Goal: Task Accomplishment & Management: Manage account settings

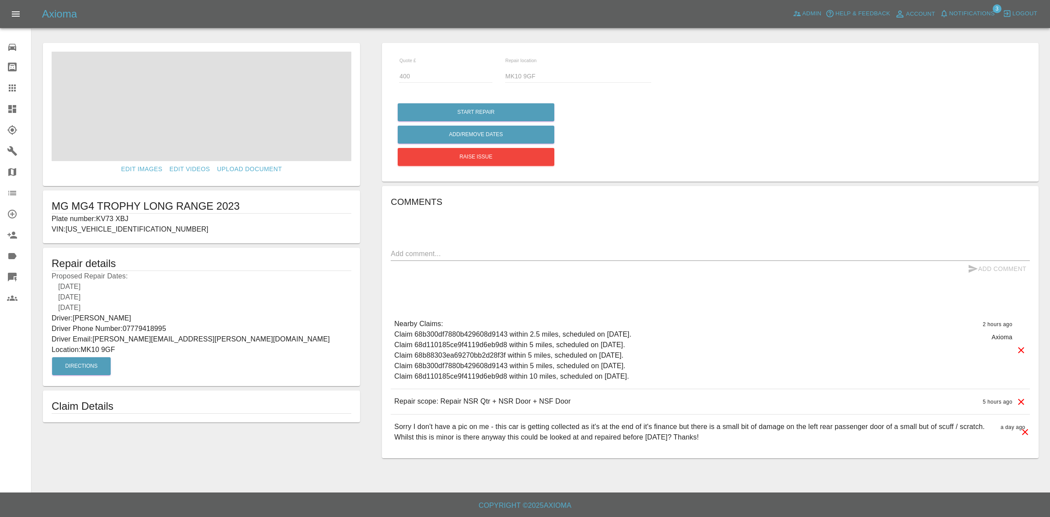
click at [983, 19] on button "Notifications" at bounding box center [968, 14] width 60 height 14
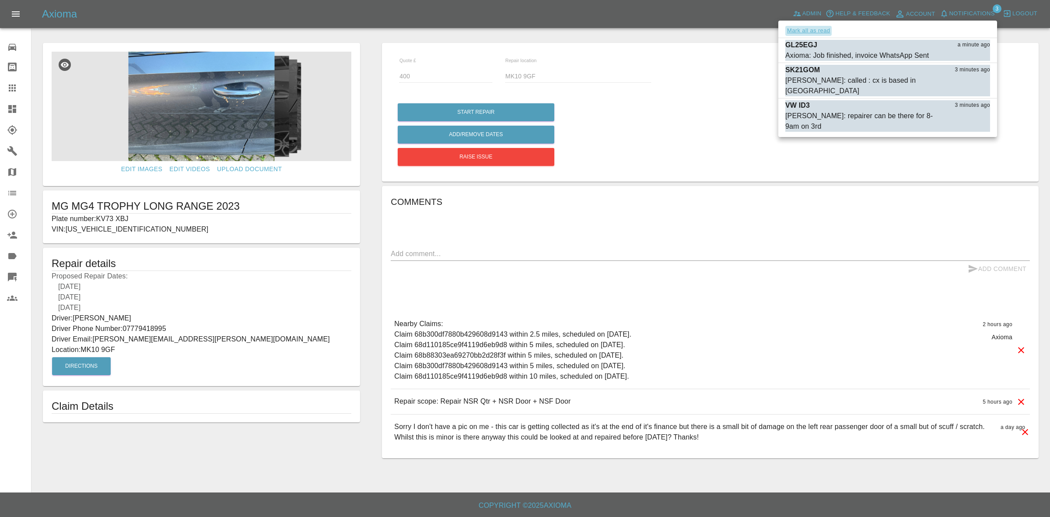
click at [808, 31] on button "Mark all as read" at bounding box center [809, 31] width 46 height 10
click at [661, 134] on div at bounding box center [525, 258] width 1050 height 517
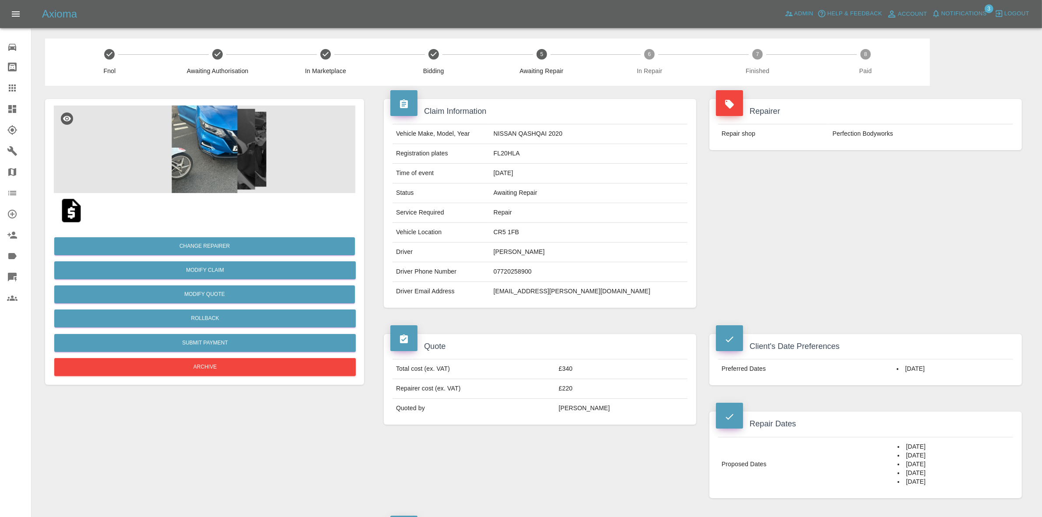
click at [970, 12] on span "Notifications" at bounding box center [964, 14] width 46 height 10
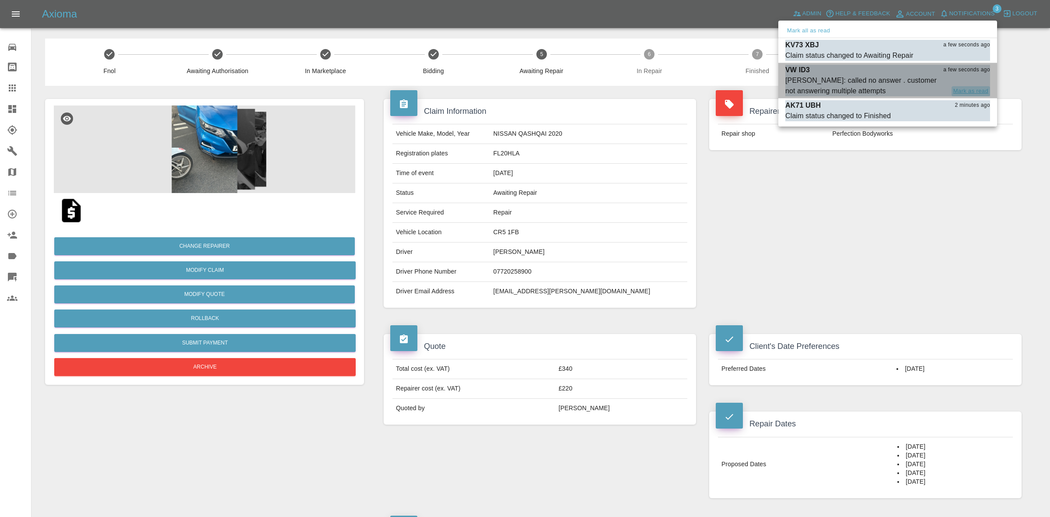
click at [974, 92] on button "Mark as read" at bounding box center [971, 91] width 39 height 10
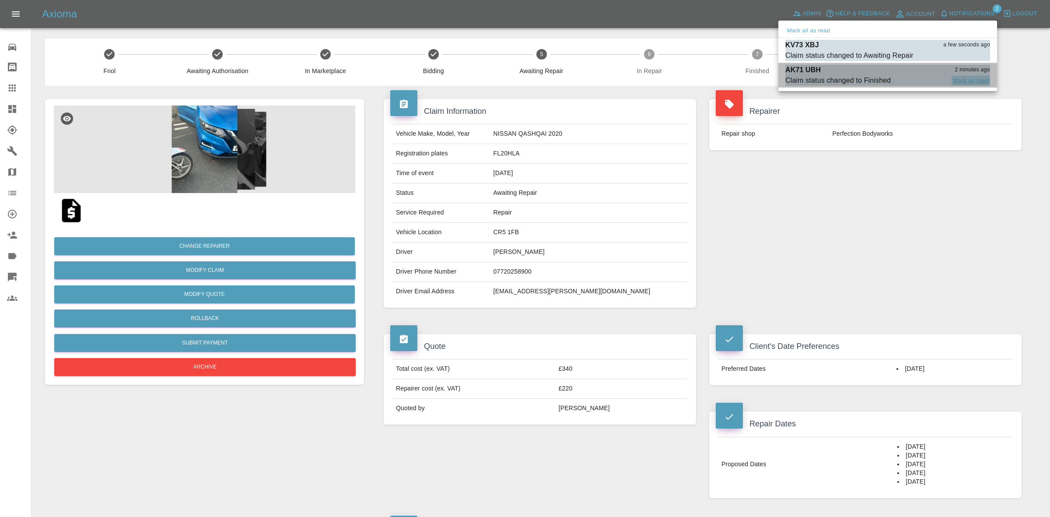
click at [967, 80] on button "Mark as read" at bounding box center [971, 81] width 39 height 10
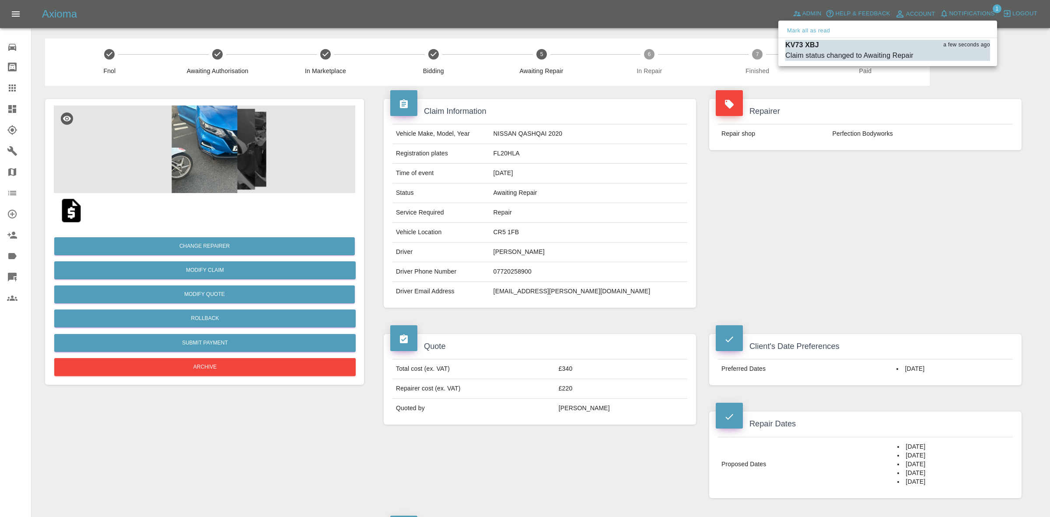
drag, startPoint x: 637, startPoint y: 163, endPoint x: 693, endPoint y: 163, distance: 56.0
click at [638, 163] on div at bounding box center [525, 258] width 1050 height 517
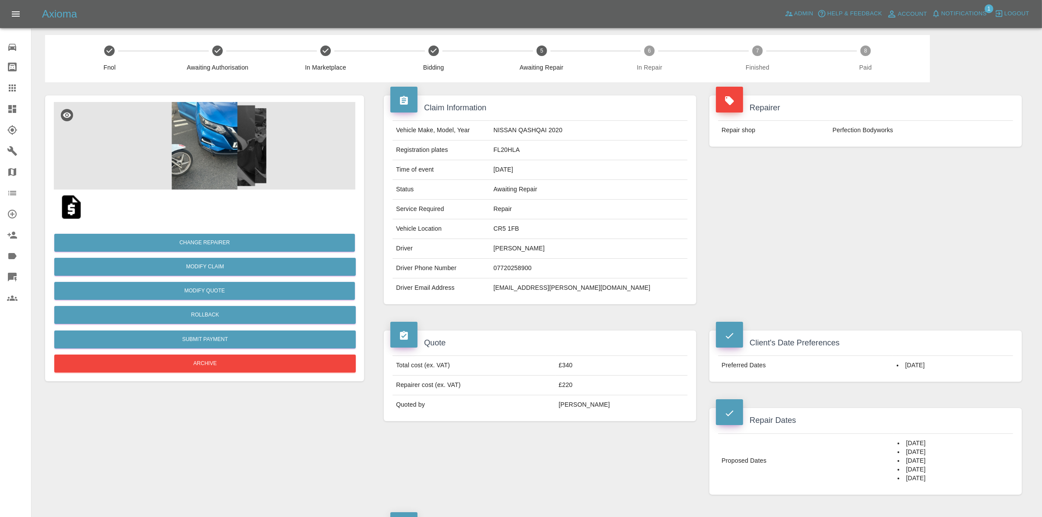
scroll to position [274, 0]
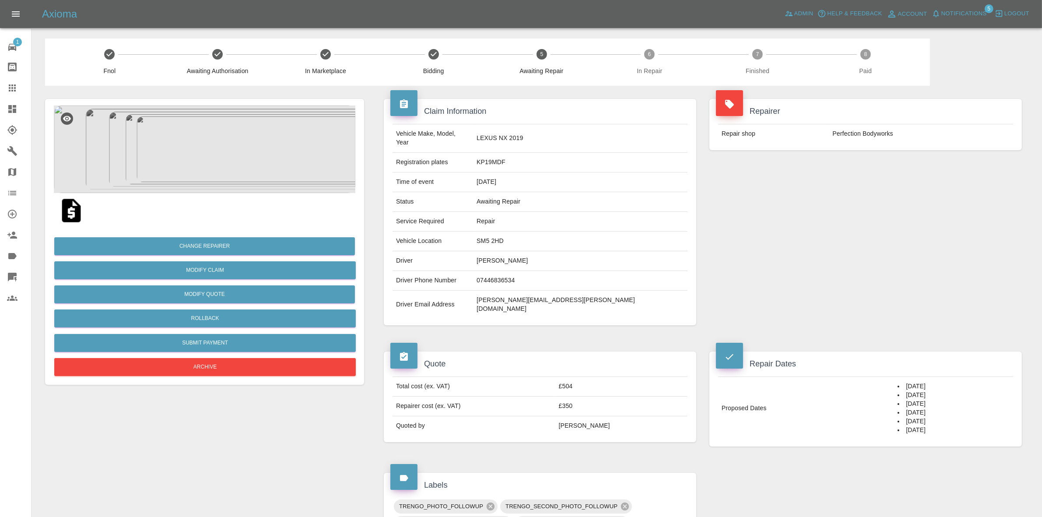
click at [969, 7] on button "Notifications" at bounding box center [960, 14] width 60 height 14
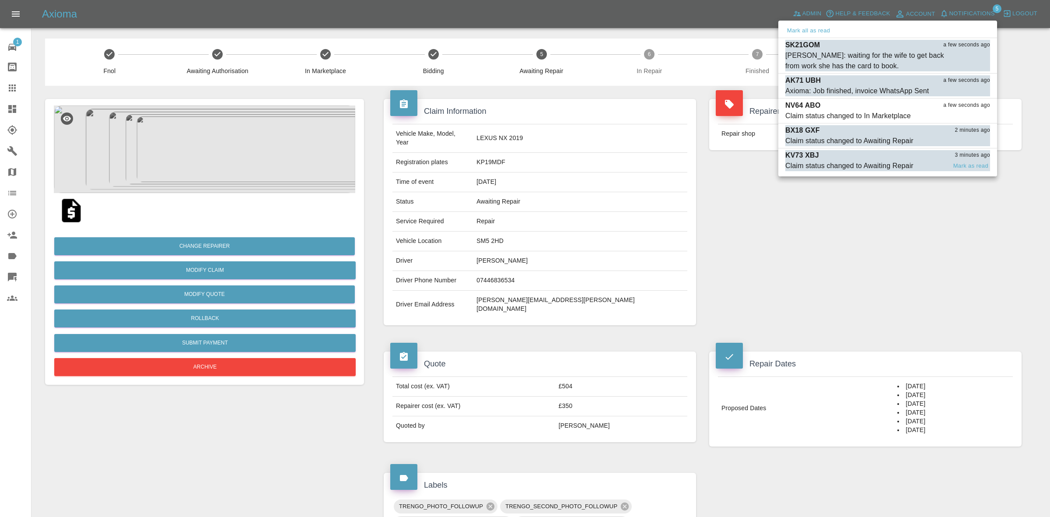
click at [880, 164] on div "Claim status changed to Awaiting Repair" at bounding box center [850, 166] width 128 height 11
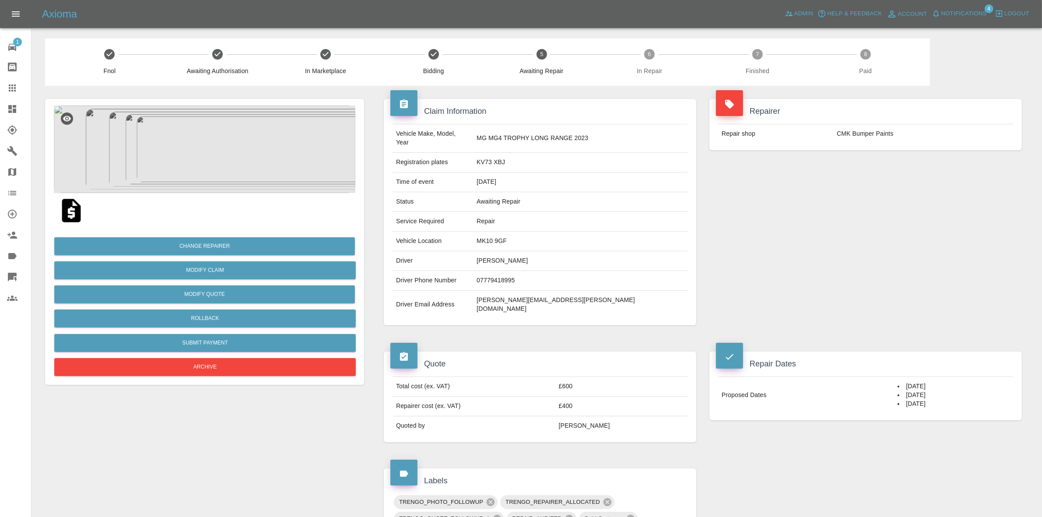
click at [972, 10] on span "Notifications" at bounding box center [964, 14] width 46 height 10
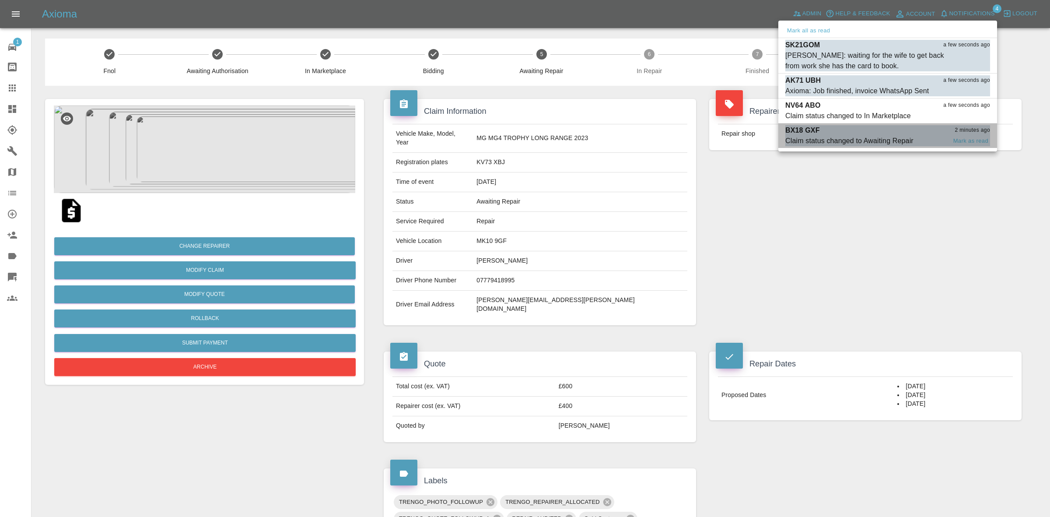
click at [896, 137] on div "Claim status changed to Awaiting Repair" at bounding box center [850, 141] width 128 height 11
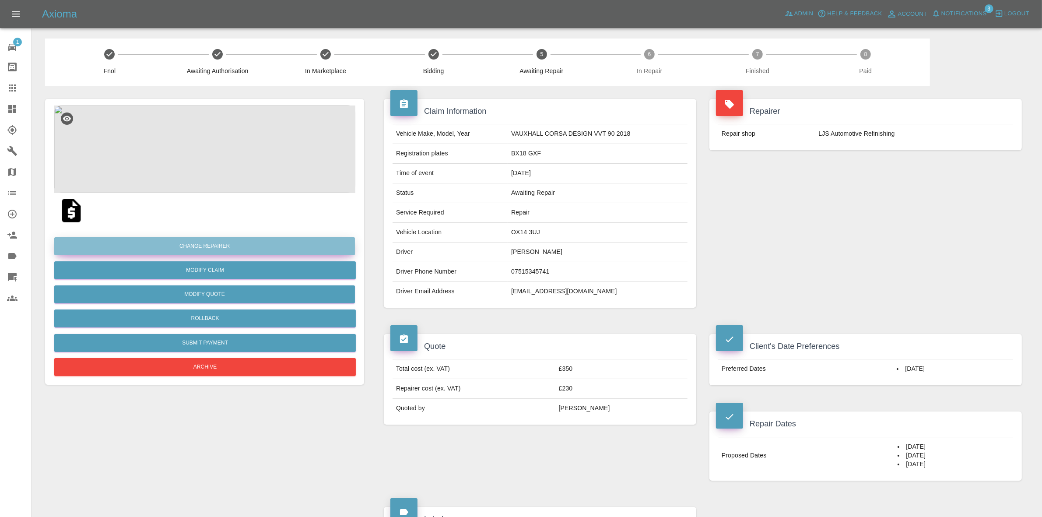
click at [193, 243] on button "Change Repairer" at bounding box center [204, 246] width 301 height 18
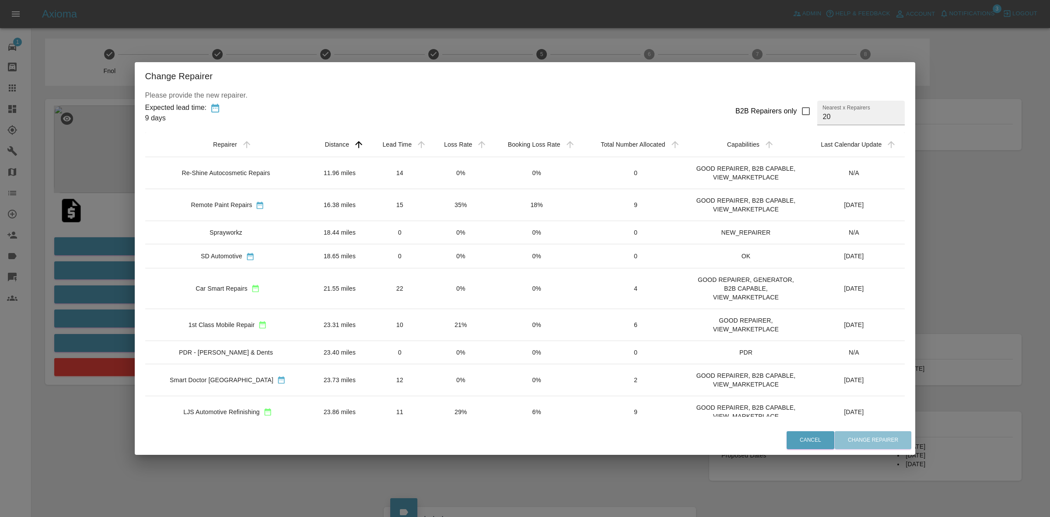
click at [99, 197] on div "Change Repairer Please provide the new repairer. Expected lead time: 9 days B2B…" at bounding box center [525, 258] width 1050 height 517
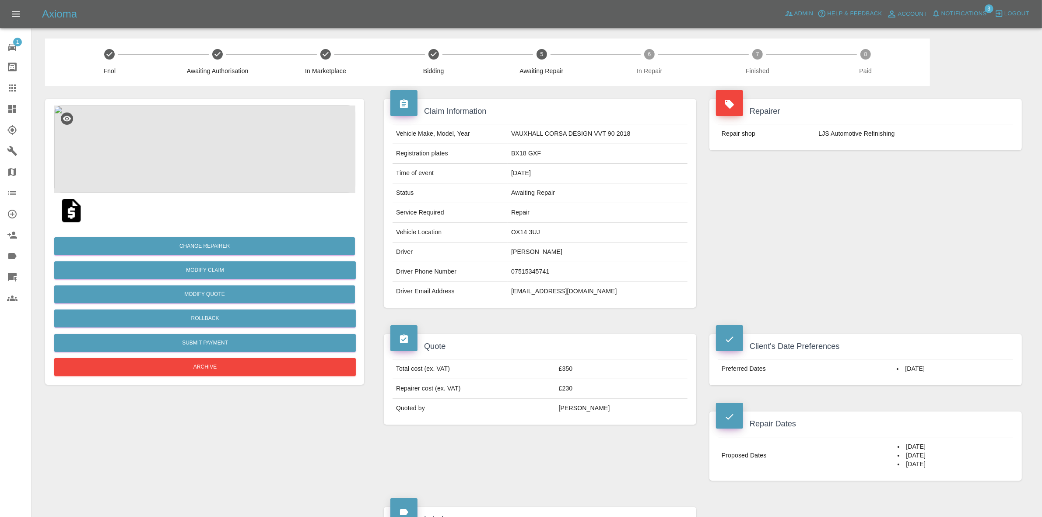
click at [207, 165] on img at bounding box center [205, 149] width 302 height 88
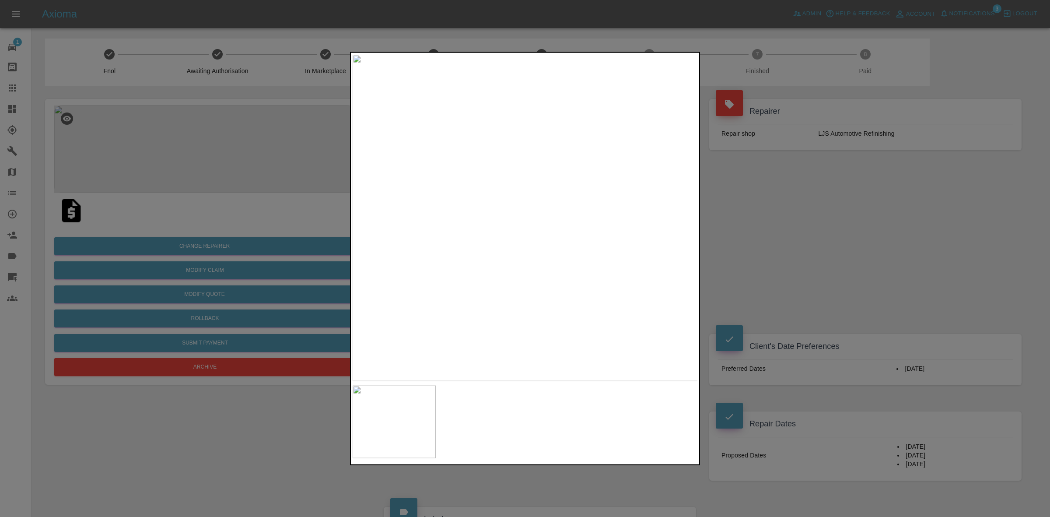
drag, startPoint x: 759, startPoint y: 277, endPoint x: 759, endPoint y: 289, distance: 11.8
click at [759, 277] on div at bounding box center [525, 258] width 1050 height 517
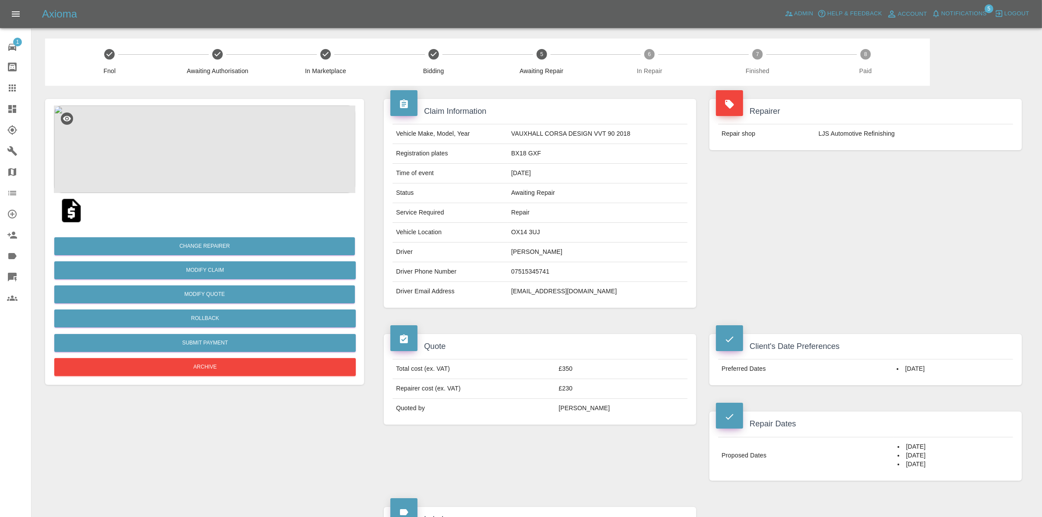
click at [521, 235] on td "OX14 3UJ" at bounding box center [598, 233] width 180 height 20
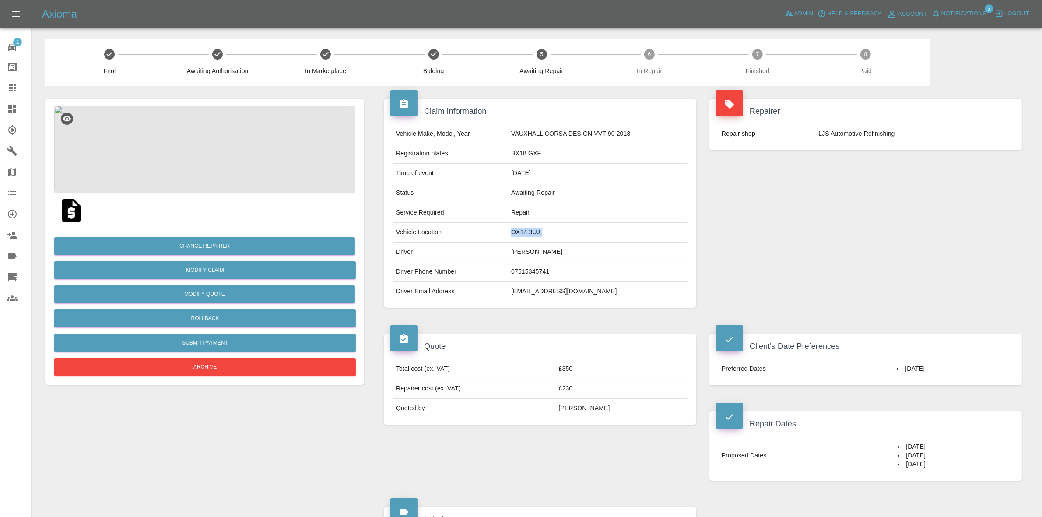
click at [521, 235] on td "OX14 3UJ" at bounding box center [598, 233] width 180 height 20
copy td "OX14 3UJ"
click at [200, 241] on button "Change Repairer" at bounding box center [204, 246] width 301 height 18
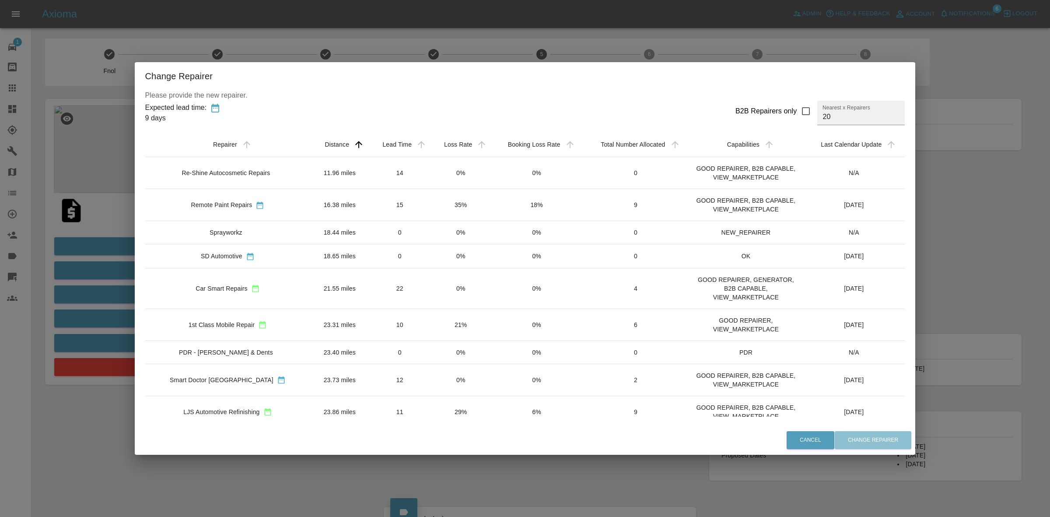
click at [130, 21] on div "Change Repairer Please provide the new repairer. Expected lead time: 9 days B2B…" at bounding box center [525, 258] width 1050 height 517
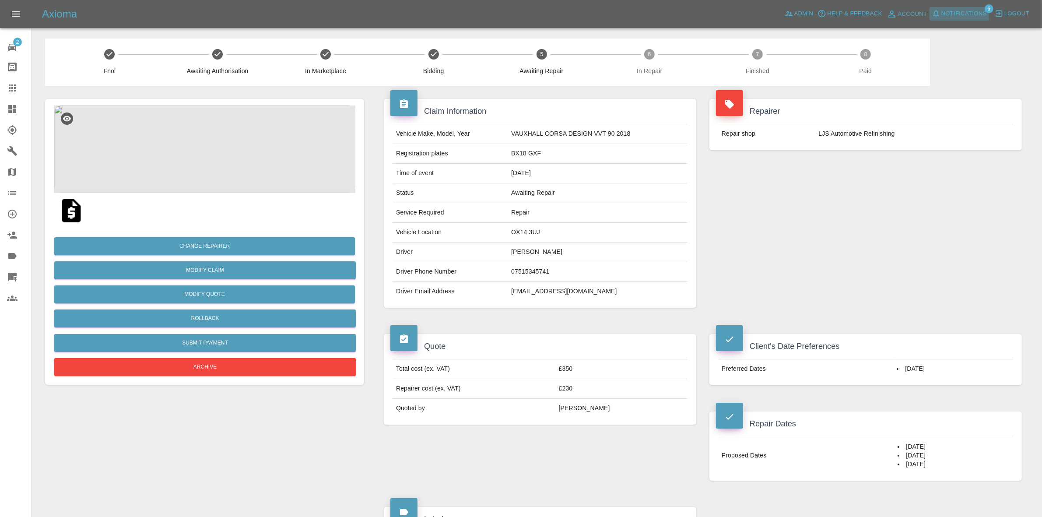
click at [952, 15] on span "Notifications" at bounding box center [964, 14] width 46 height 10
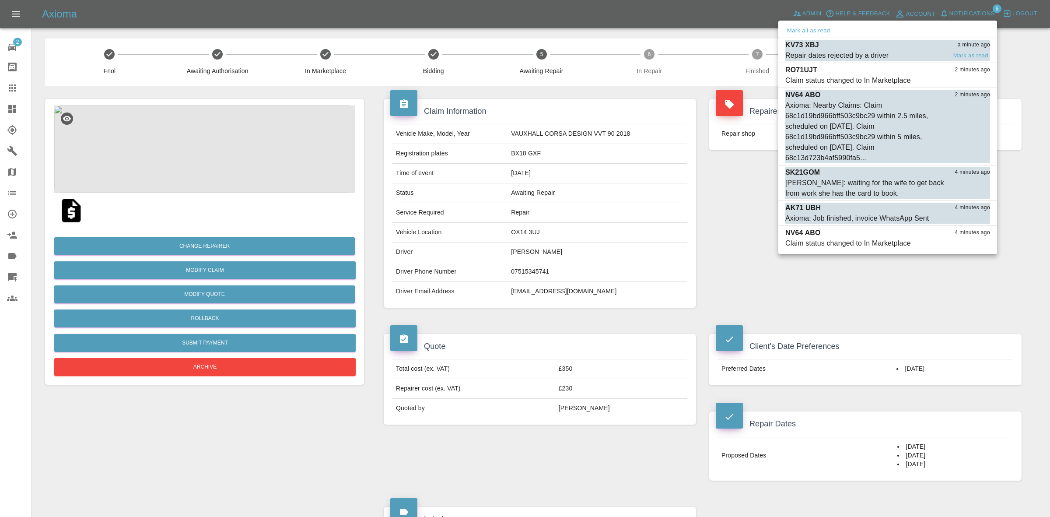
click at [854, 48] on div "KV73 XBJ a minute ago" at bounding box center [888, 45] width 205 height 11
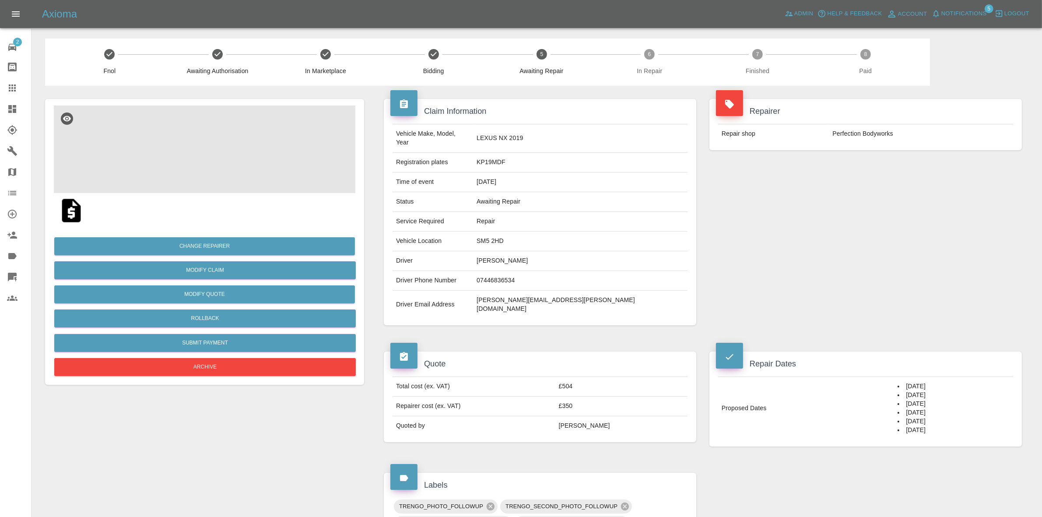
click at [229, 152] on img at bounding box center [205, 149] width 302 height 88
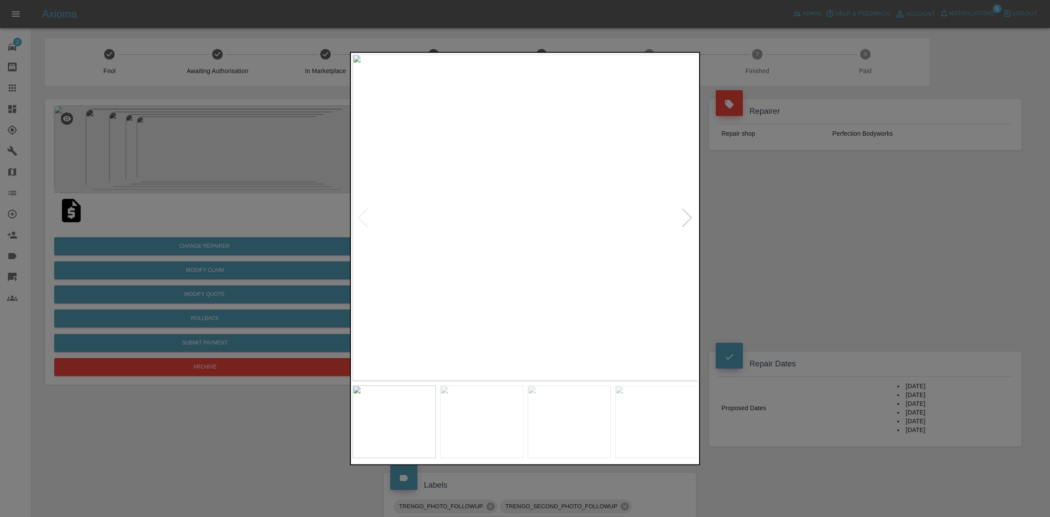
click at [694, 217] on img at bounding box center [526, 217] width 346 height 327
click at [692, 216] on div at bounding box center [687, 217] width 12 height 19
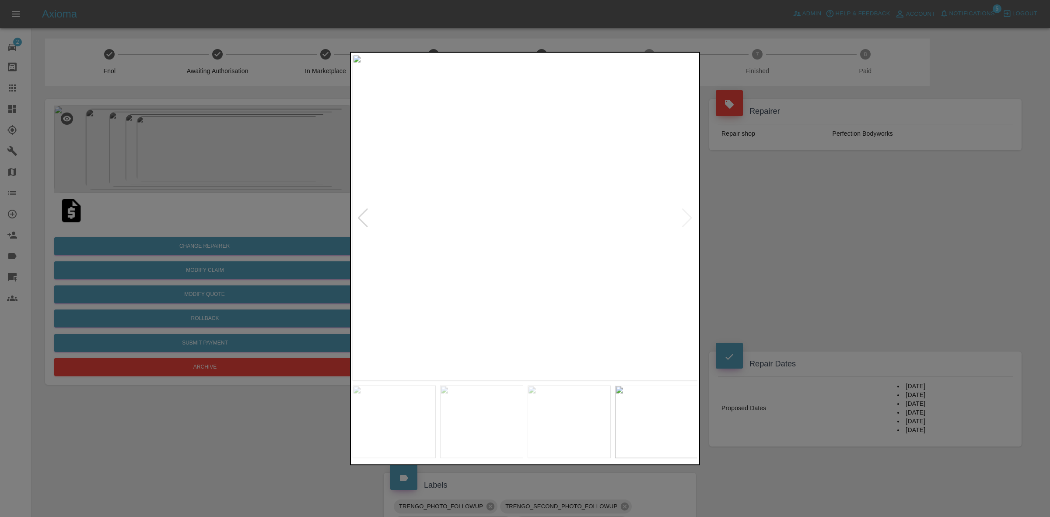
click at [692, 216] on img at bounding box center [526, 217] width 346 height 327
click at [899, 240] on div at bounding box center [525, 258] width 1050 height 517
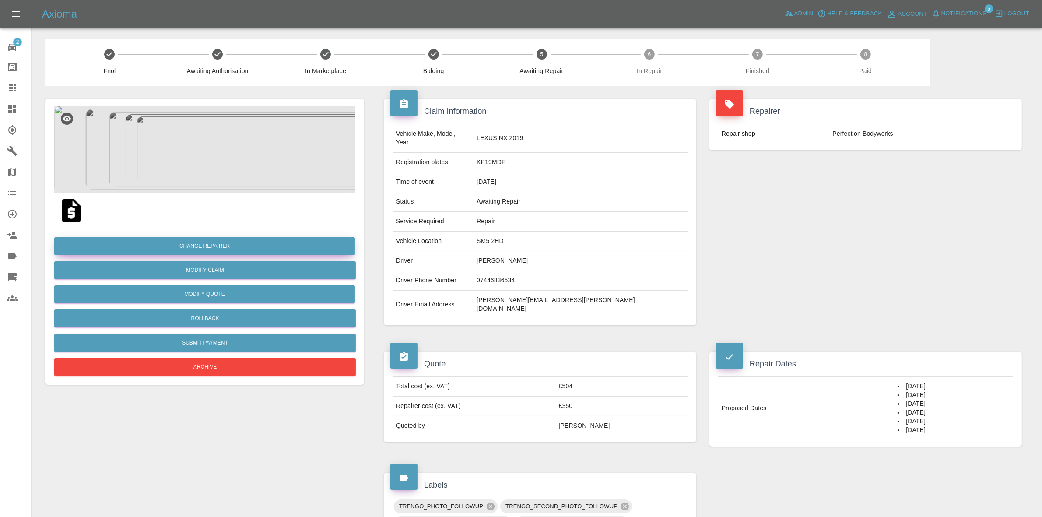
click at [214, 247] on button "Change Repairer" at bounding box center [204, 246] width 301 height 18
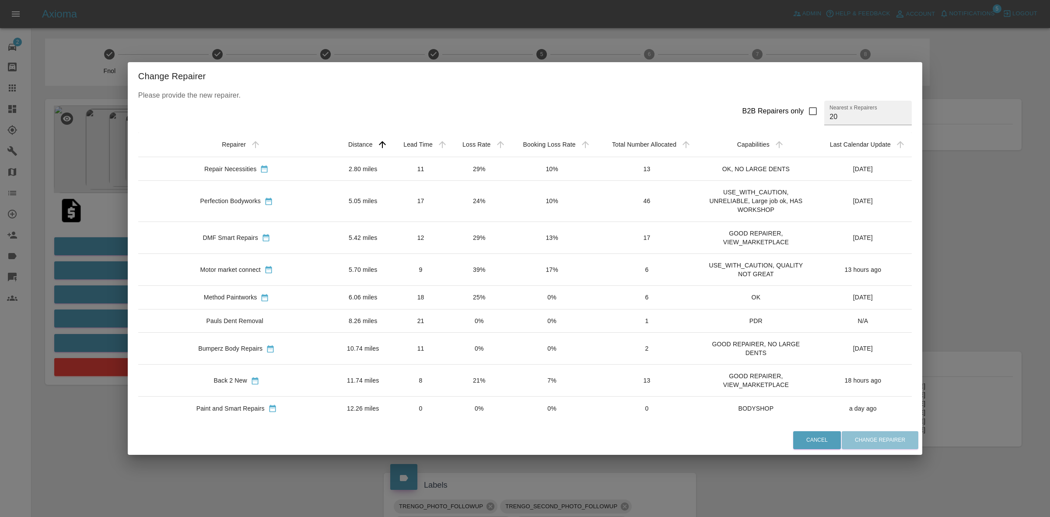
click at [457, 268] on td "39%" at bounding box center [479, 269] width 58 height 32
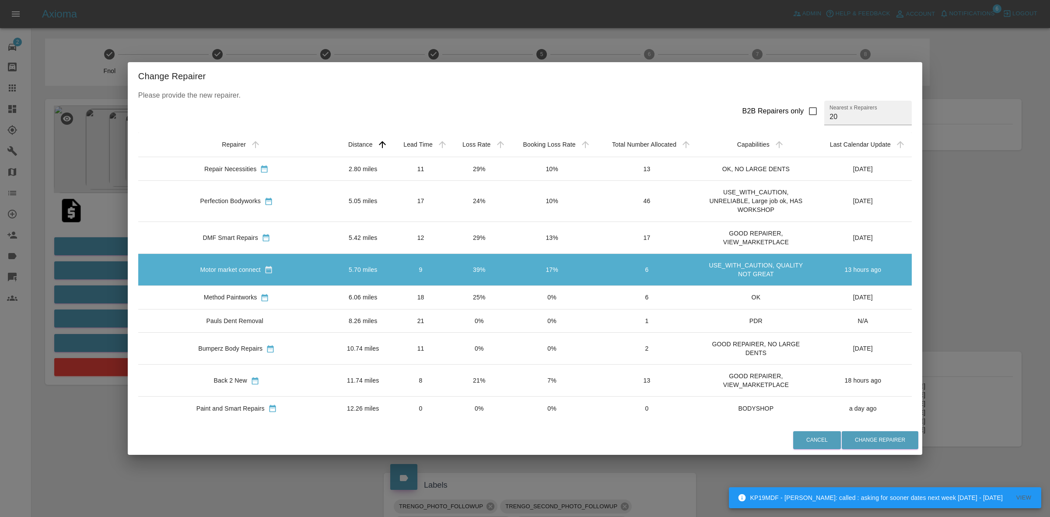
click at [920, 299] on div "Change Repairer Please provide the new repairer. B2B Repairers only Nearest x R…" at bounding box center [525, 258] width 1050 height 517
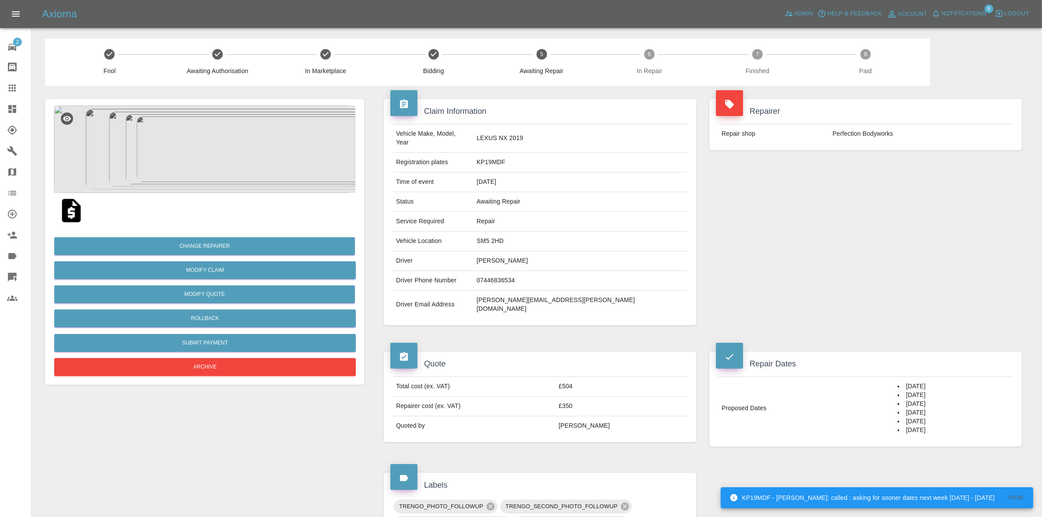
click at [554, 232] on td "SM5 2HD" at bounding box center [580, 242] width 214 height 20
copy td "SM5 2HD"
click at [195, 246] on button "Change Repairer" at bounding box center [204, 246] width 301 height 18
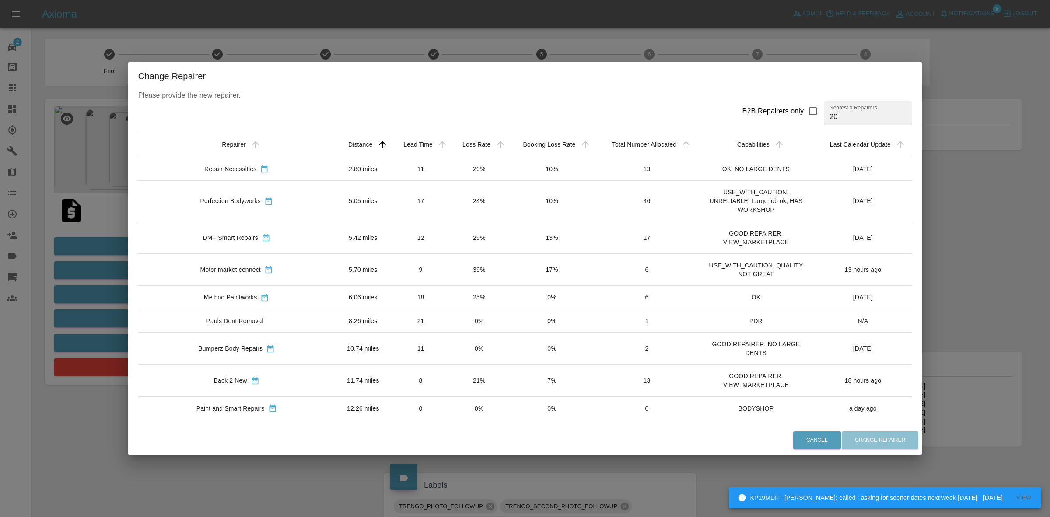
click at [450, 270] on td "39%" at bounding box center [479, 269] width 58 height 32
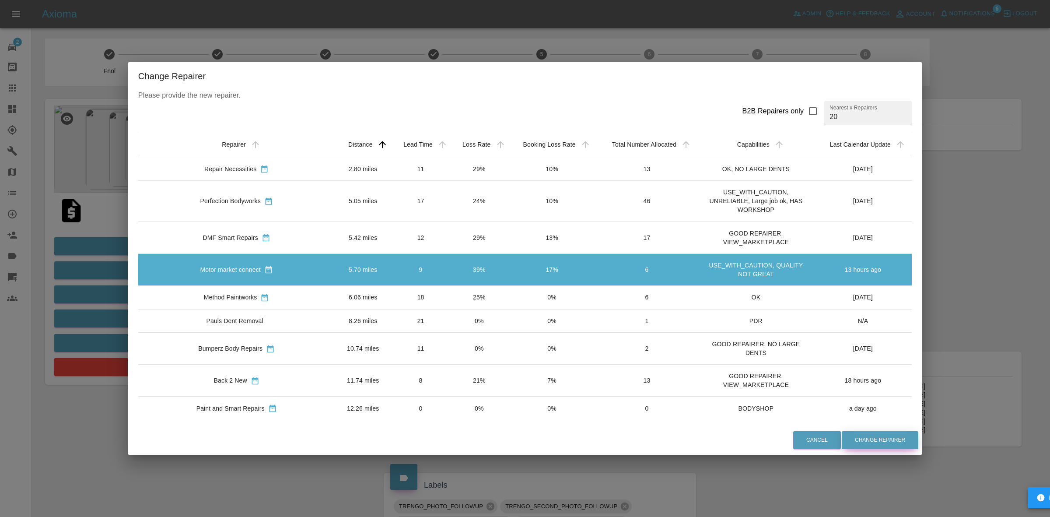
click at [842, 432] on button "Change Repairer" at bounding box center [880, 440] width 77 height 18
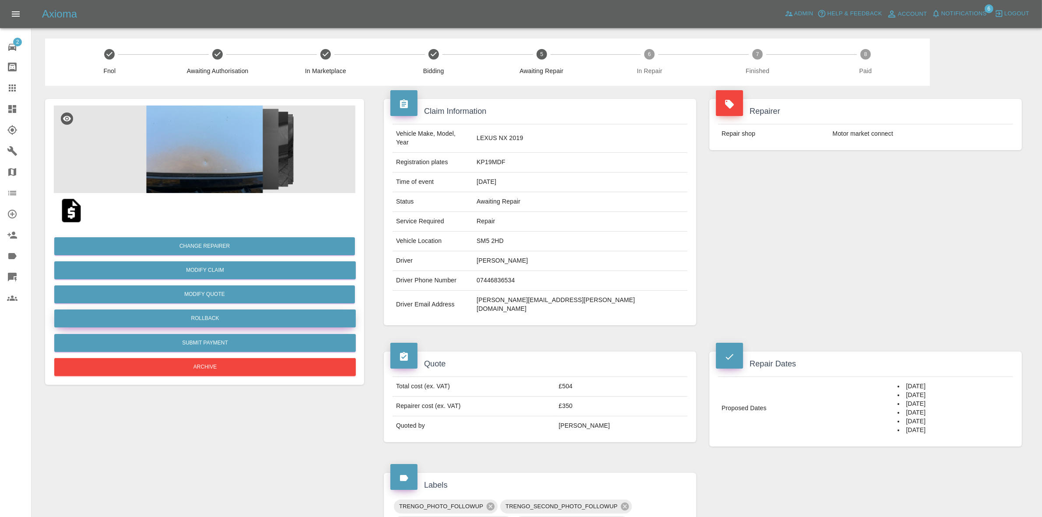
click at [213, 318] on button "Rollback" at bounding box center [205, 318] width 302 height 18
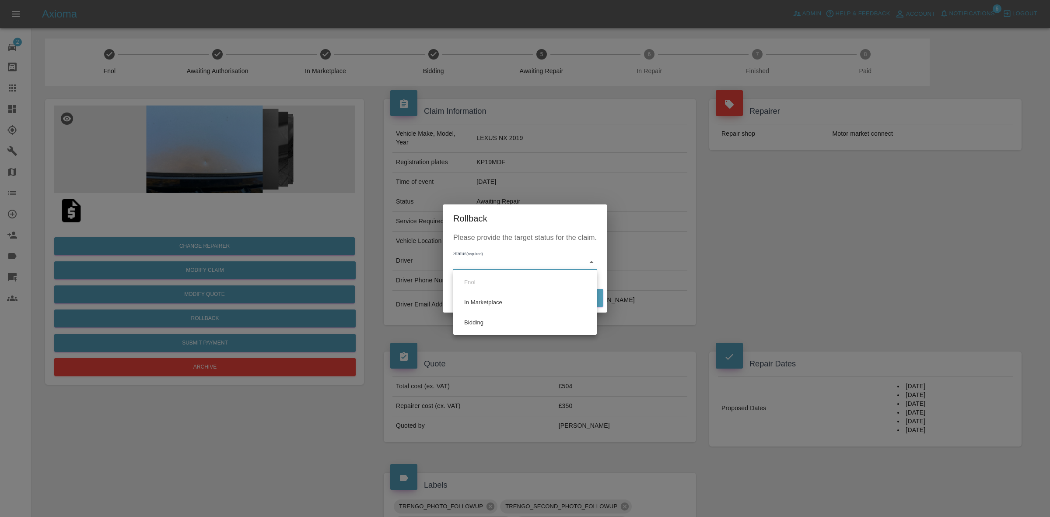
click at [489, 265] on body "Axioma Admin Help & Feedback Account Notifications 6 Logout 2 Repair home Bodys…" at bounding box center [525, 524] width 1050 height 1048
click at [495, 320] on li "Bidding" at bounding box center [525, 323] width 139 height 20
type input "bidding"
click at [576, 294] on button "Rollback" at bounding box center [576, 298] width 54 height 18
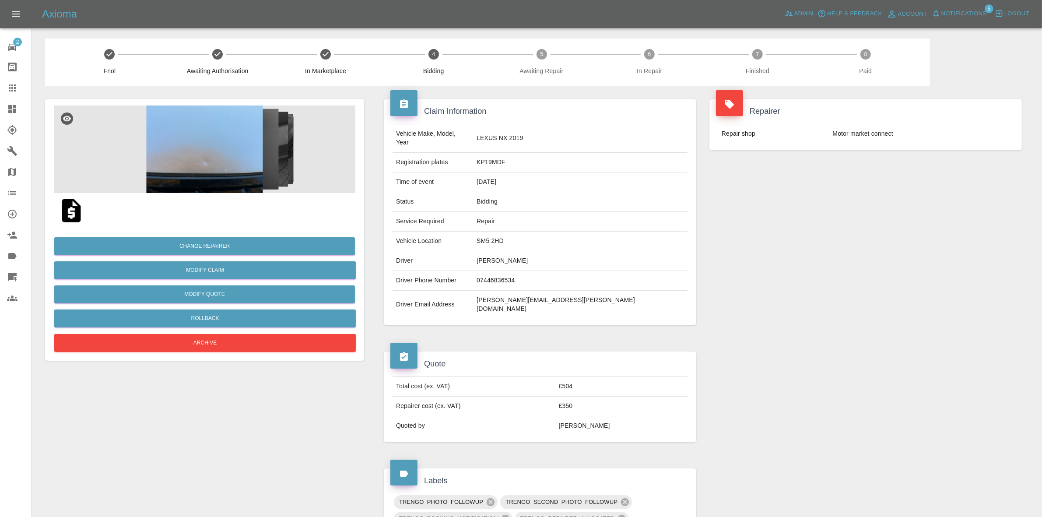
click at [867, 223] on div "Repairer Repair shop Motor market connect" at bounding box center [866, 212] width 326 height 253
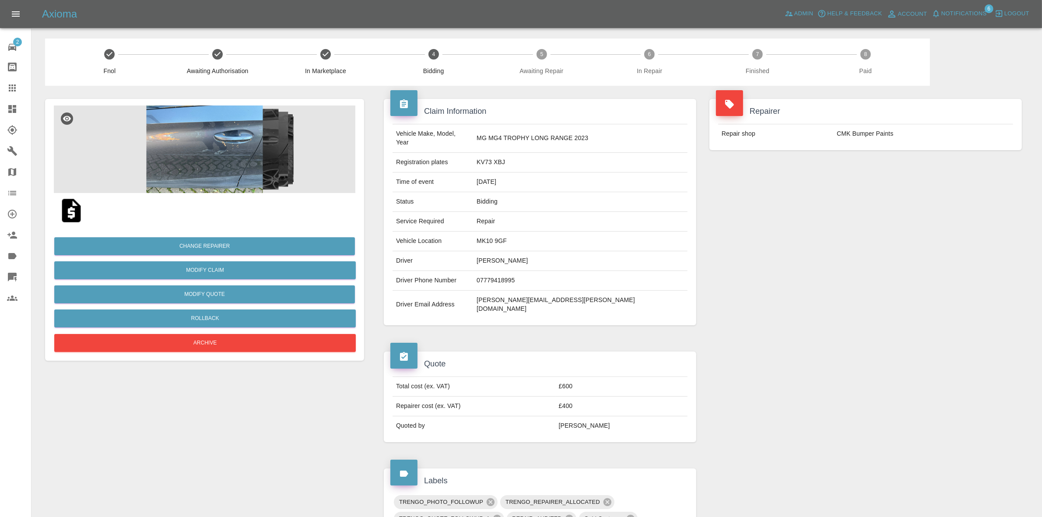
scroll to position [444, 0]
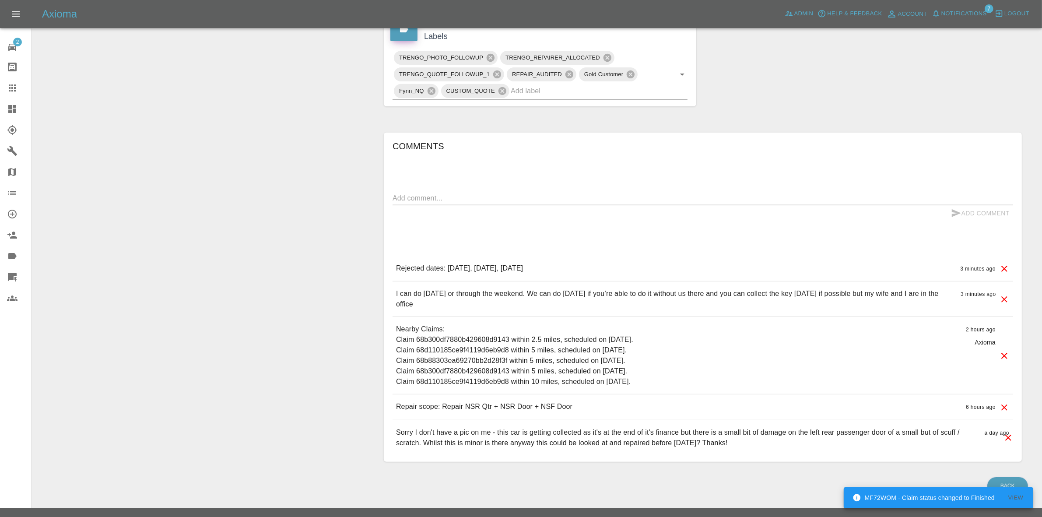
drag, startPoint x: 0, startPoint y: 108, endPoint x: 18, endPoint y: 120, distance: 22.1
click at [0, 108] on link "Dashboard" at bounding box center [15, 108] width 31 height 21
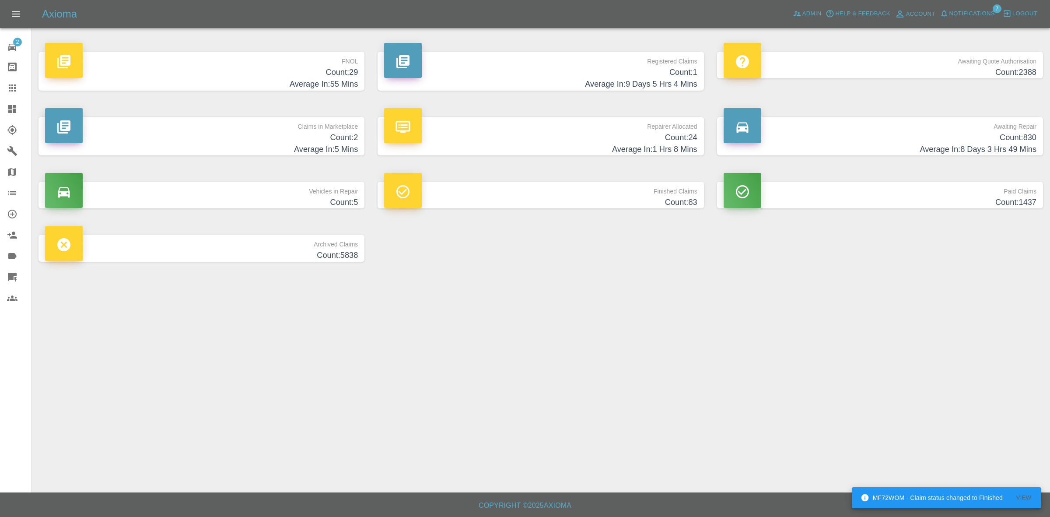
click at [497, 158] on div "Repairer Allocated Count: 24 Average In: 1 Hrs 8 Mins" at bounding box center [540, 136] width 339 height 65
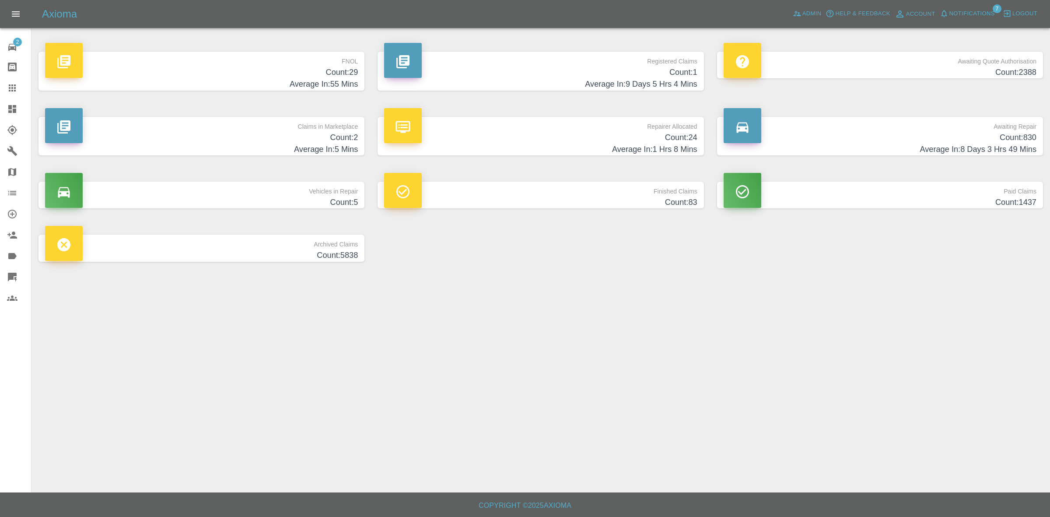
click at [518, 148] on h4 "Average In: 1 Hrs 8 Mins" at bounding box center [540, 150] width 313 height 12
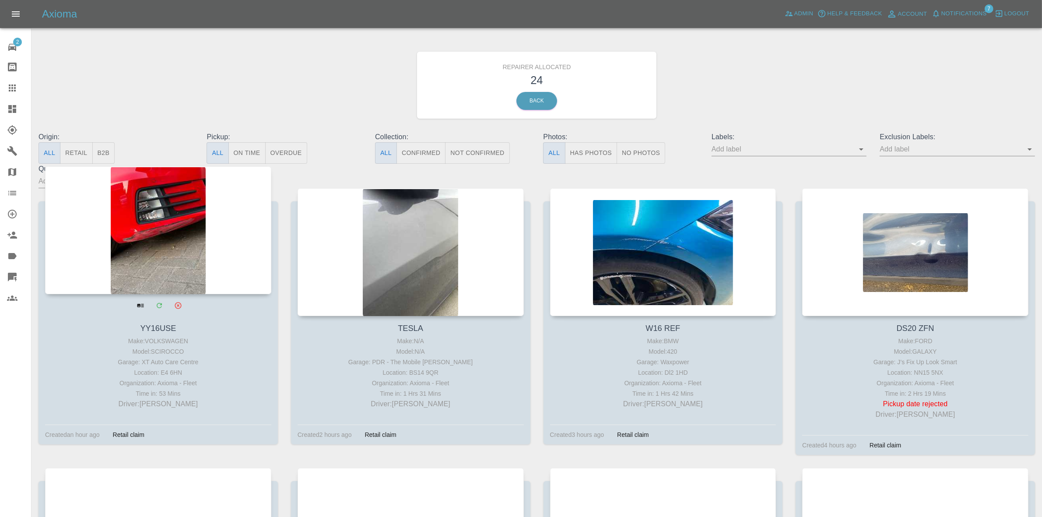
click at [81, 155] on button "Retail" at bounding box center [76, 152] width 32 height 21
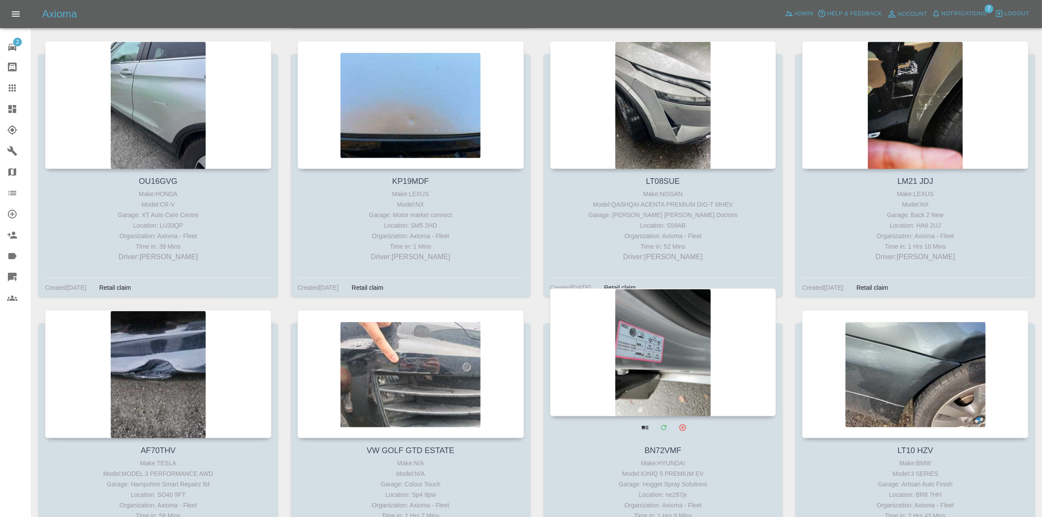
scroll to position [920, 0]
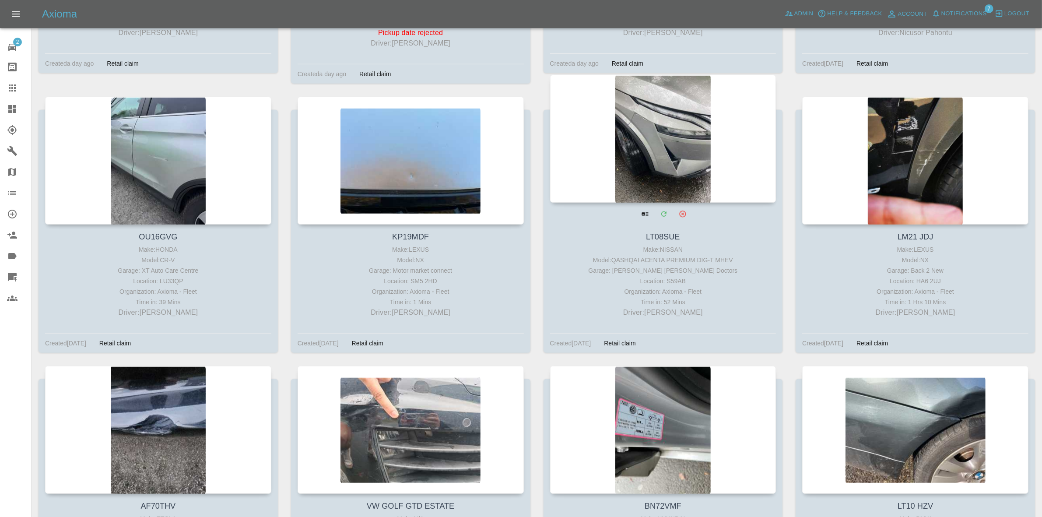
click at [636, 144] on div at bounding box center [663, 139] width 226 height 128
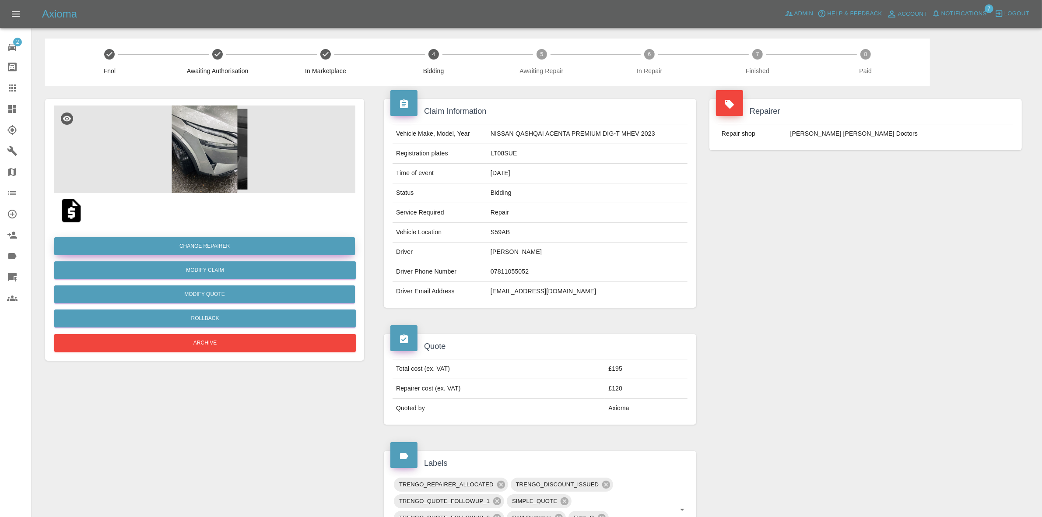
click at [186, 242] on button "Change Repairer" at bounding box center [204, 246] width 301 height 18
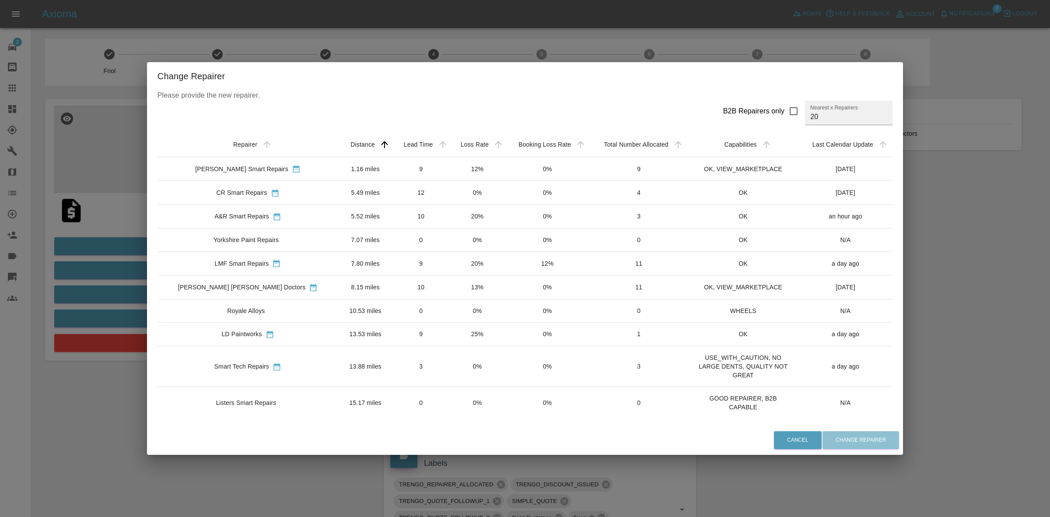
click at [455, 183] on td "0%" at bounding box center [478, 193] width 56 height 24
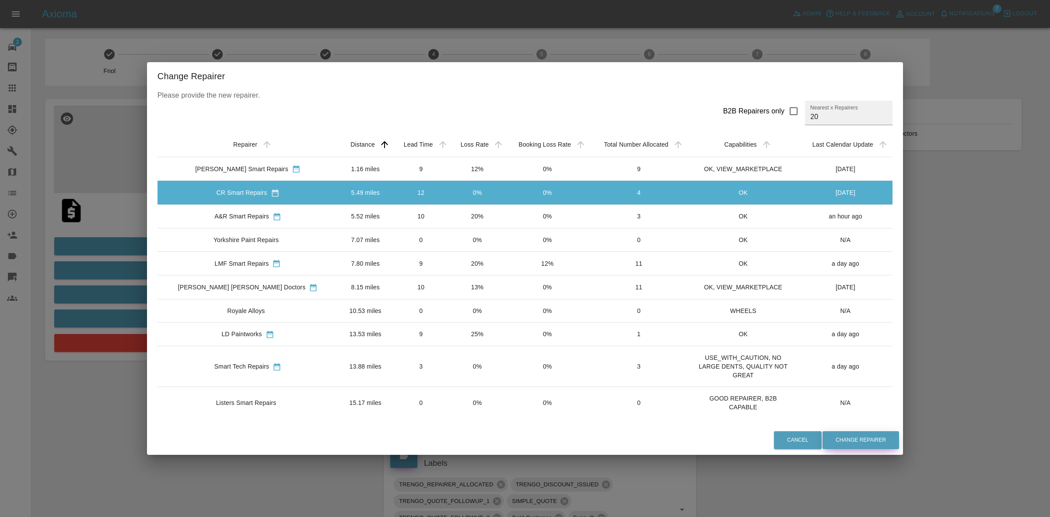
drag, startPoint x: 827, startPoint y: 439, endPoint x: 799, endPoint y: 458, distance: 34.1
click at [829, 439] on button "Change Repairer" at bounding box center [861, 440] width 77 height 18
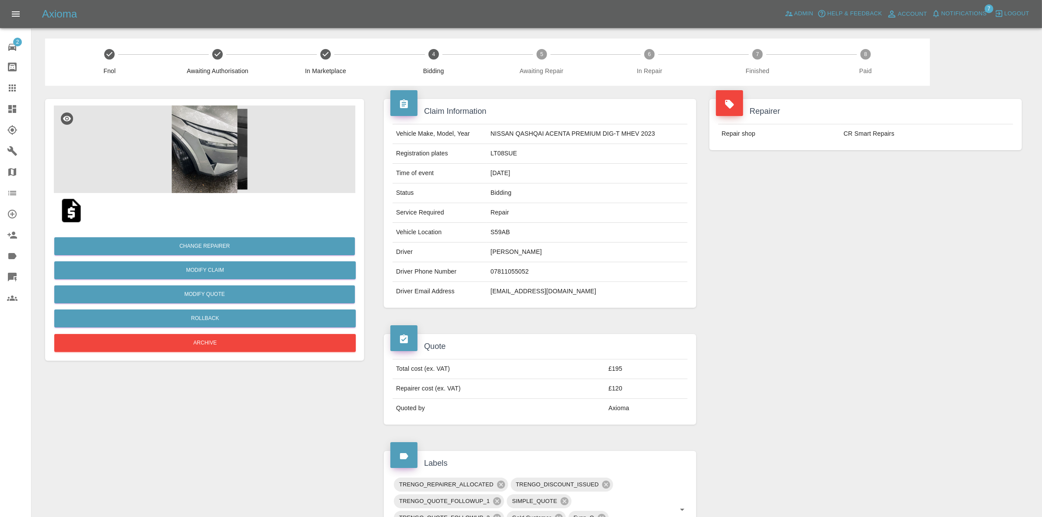
click at [863, 196] on div "Repairer Repair shop CR Smart Repairs" at bounding box center [866, 203] width 326 height 235
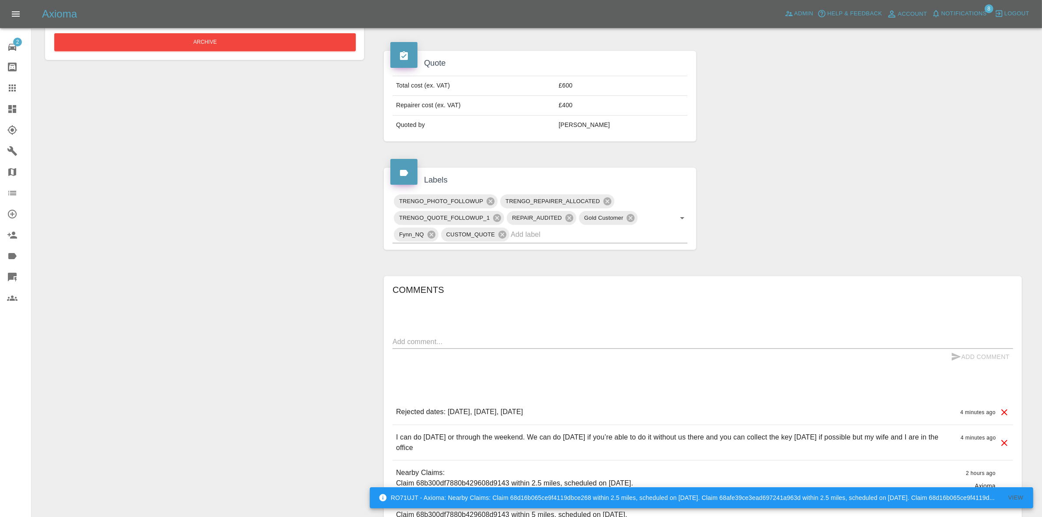
scroll to position [444, 0]
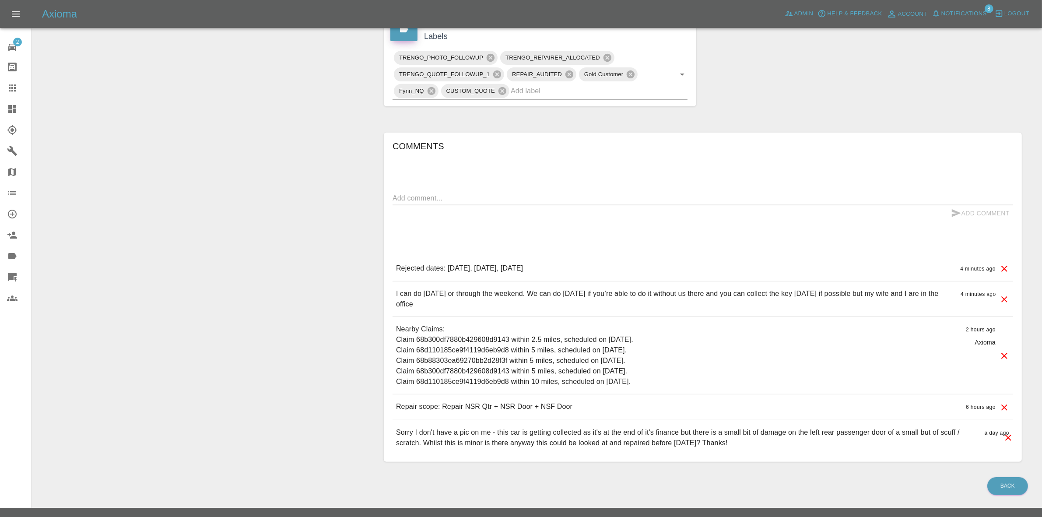
click at [495, 205] on div "Add Comment" at bounding box center [703, 213] width 621 height 16
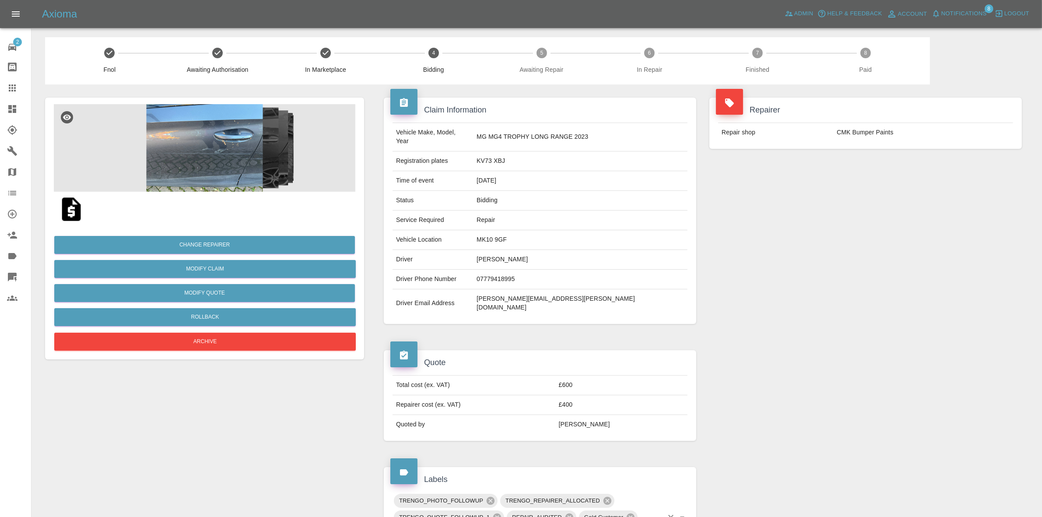
scroll to position [0, 0]
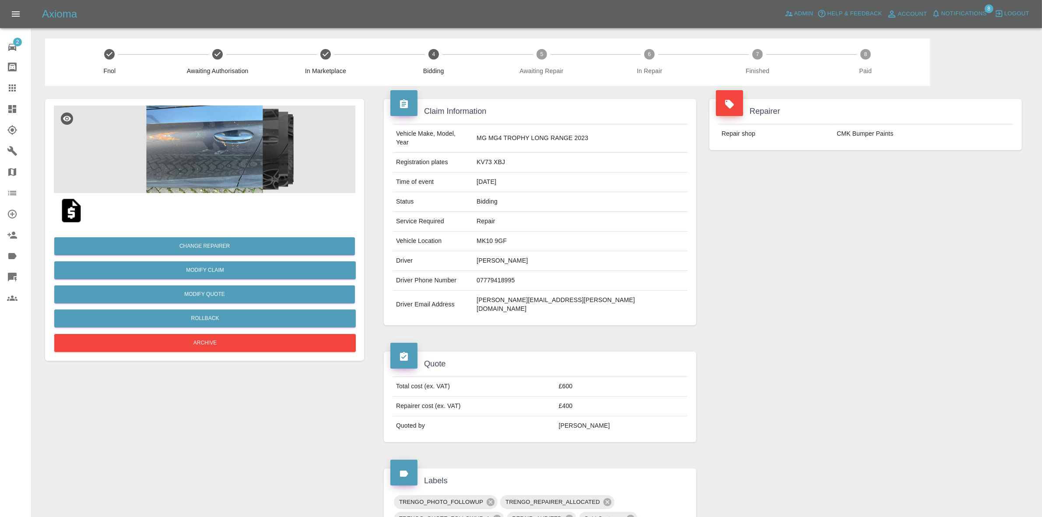
click at [784, 189] on div "Repairer Repair shop CMK Bumper Paints" at bounding box center [866, 212] width 326 height 253
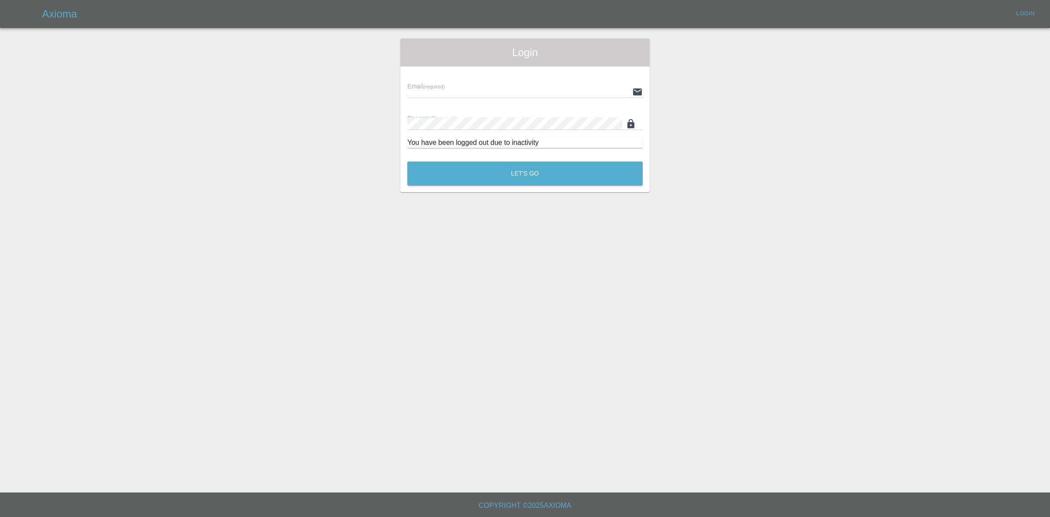
type input "[EMAIL_ADDRESS][DOMAIN_NAME]"
click at [489, 180] on button "Let's Go" at bounding box center [524, 174] width 235 height 24
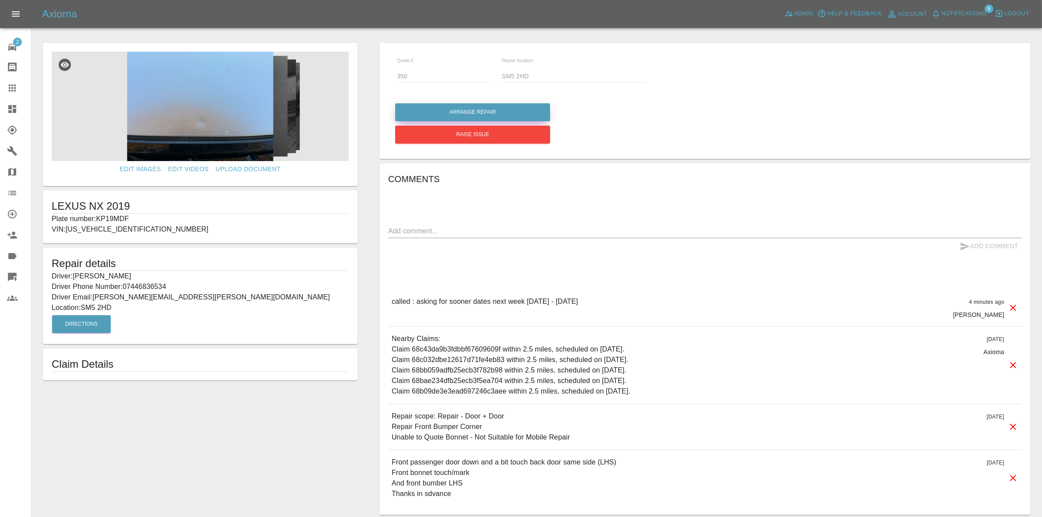
click at [465, 115] on button "Arrange Repair" at bounding box center [472, 112] width 155 height 18
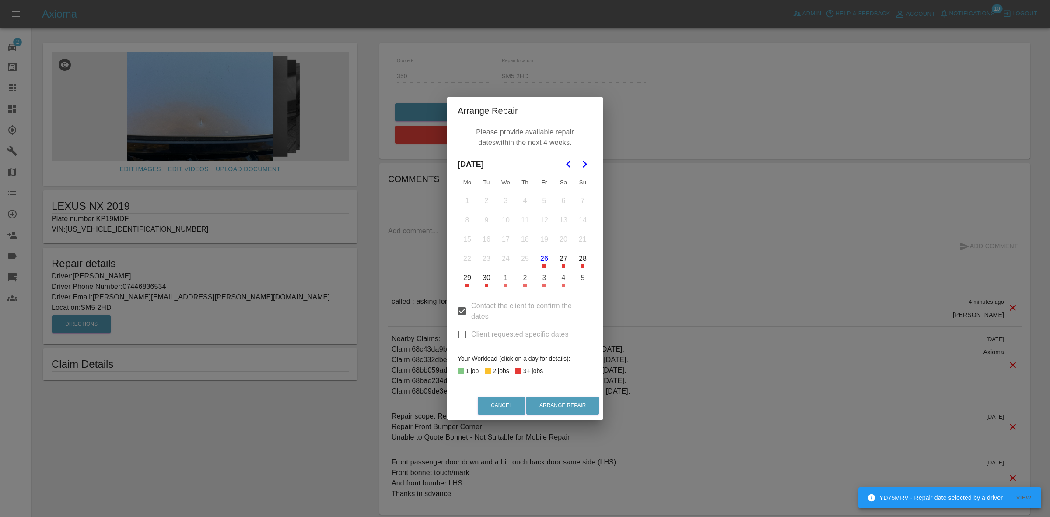
click at [463, 334] on input "Client requested specific dates" at bounding box center [462, 334] width 18 height 18
checkbox input "true"
click at [541, 280] on button "3" at bounding box center [544, 278] width 18 height 18
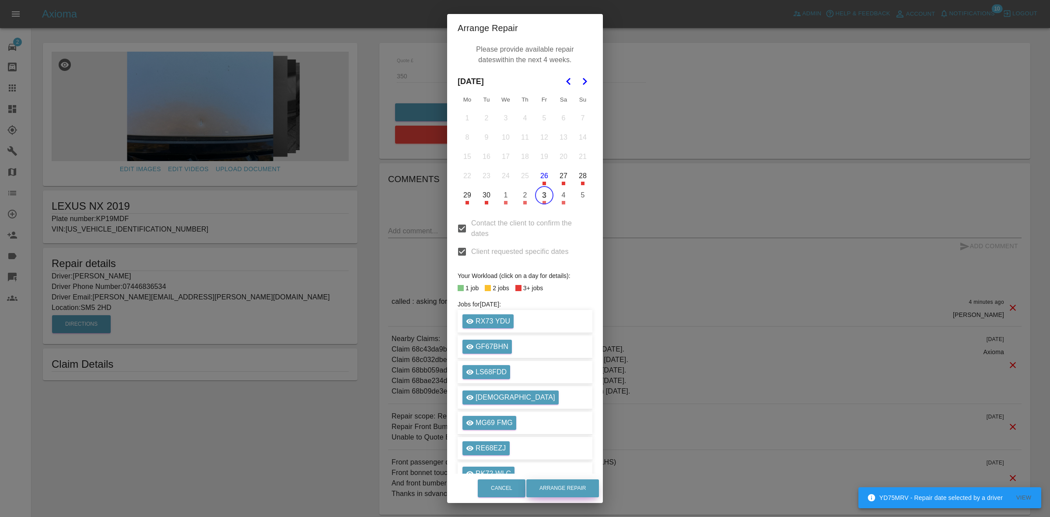
click at [563, 482] on button "Arrange Repair" at bounding box center [563, 488] width 73 height 18
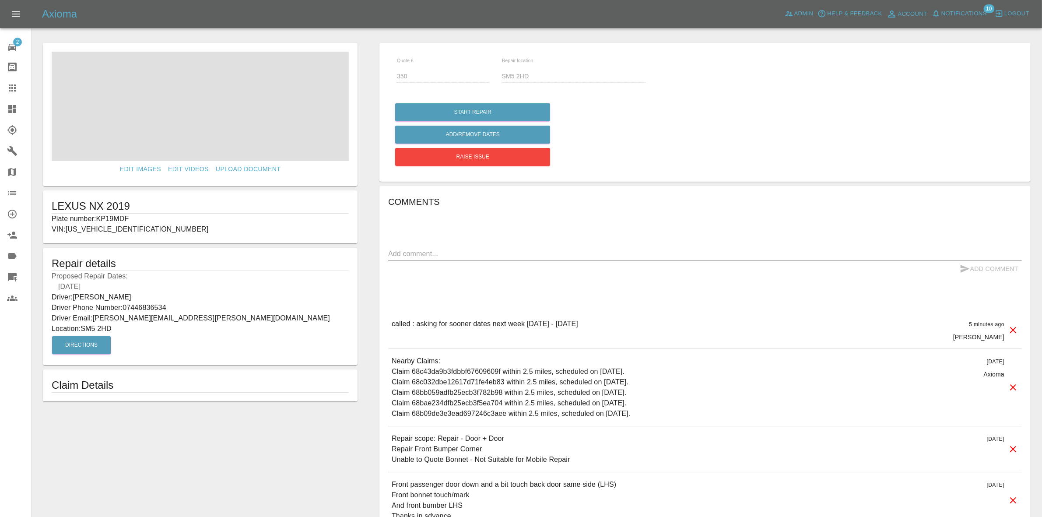
click at [961, 9] on span "Notifications" at bounding box center [964, 14] width 46 height 10
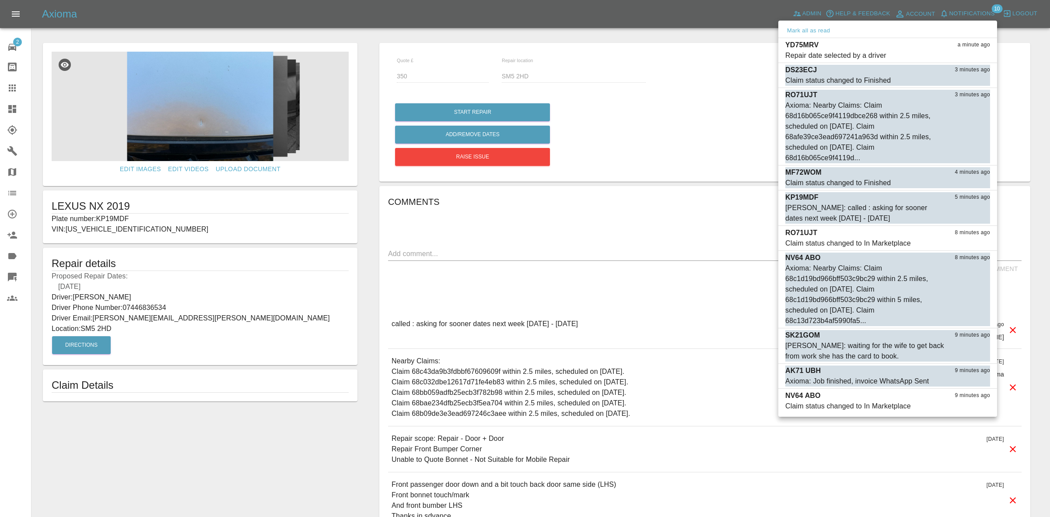
click at [686, 96] on div at bounding box center [525, 258] width 1050 height 517
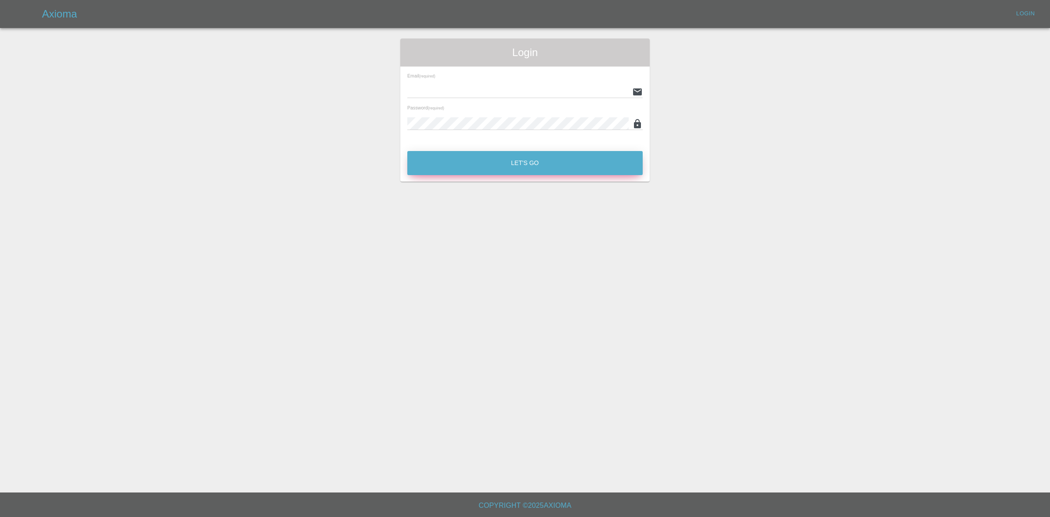
type input "[EMAIL_ADDRESS][DOMAIN_NAME]"
click at [491, 165] on button "Let's Go" at bounding box center [524, 163] width 235 height 24
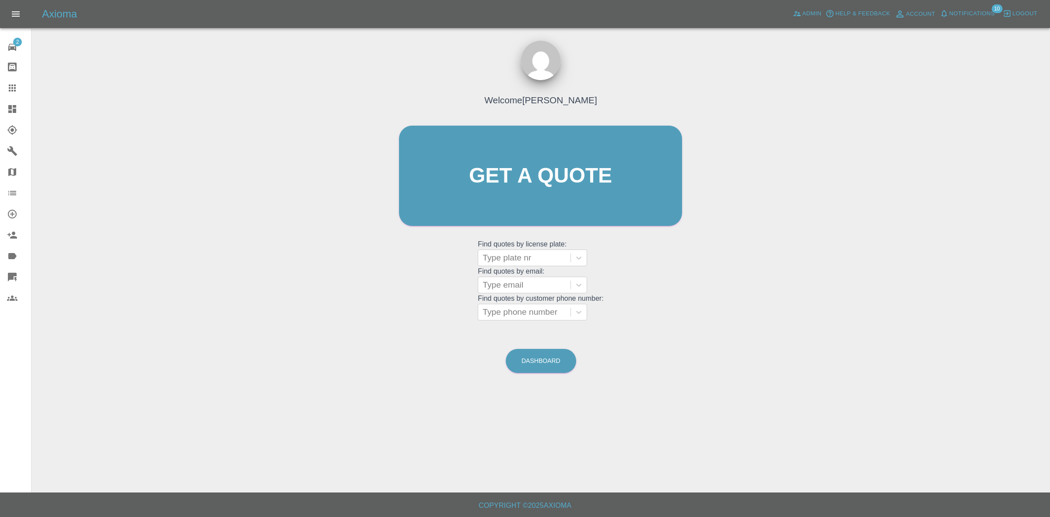
click at [0, 109] on link "Dashboard" at bounding box center [15, 108] width 31 height 21
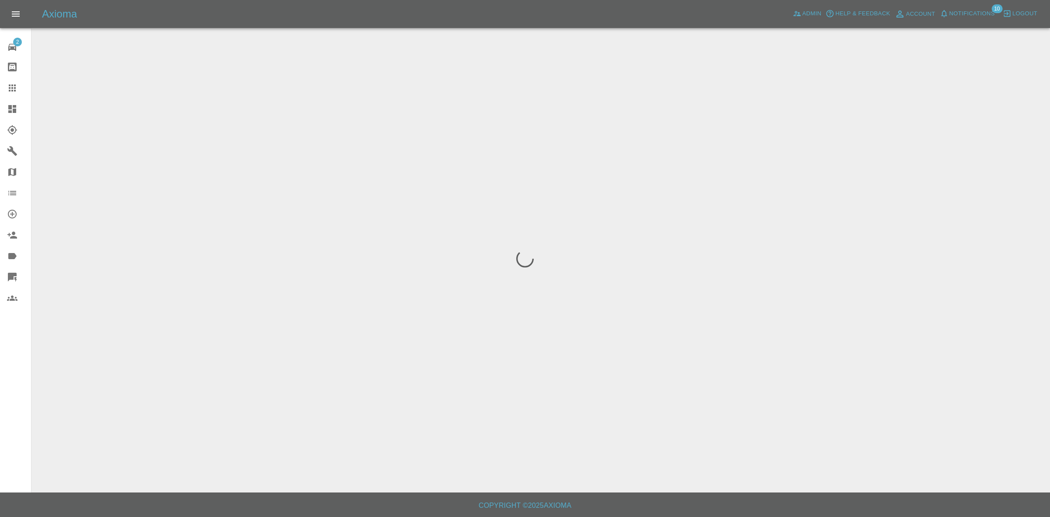
click at [979, 10] on span "Notifications" at bounding box center [973, 14] width 46 height 10
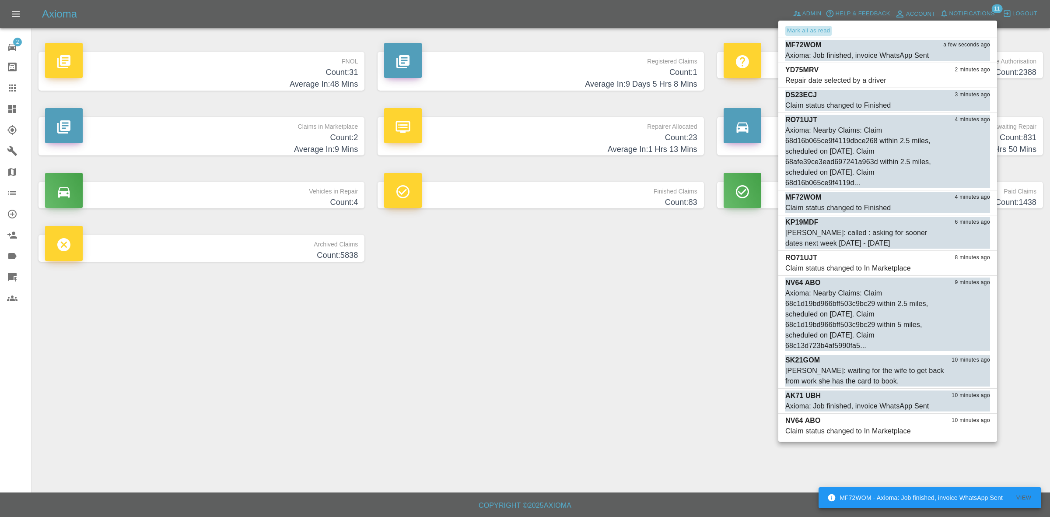
click at [810, 32] on button "Mark all as read" at bounding box center [809, 31] width 46 height 10
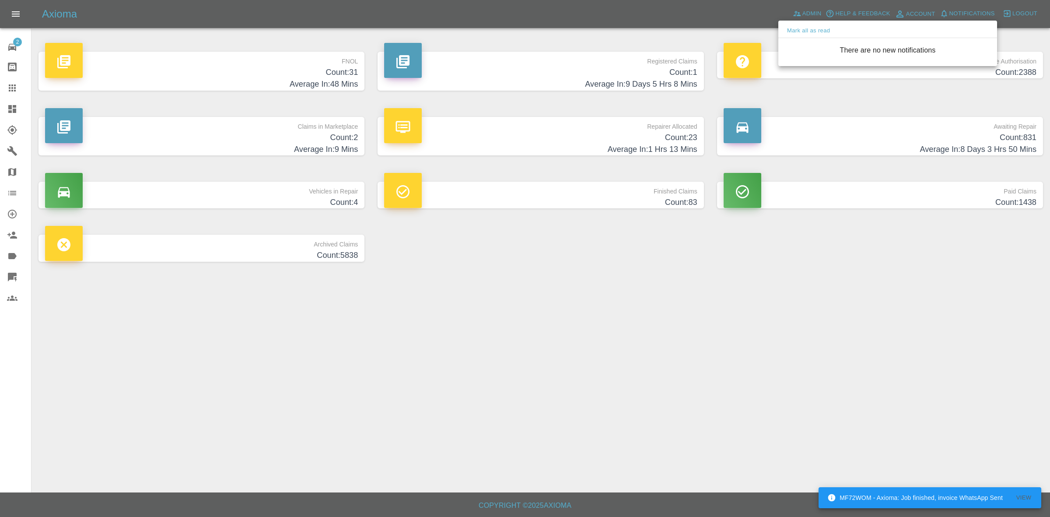
click at [776, 333] on div at bounding box center [525, 258] width 1050 height 517
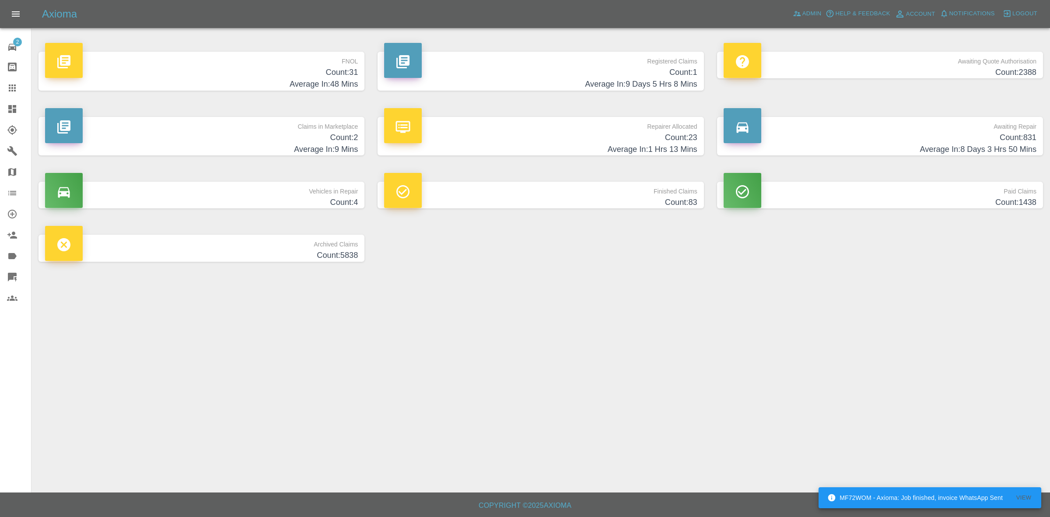
click at [341, 130] on p "Claims in Marketplace" at bounding box center [201, 124] width 313 height 15
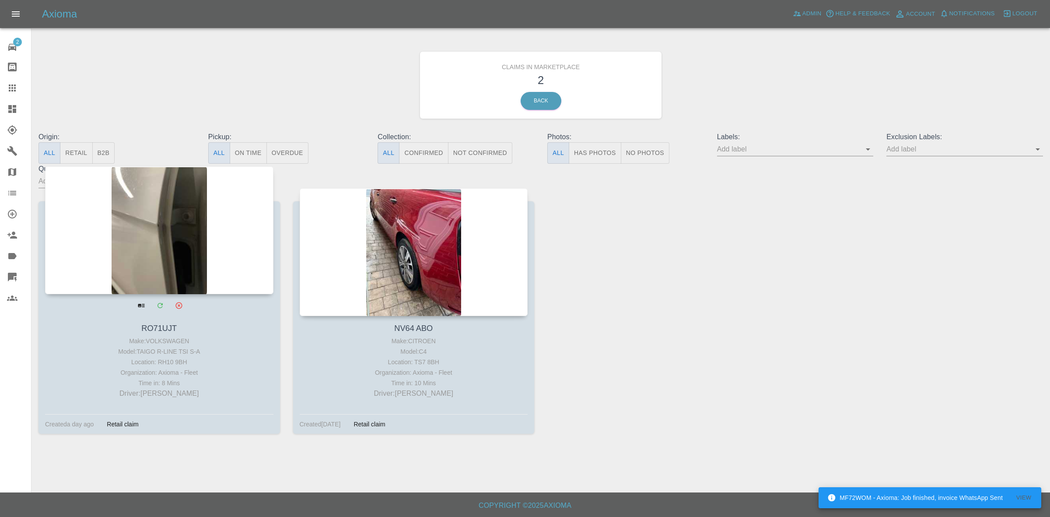
drag, startPoint x: 137, startPoint y: 260, endPoint x: 166, endPoint y: 262, distance: 29.4
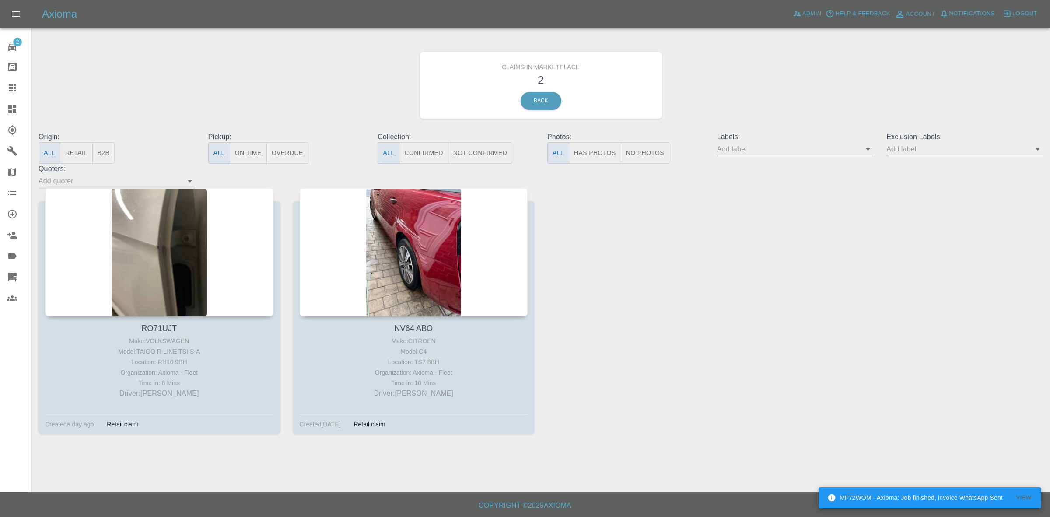
click at [0, 106] on link "Dashboard" at bounding box center [15, 108] width 31 height 21
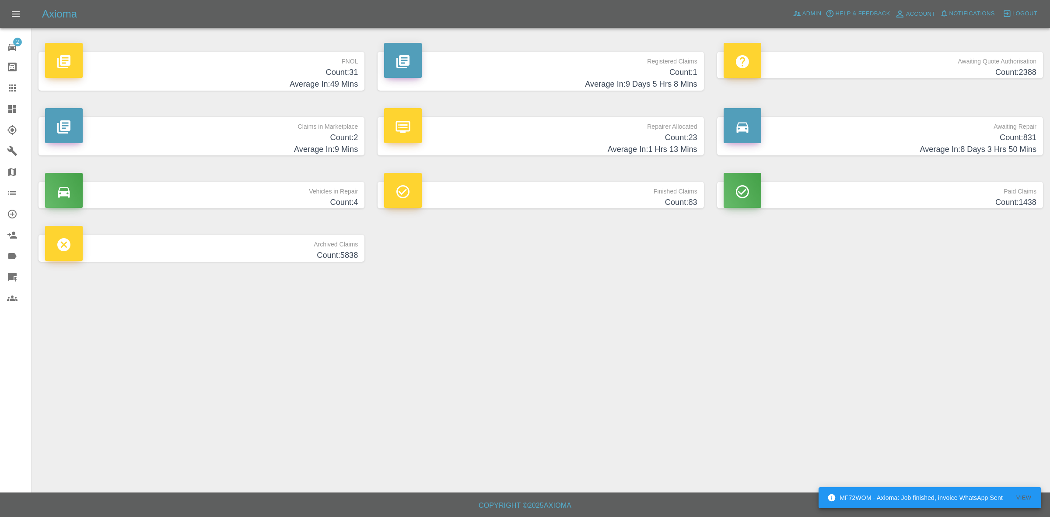
click at [563, 153] on h4 "Average In: 1 Hrs 13 Mins" at bounding box center [540, 150] width 313 height 12
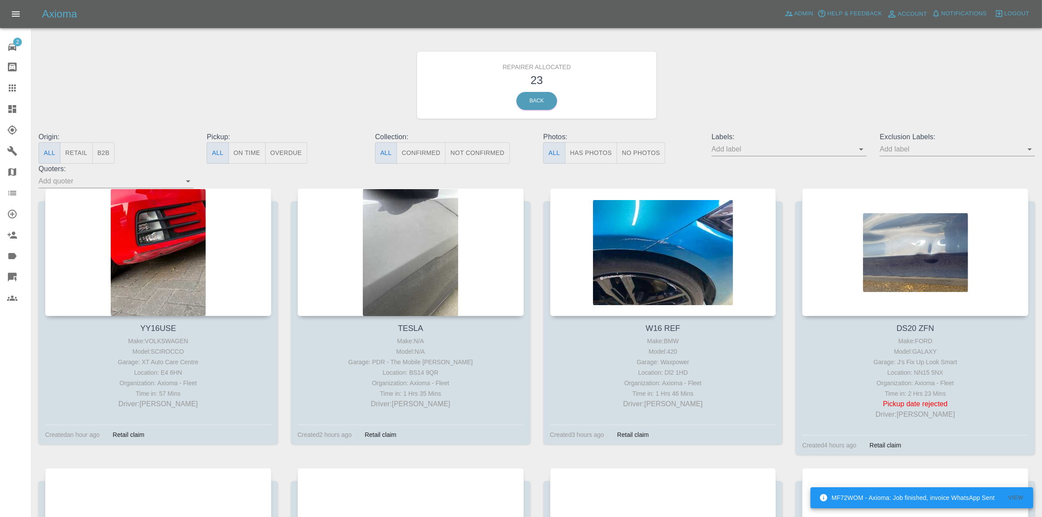
click at [84, 146] on button "Retail" at bounding box center [76, 152] width 32 height 21
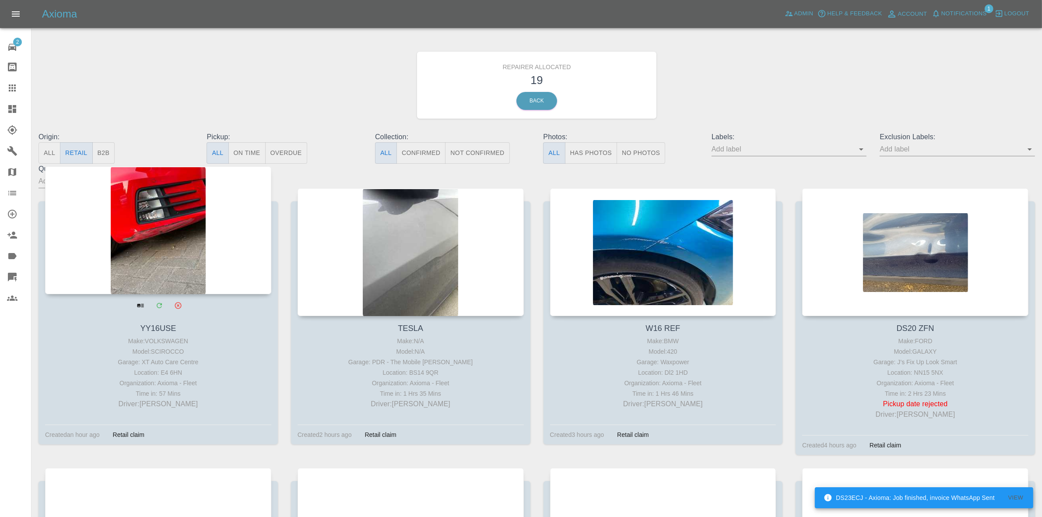
type button "retail"
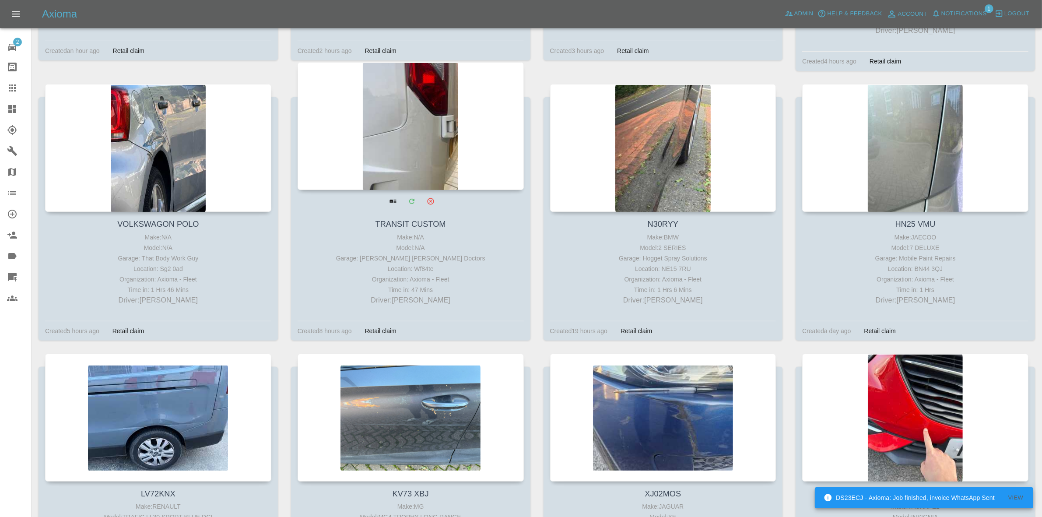
click at [419, 149] on div at bounding box center [411, 126] width 226 height 128
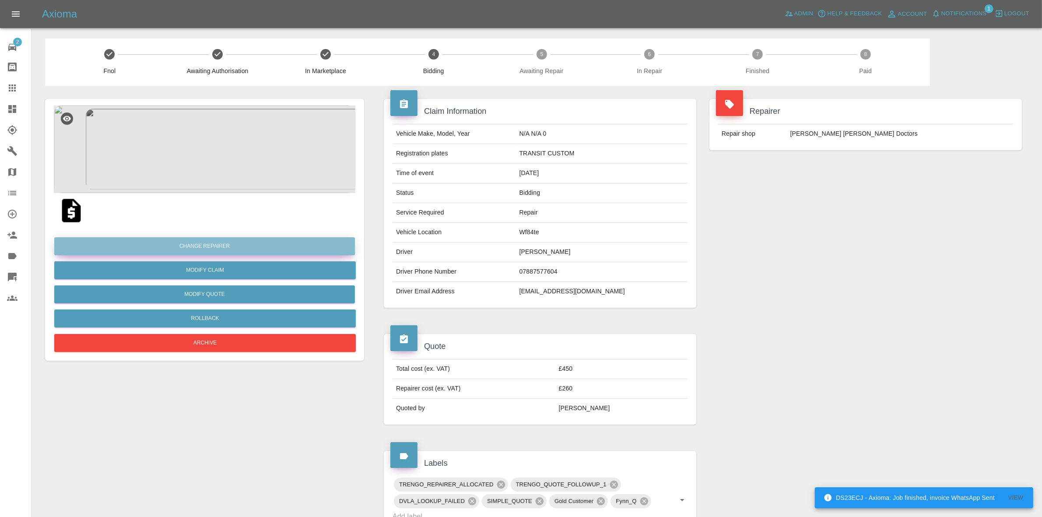
click at [203, 240] on button "Change Repairer" at bounding box center [204, 246] width 301 height 18
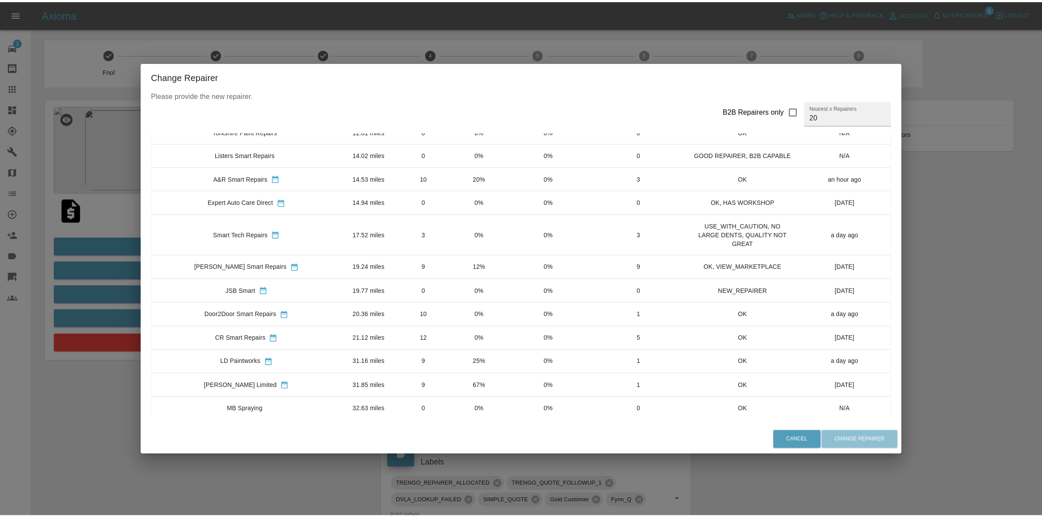
scroll to position [250, 0]
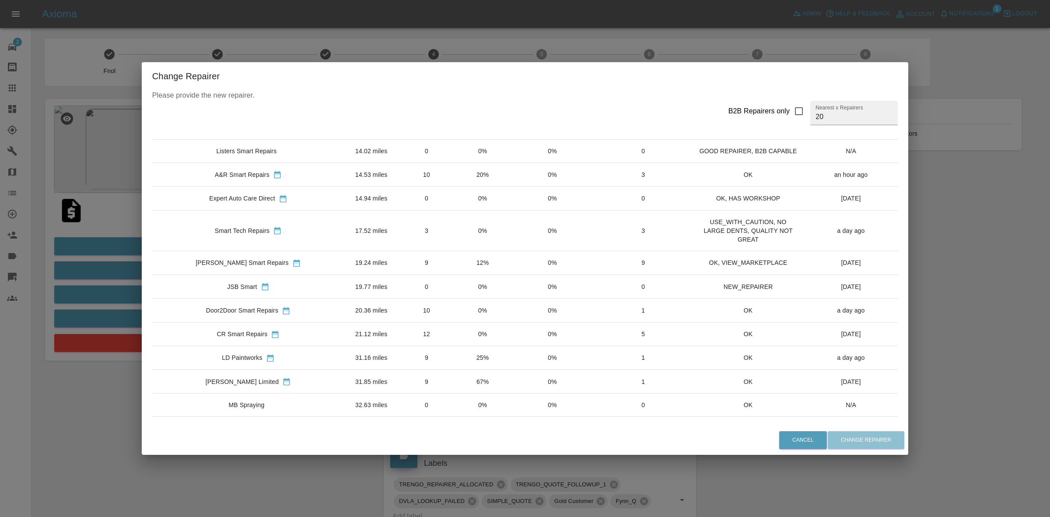
click at [455, 333] on td "0%" at bounding box center [483, 334] width 56 height 24
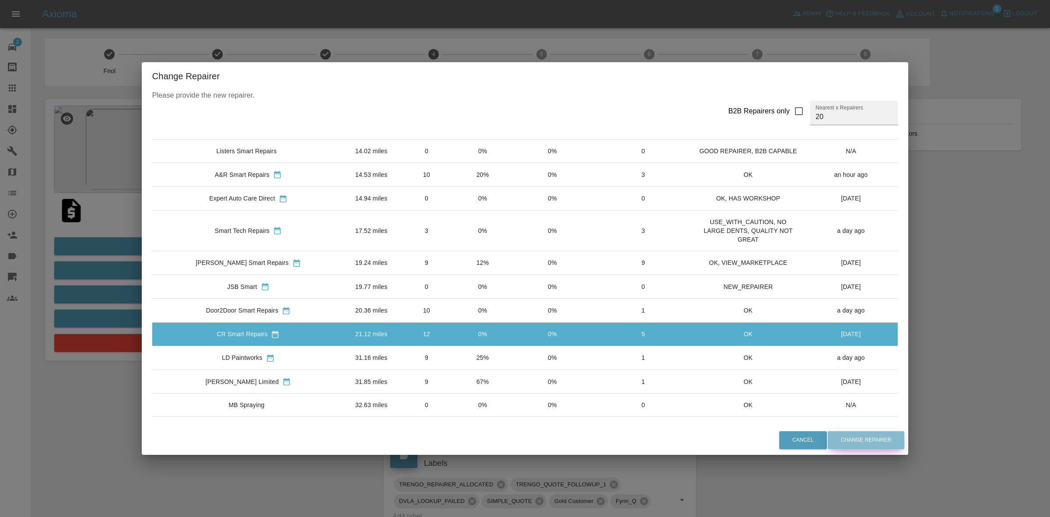
click at [843, 440] on button "Change Repairer" at bounding box center [866, 440] width 77 height 18
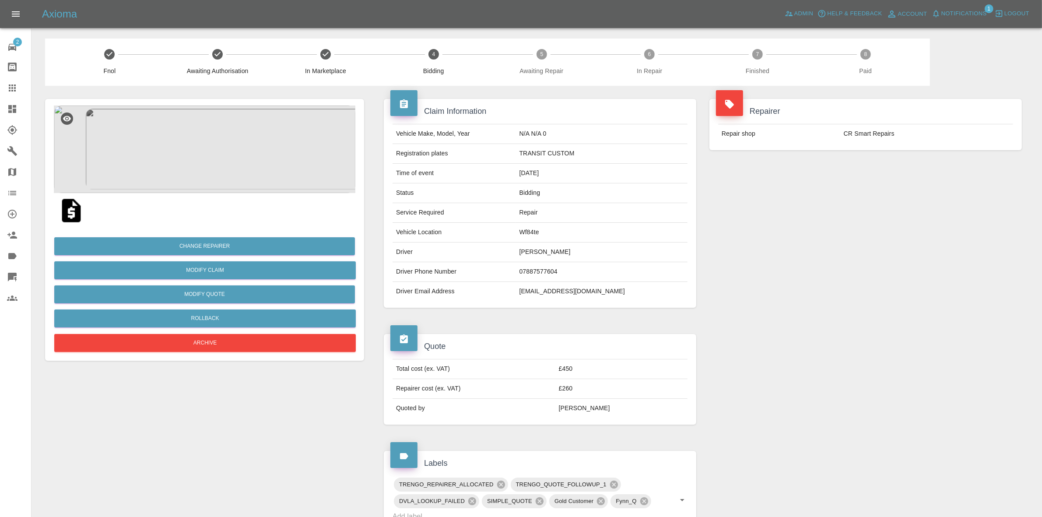
click at [955, 231] on div "Repairer Repair shop CR Smart Repairs" at bounding box center [866, 203] width 326 height 235
click at [202, 295] on button "Modify Quote" at bounding box center [204, 294] width 301 height 18
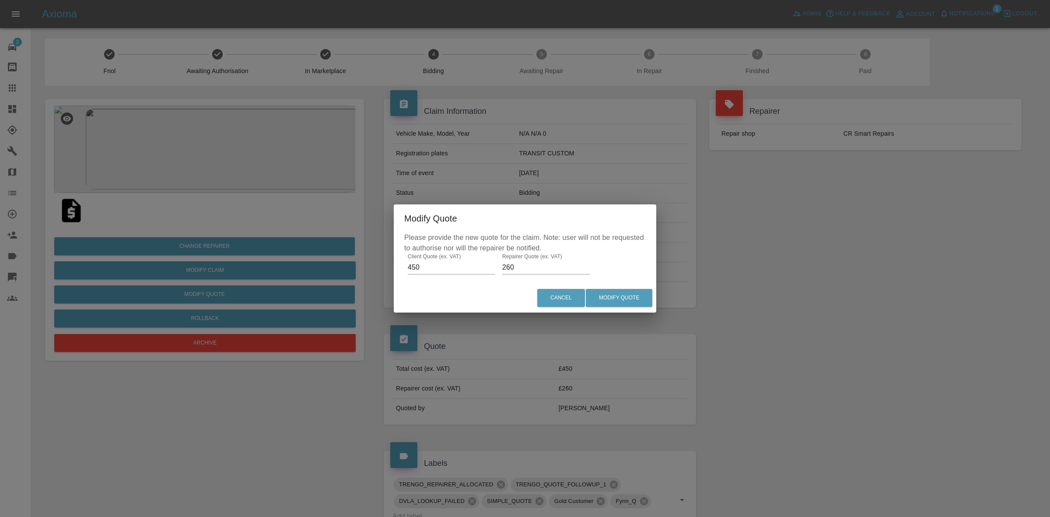
click at [530, 270] on input "260" at bounding box center [546, 267] width 88 height 14
type input "280"
click at [614, 299] on button "Modify Quote" at bounding box center [619, 298] width 67 height 18
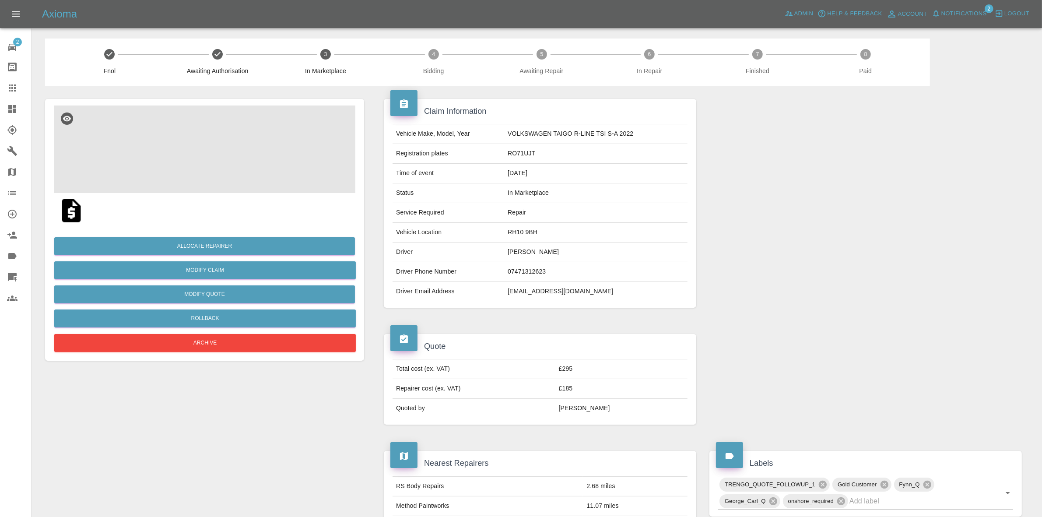
click at [211, 160] on img at bounding box center [205, 149] width 302 height 88
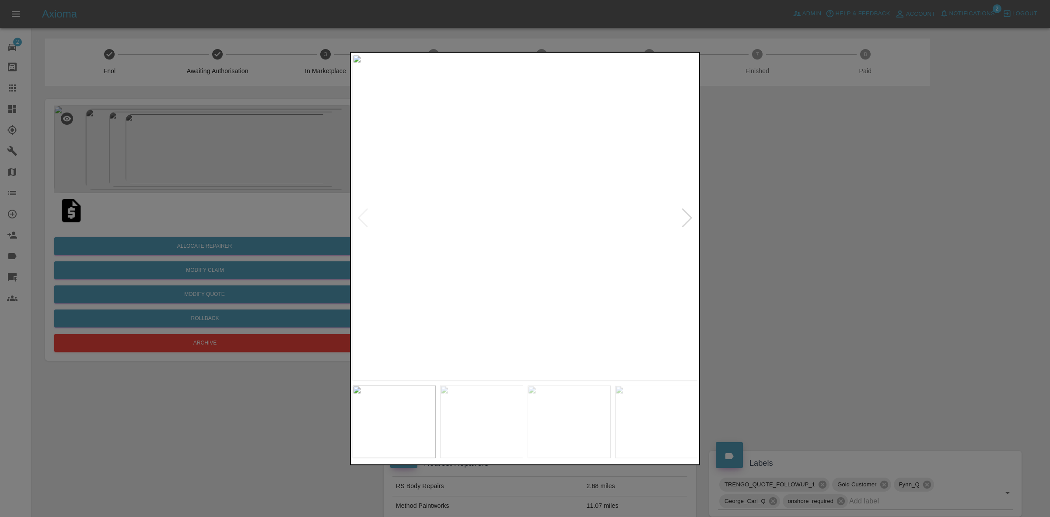
click at [690, 214] on div at bounding box center [687, 217] width 12 height 19
click at [690, 214] on img at bounding box center [526, 217] width 346 height 327
click at [816, 228] on div at bounding box center [525, 258] width 1050 height 517
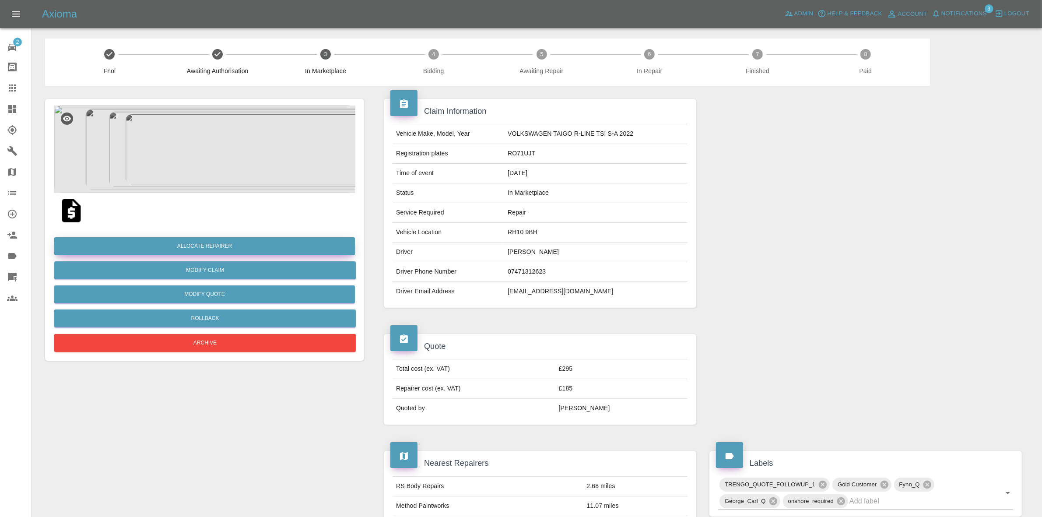
click at [197, 245] on button "Allocate Repairer" at bounding box center [204, 246] width 301 height 18
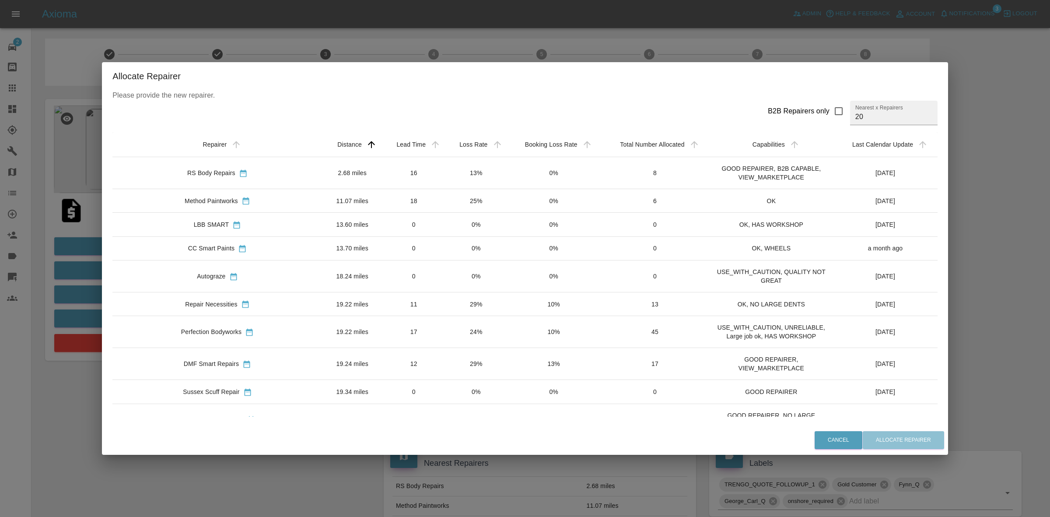
click at [447, 176] on td "13%" at bounding box center [477, 173] width 62 height 32
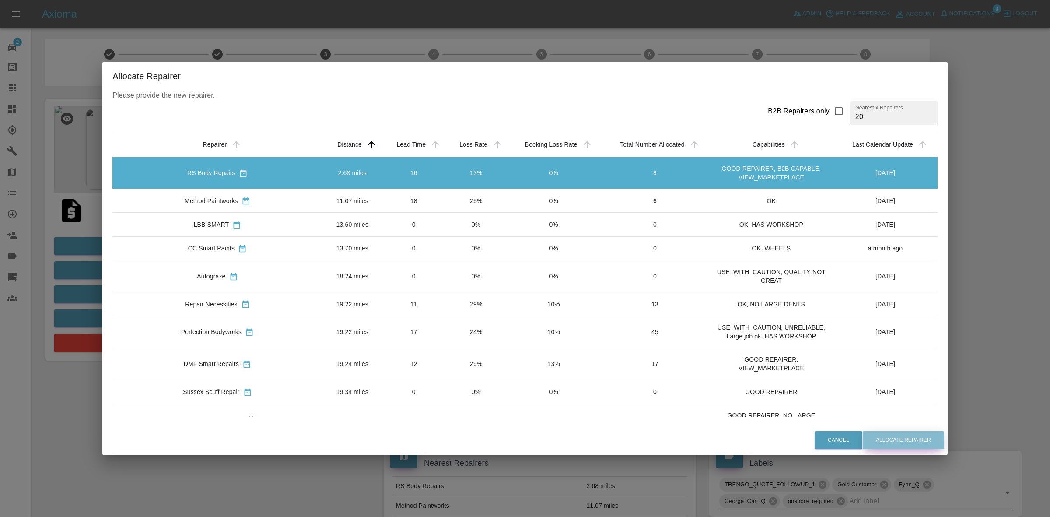
click at [868, 443] on button "Allocate Repairer" at bounding box center [903, 440] width 81 height 18
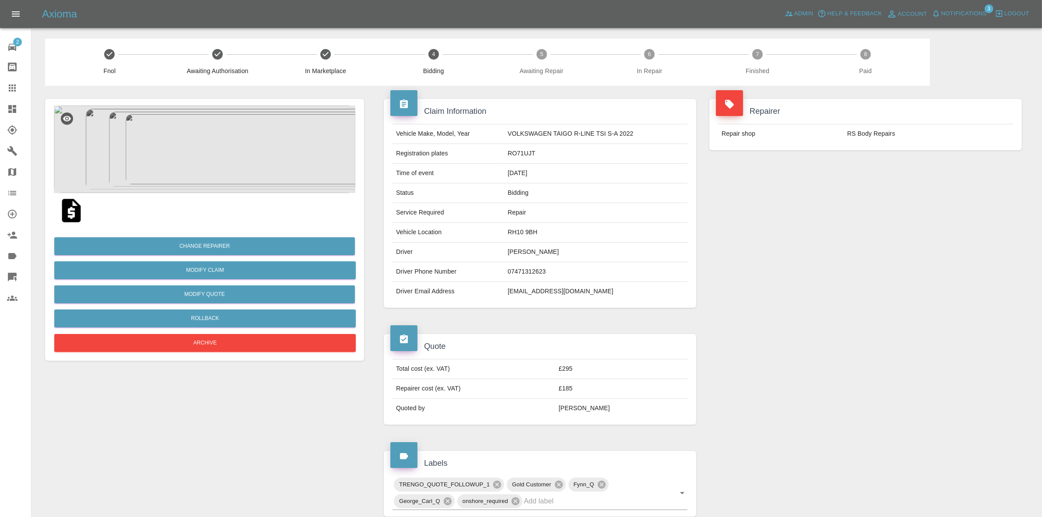
click at [880, 202] on div "Repairer Repair shop RS Body Repairs" at bounding box center [866, 203] width 326 height 235
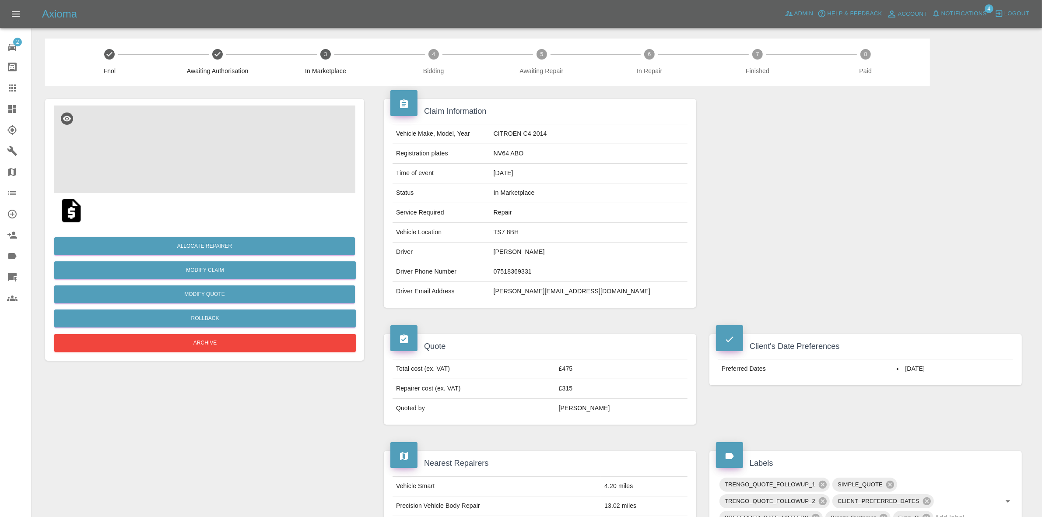
click at [226, 167] on img at bounding box center [205, 149] width 302 height 88
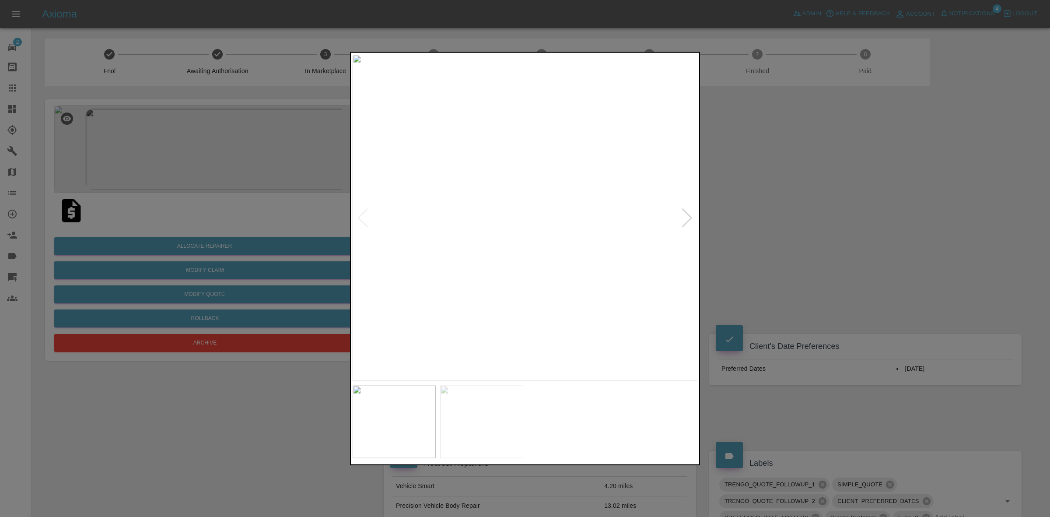
click at [683, 211] on div at bounding box center [687, 217] width 12 height 19
click at [683, 211] on img at bounding box center [526, 217] width 346 height 327
click at [359, 213] on div at bounding box center [363, 217] width 12 height 19
click at [752, 235] on div at bounding box center [525, 258] width 1050 height 517
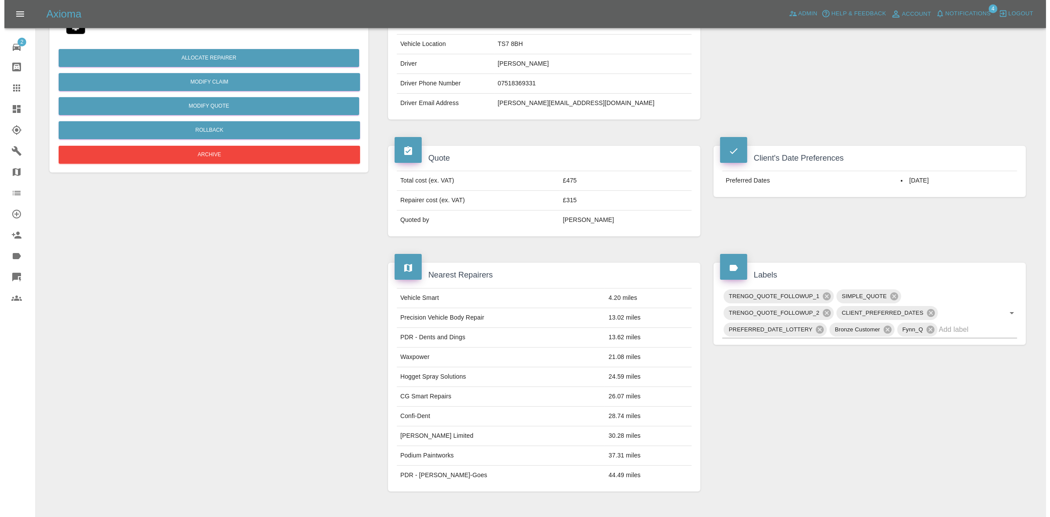
scroll to position [28, 0]
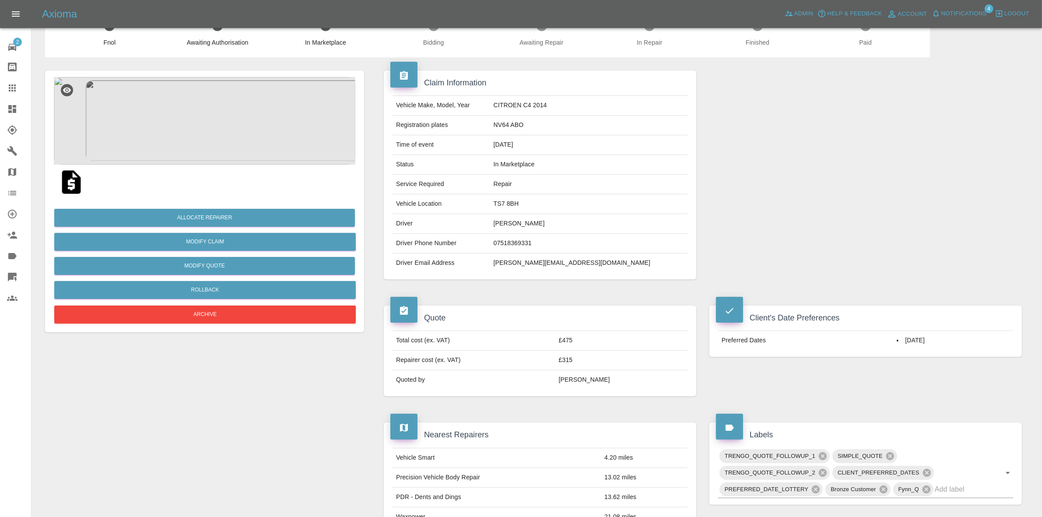
click at [254, 137] on img at bounding box center [205, 121] width 302 height 88
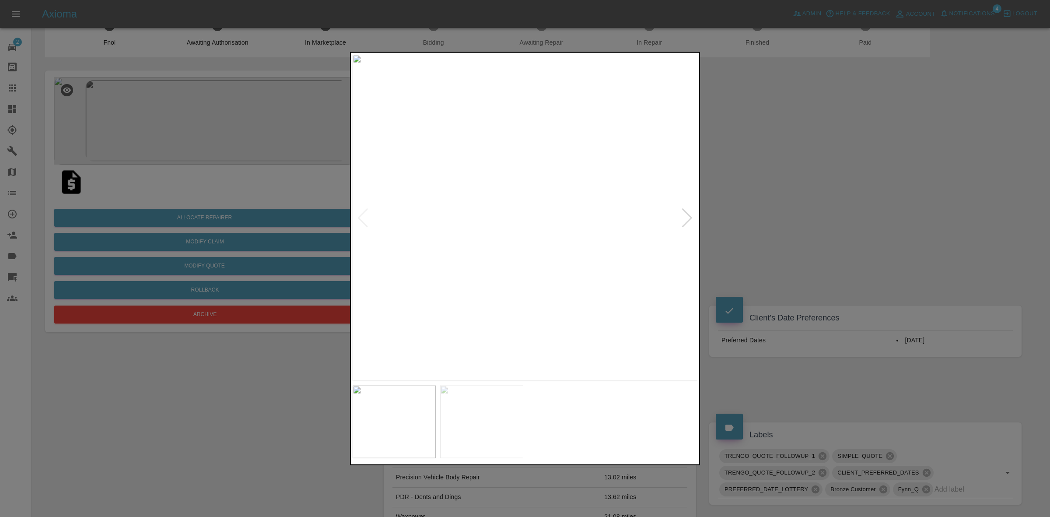
click at [684, 211] on div at bounding box center [687, 217] width 12 height 19
click at [684, 211] on img at bounding box center [526, 217] width 346 height 327
click at [738, 228] on div at bounding box center [525, 258] width 1050 height 517
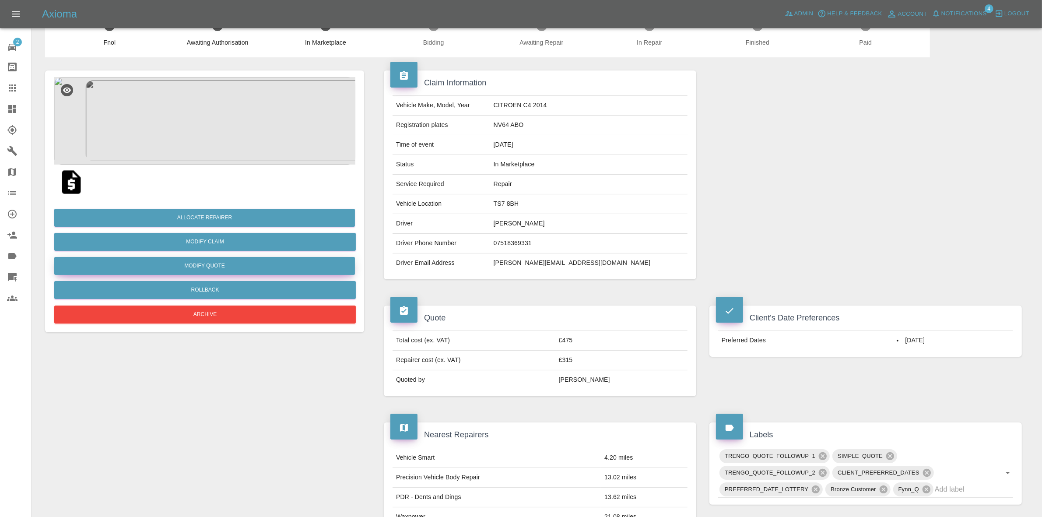
click at [228, 260] on button "Modify Quote" at bounding box center [204, 266] width 301 height 18
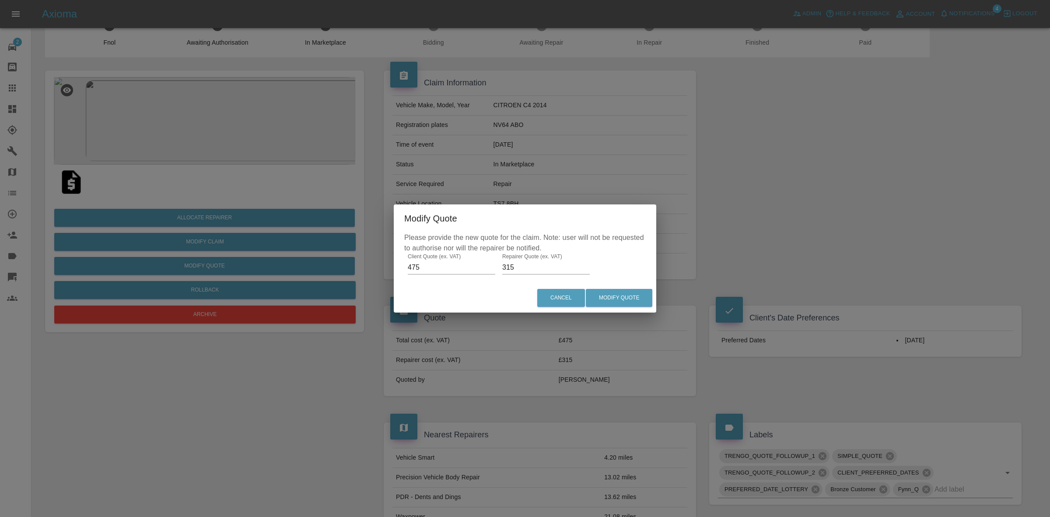
click at [523, 268] on input "315" at bounding box center [546, 267] width 88 height 14
type input "300"
click at [616, 294] on button "Modify Quote" at bounding box center [619, 298] width 67 height 18
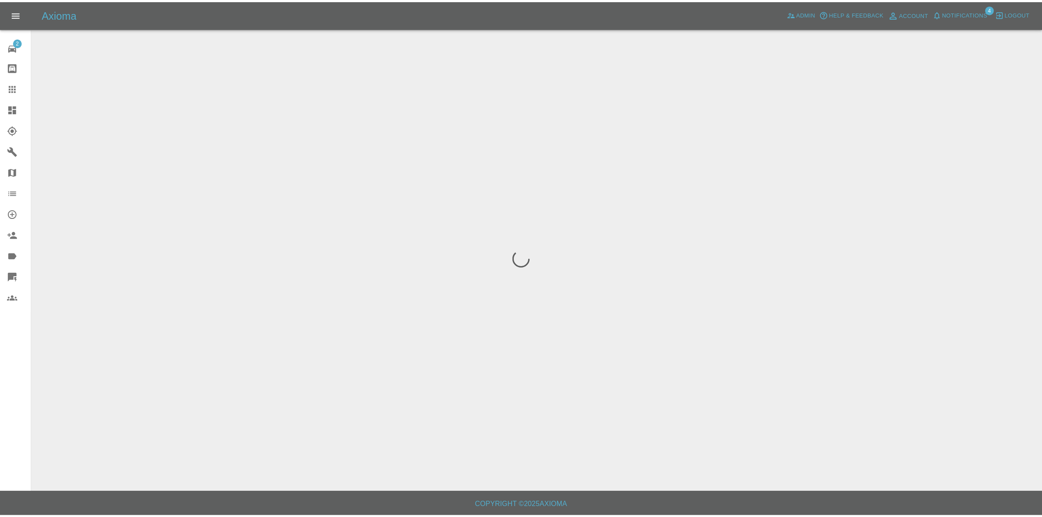
scroll to position [0, 0]
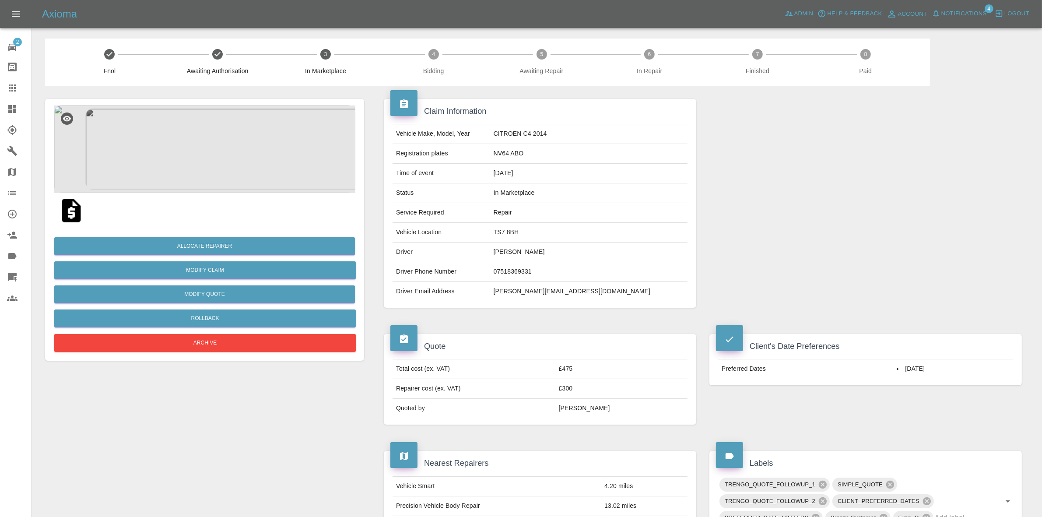
click at [554, 147] on td "NV64 ABO" at bounding box center [588, 154] width 197 height 20
copy td "NV64 ABO"
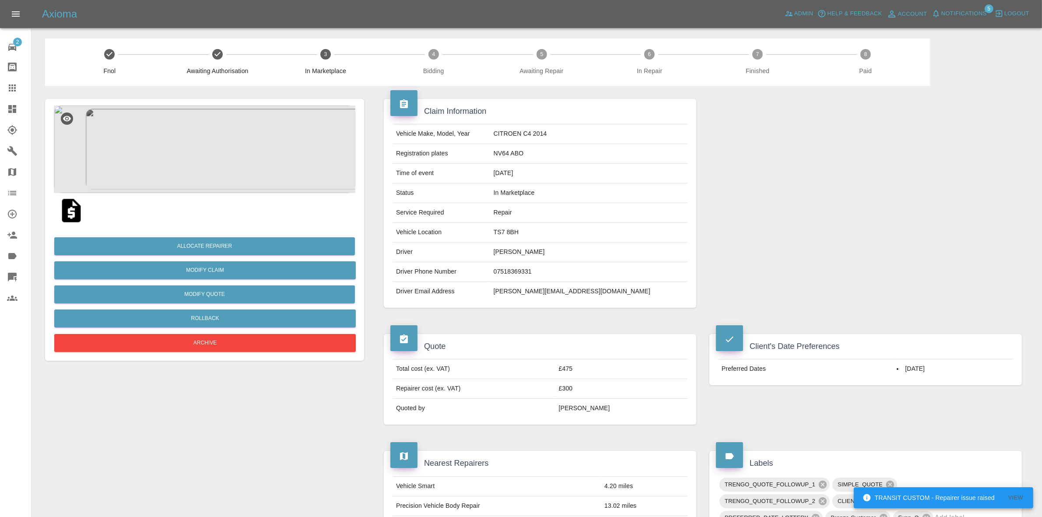
click at [865, 204] on div at bounding box center [866, 203] width 326 height 235
click at [965, 14] on span "Notifications" at bounding box center [964, 14] width 46 height 10
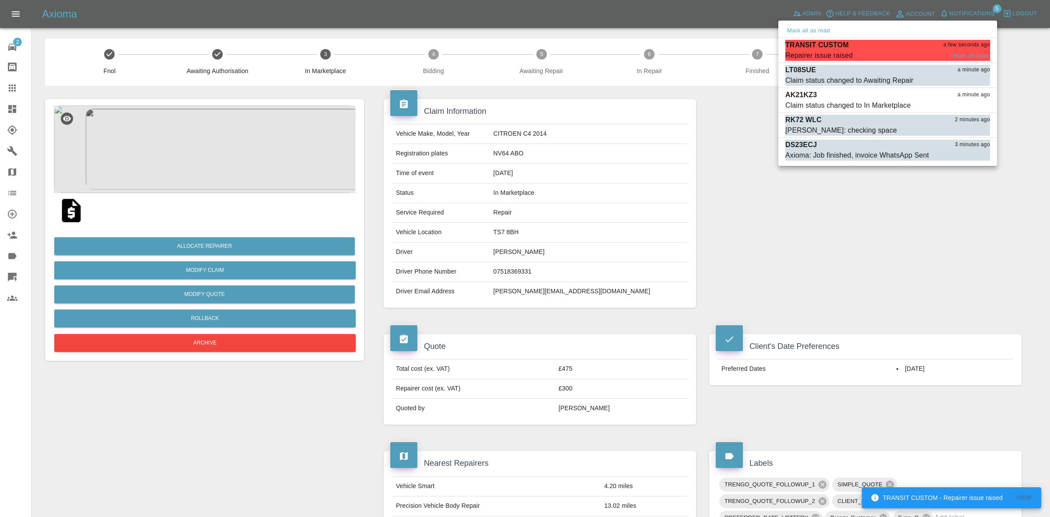
click at [881, 50] on span "Repairer issue raised" at bounding box center [866, 55] width 161 height 11
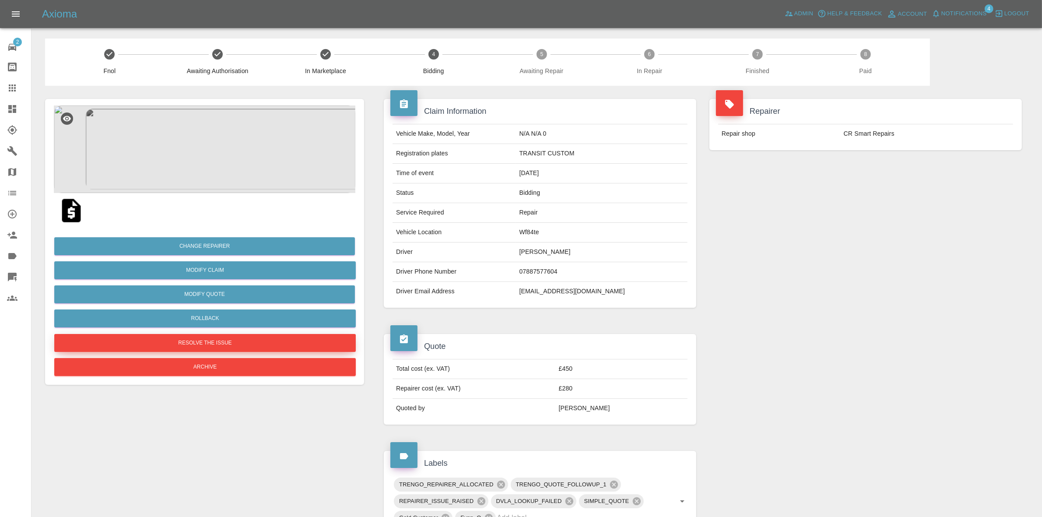
click at [209, 345] on button "Resolve the issue" at bounding box center [205, 343] width 302 height 18
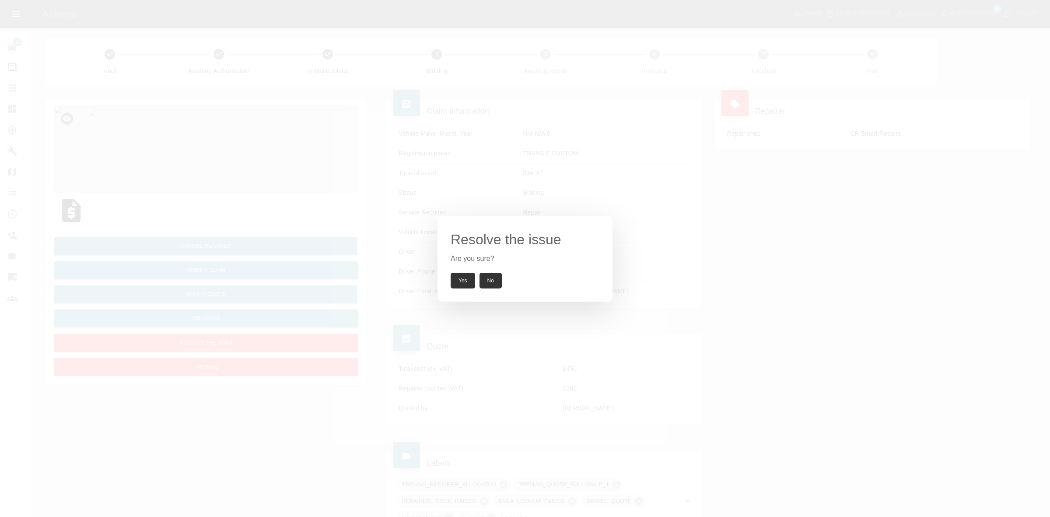
click at [459, 284] on button "Yes" at bounding box center [463, 281] width 25 height 16
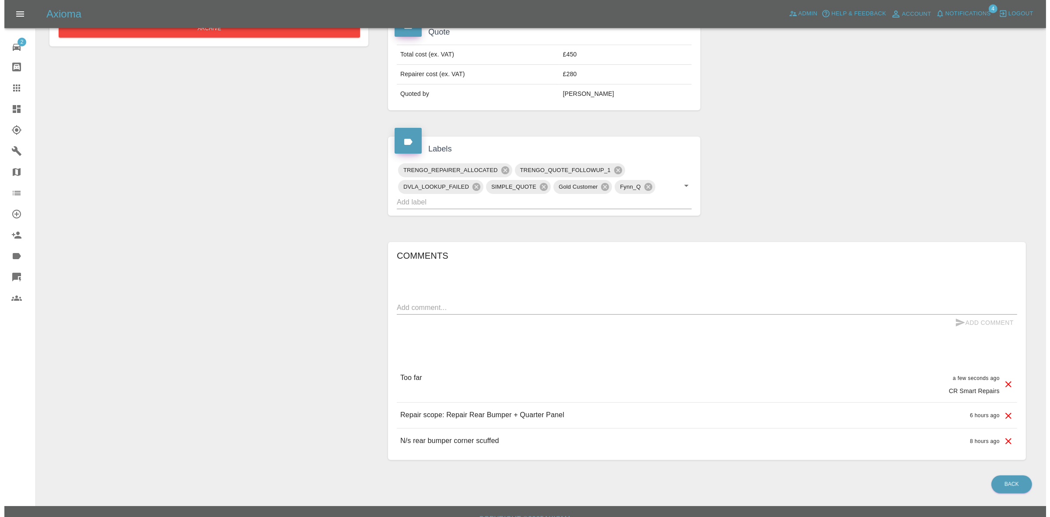
scroll to position [328, 0]
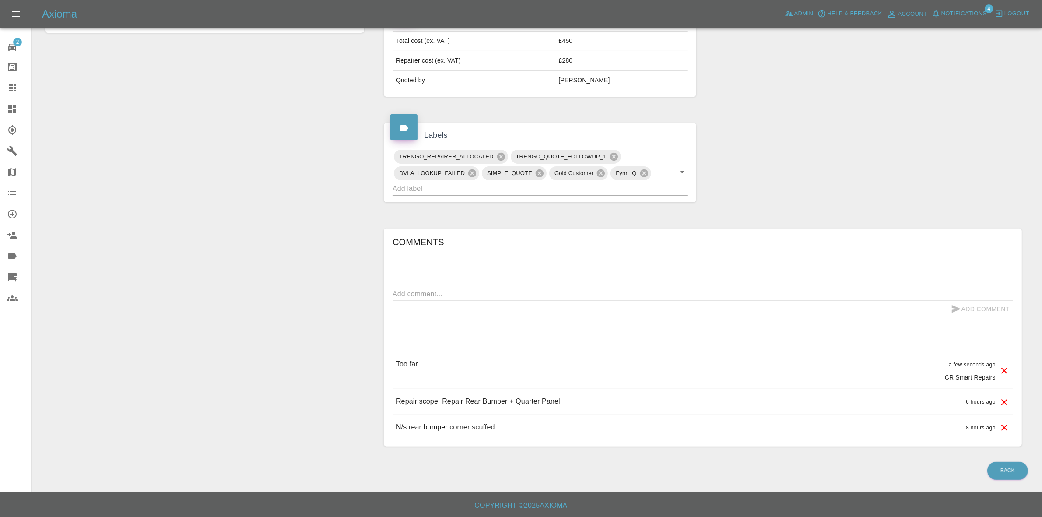
click at [1004, 364] on div at bounding box center [1004, 370] width 11 height 23
click at [1003, 369] on icon at bounding box center [1004, 371] width 6 height 6
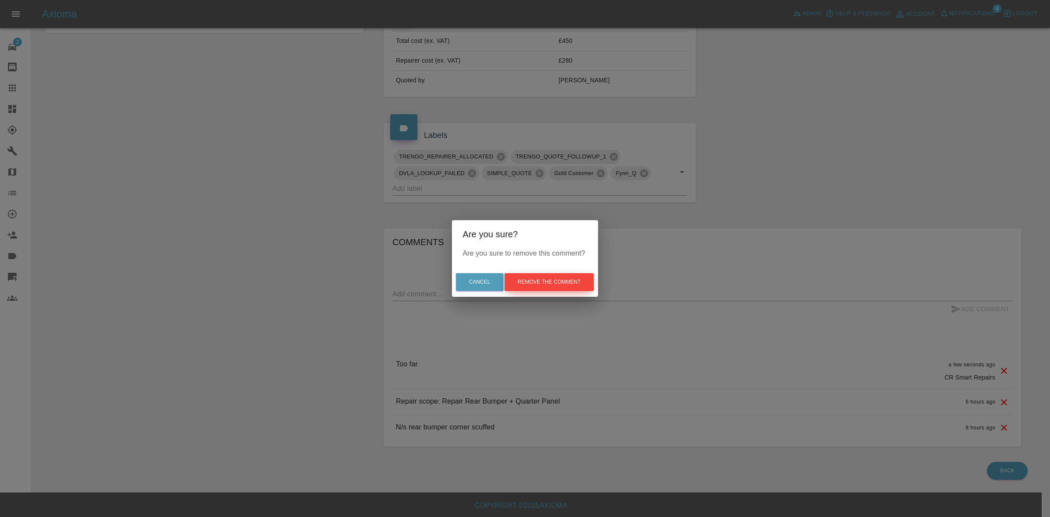
click at [556, 279] on button "Remove the comment" at bounding box center [549, 282] width 89 height 18
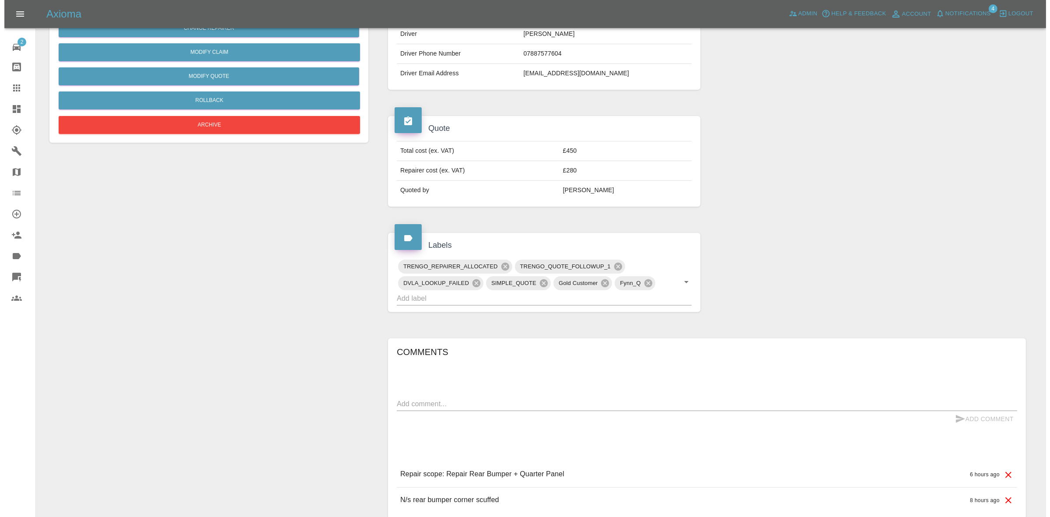
scroll to position [128, 0]
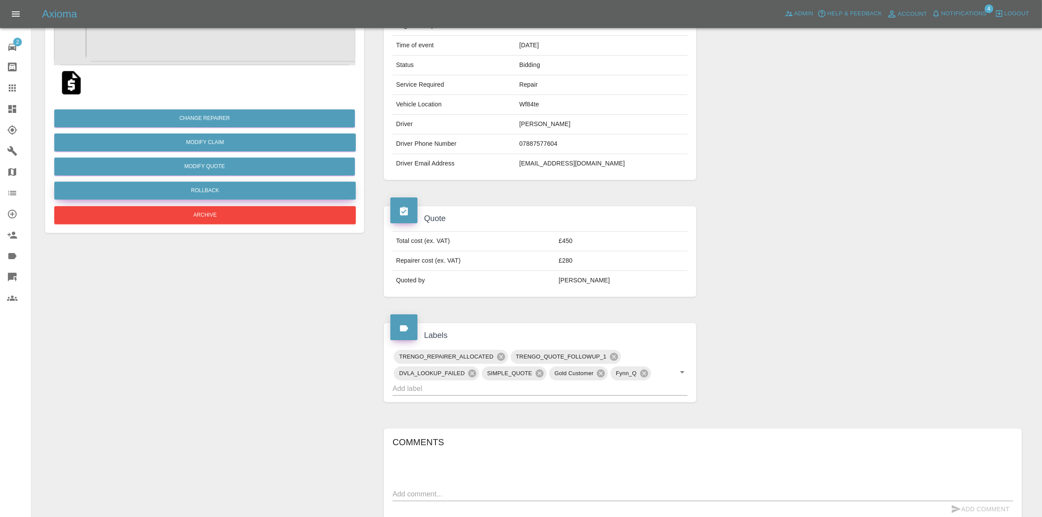
click at [203, 187] on button "Rollback" at bounding box center [205, 191] width 302 height 18
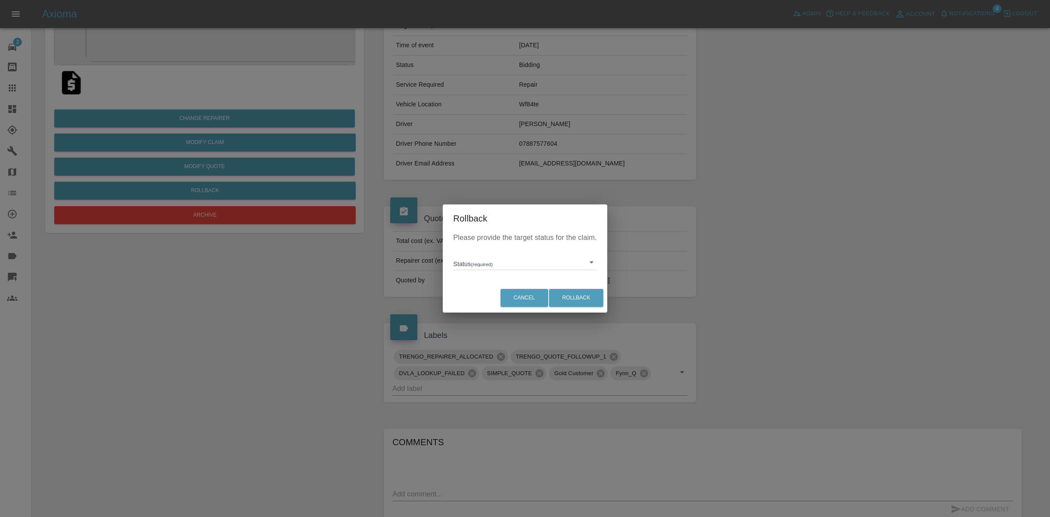
click at [509, 261] on body "Axioma Admin Help & Feedback Account Notifications 4 Logout 2 Repair home Bodys…" at bounding box center [525, 276] width 1050 height 808
click at [485, 299] on li "In Marketplace" at bounding box center [525, 302] width 139 height 20
type input "in-marketplace"
click at [583, 297] on button "Rollback" at bounding box center [576, 298] width 54 height 18
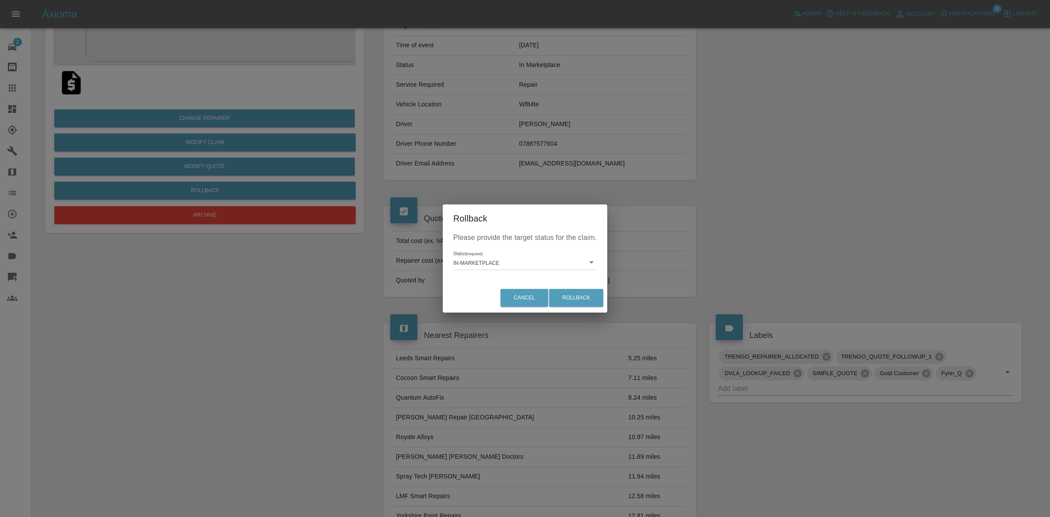
scroll to position [0, 0]
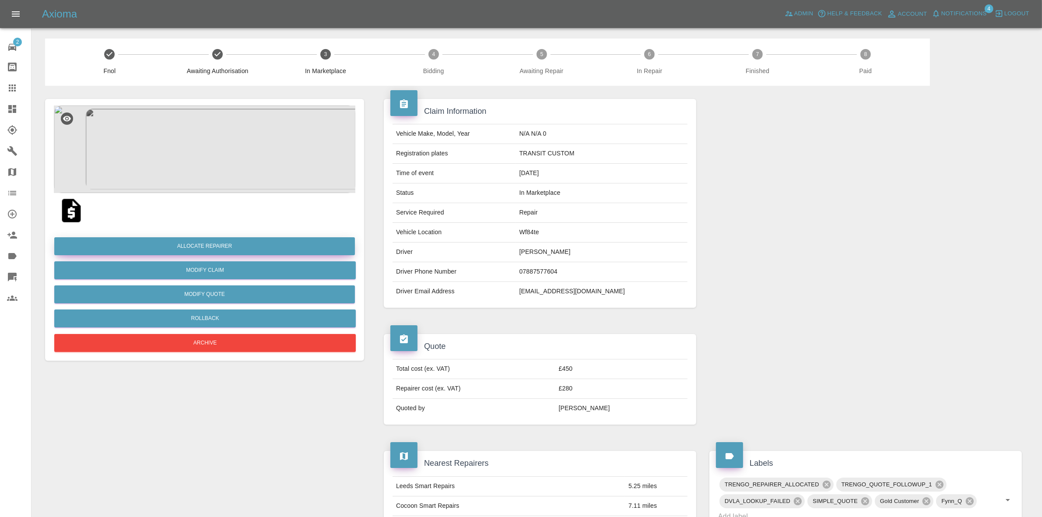
click at [186, 244] on button "Allocate Repairer" at bounding box center [204, 246] width 301 height 18
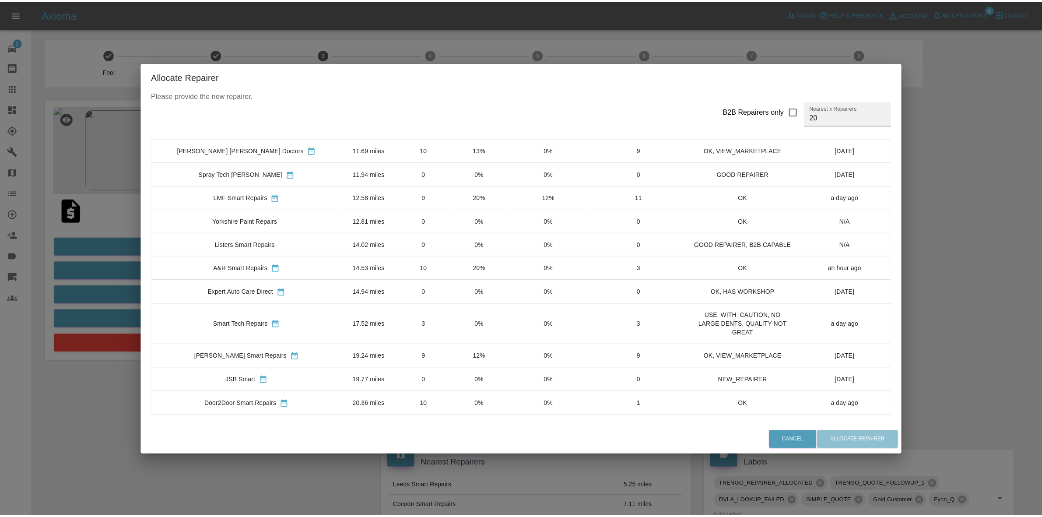
scroll to position [164, 0]
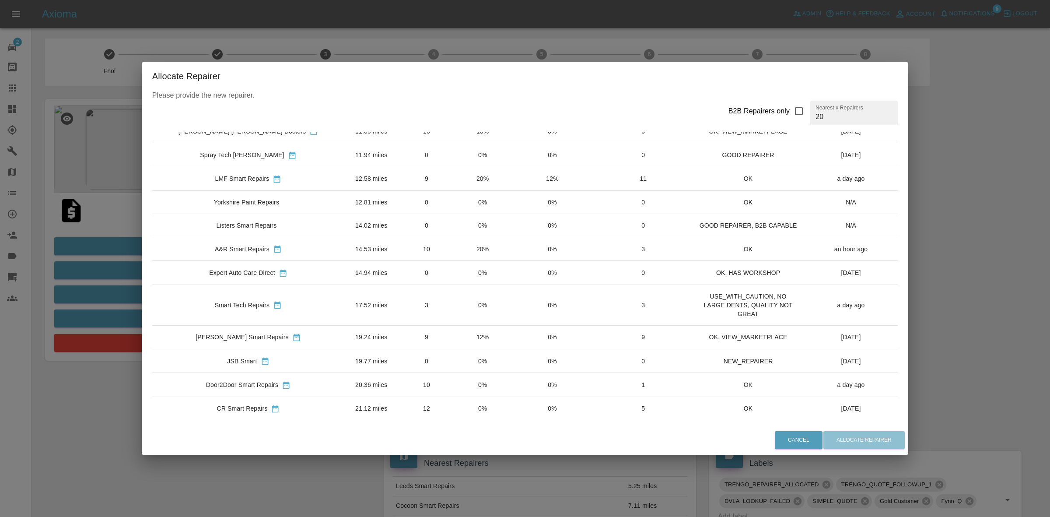
click at [455, 313] on td "0%" at bounding box center [483, 305] width 56 height 41
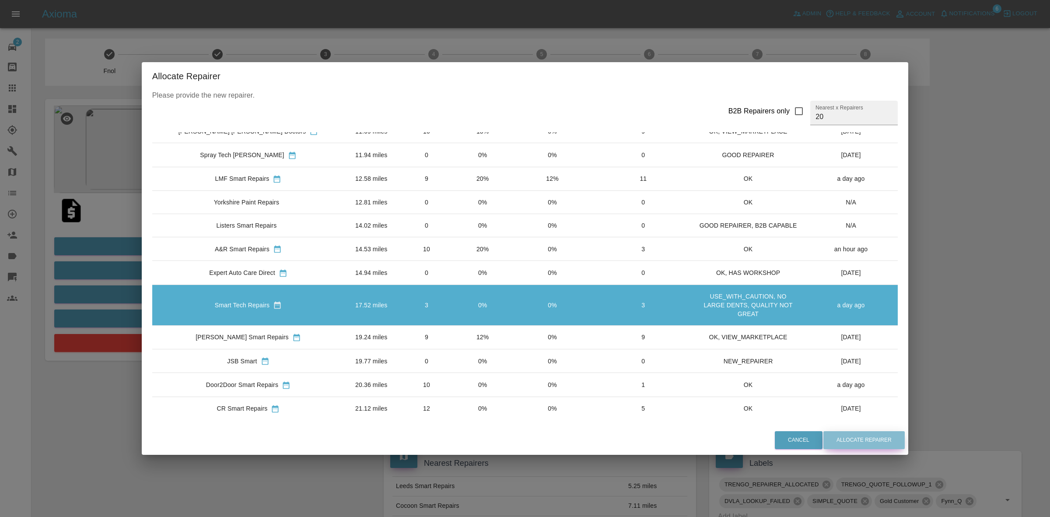
click at [833, 439] on button "Allocate Repairer" at bounding box center [864, 440] width 81 height 18
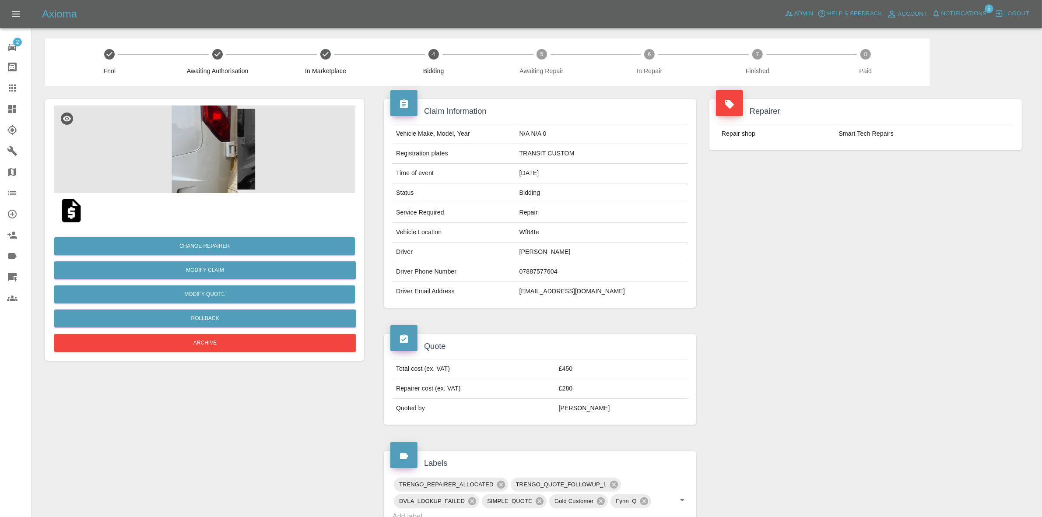
click at [220, 171] on img at bounding box center [205, 149] width 302 height 88
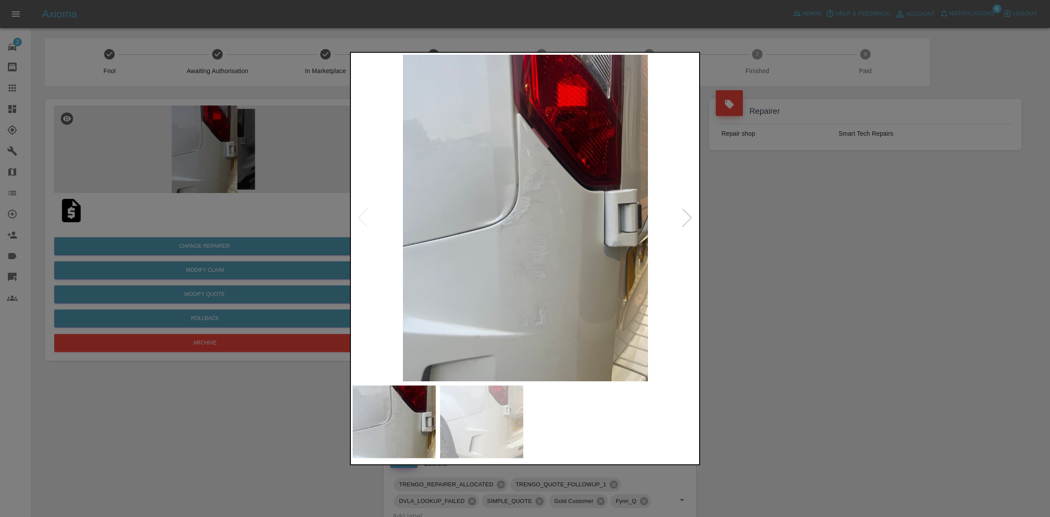
click at [771, 307] on div at bounding box center [525, 258] width 1050 height 517
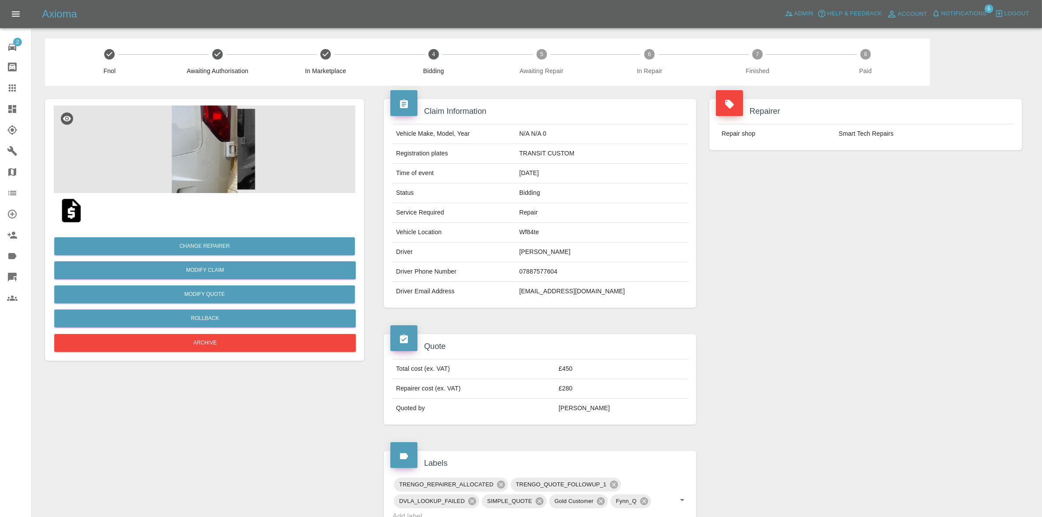
drag, startPoint x: 857, startPoint y: 178, endPoint x: 410, endPoint y: 28, distance: 470.7
click at [857, 178] on div "Repairer Repair shop Smart Tech Repairs" at bounding box center [866, 203] width 326 height 235
click at [244, 245] on button "Change Repairer" at bounding box center [204, 246] width 301 height 18
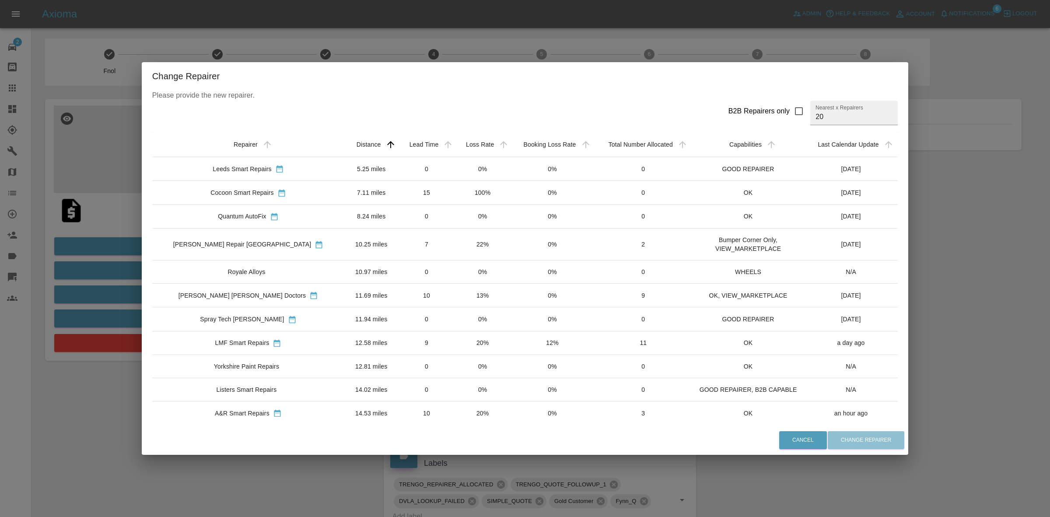
click at [440, 50] on div "Change Repairer Please provide the new repairer. B2B Repairers only Nearest x R…" at bounding box center [525, 258] width 1050 height 517
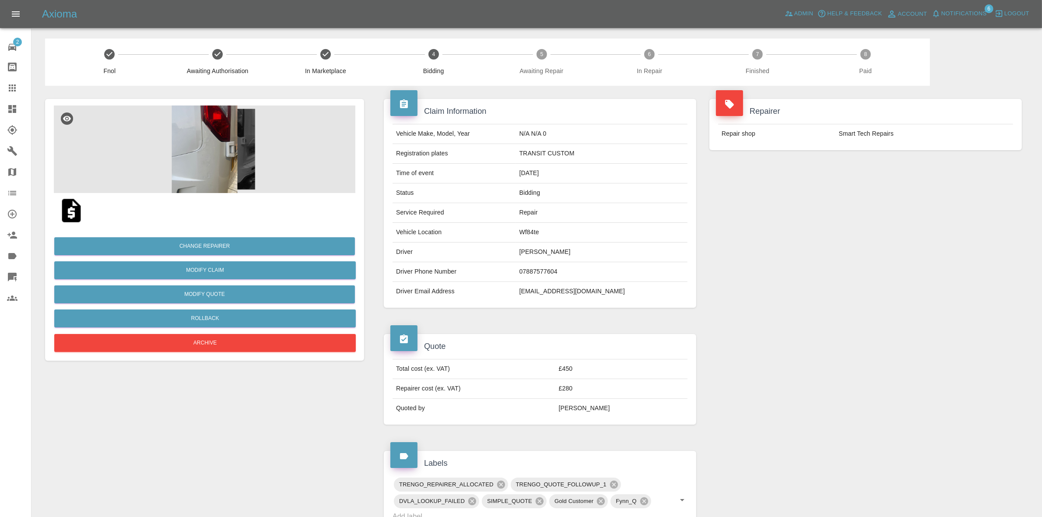
click at [966, 5] on div "Axioma Admin Help & Feedback Account Notifications 6 Logout" at bounding box center [521, 14] width 1042 height 28
click at [945, 12] on span "Notifications" at bounding box center [964, 14] width 46 height 10
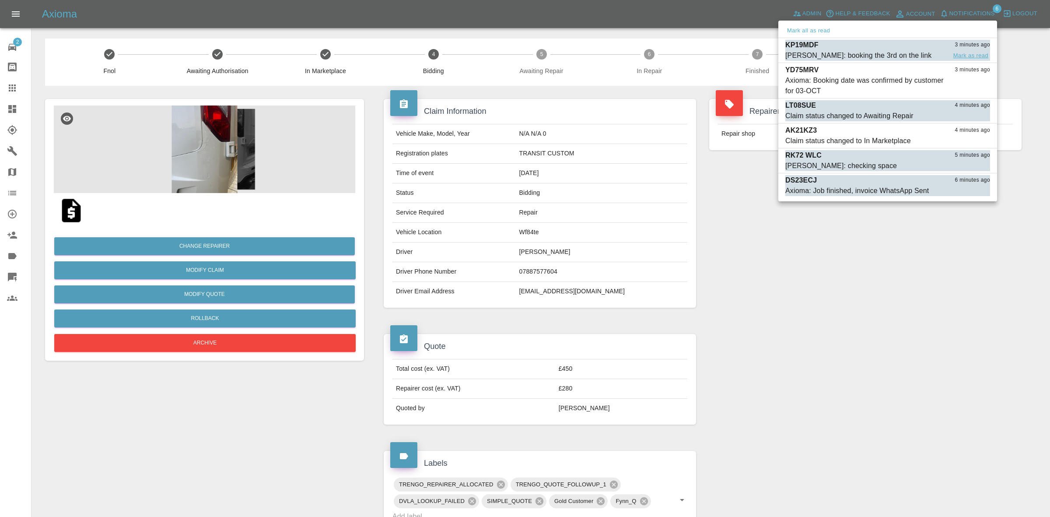
click at [960, 55] on button "Mark as read" at bounding box center [971, 56] width 39 height 10
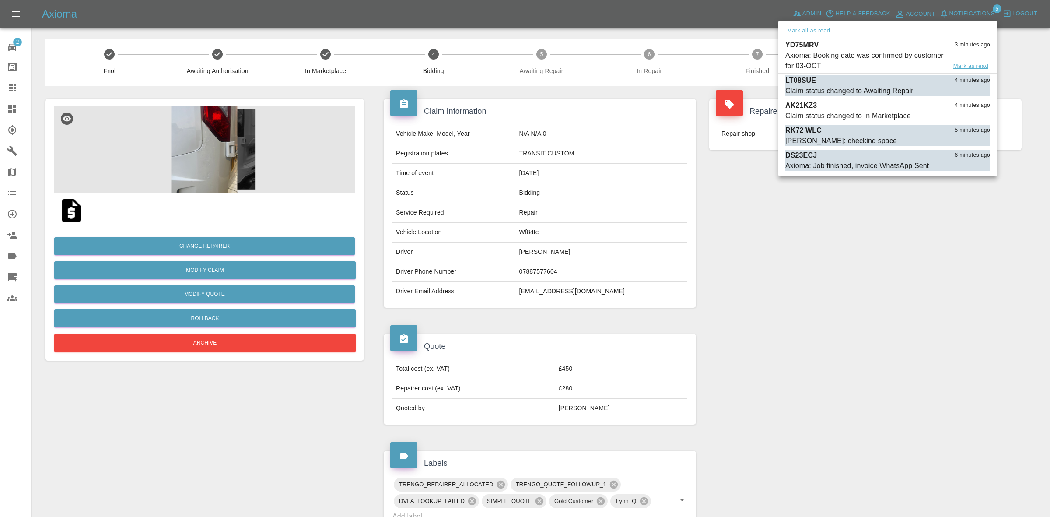
click at [967, 62] on button "Mark as read" at bounding box center [971, 66] width 39 height 10
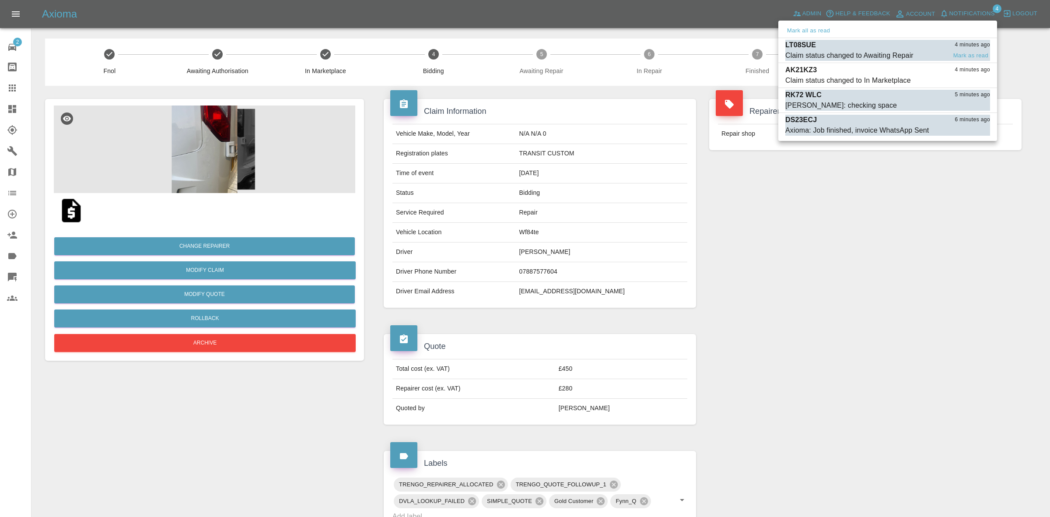
click at [875, 50] on div "Claim status changed to Awaiting Repair" at bounding box center [850, 55] width 128 height 11
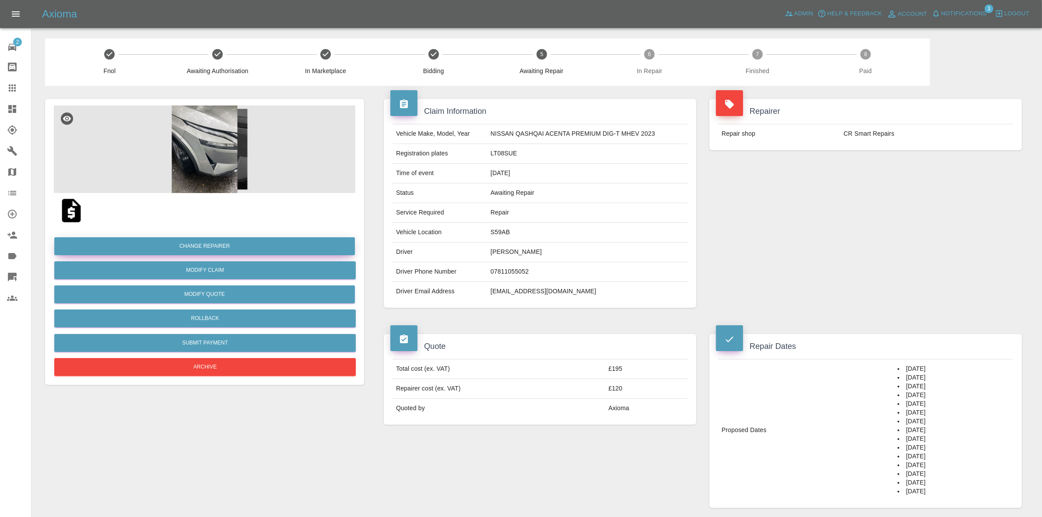
click at [199, 250] on button "Change Repairer" at bounding box center [204, 246] width 301 height 18
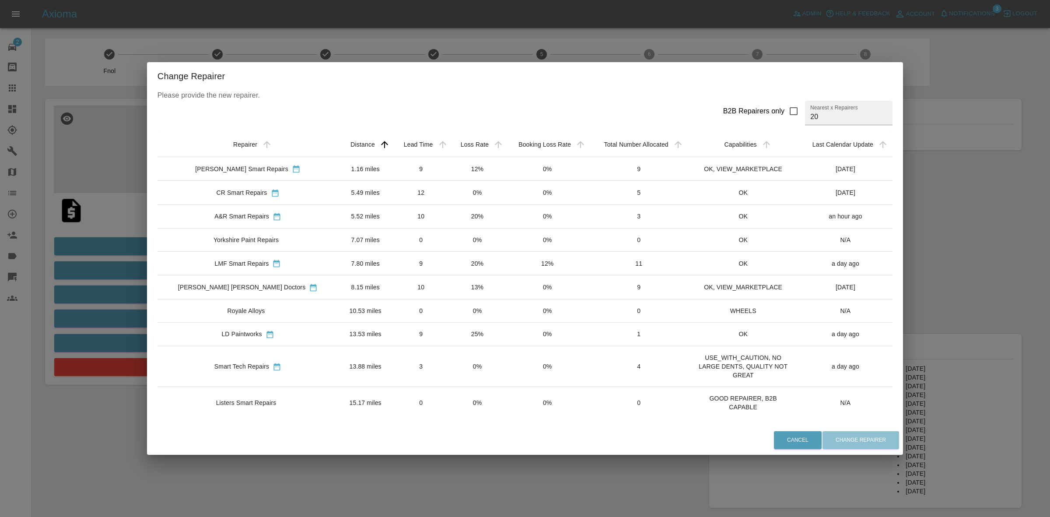
click at [337, 64] on h2 "Change Repairer" at bounding box center [525, 76] width 756 height 28
click at [340, 46] on div "Change Repairer Please provide the new repairer. B2B Repairers only Nearest x R…" at bounding box center [525, 258] width 1050 height 517
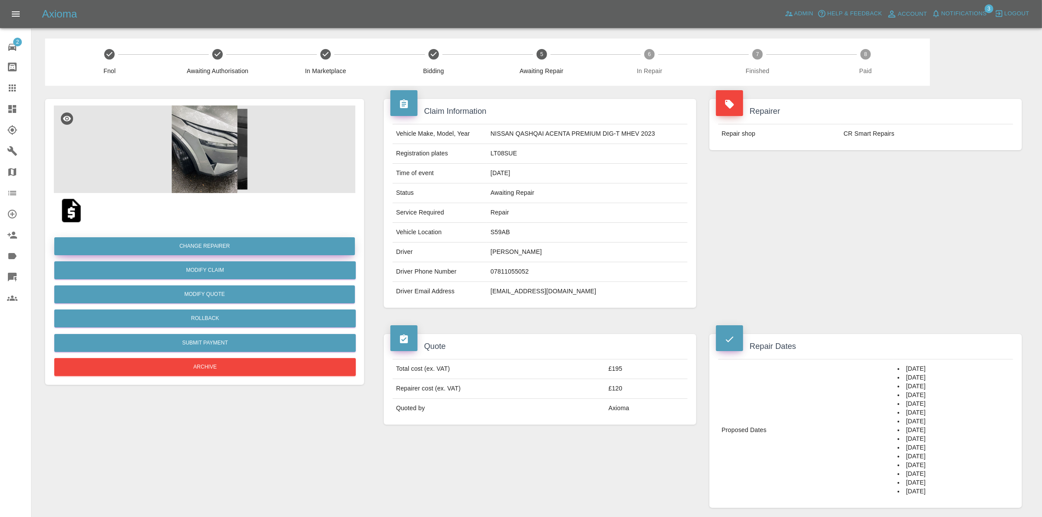
click at [200, 240] on button "Change Repairer" at bounding box center [204, 246] width 301 height 18
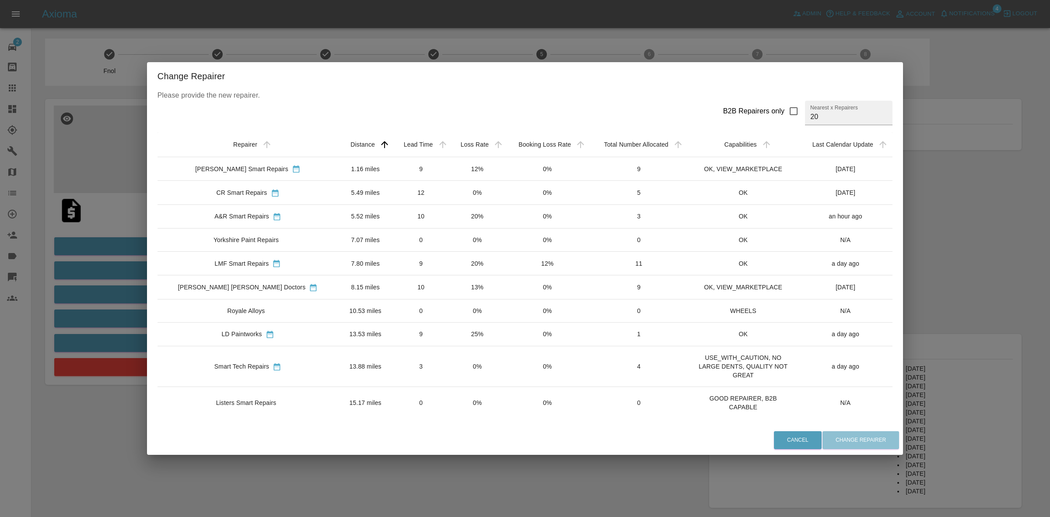
click at [393, 172] on td "9" at bounding box center [421, 169] width 57 height 24
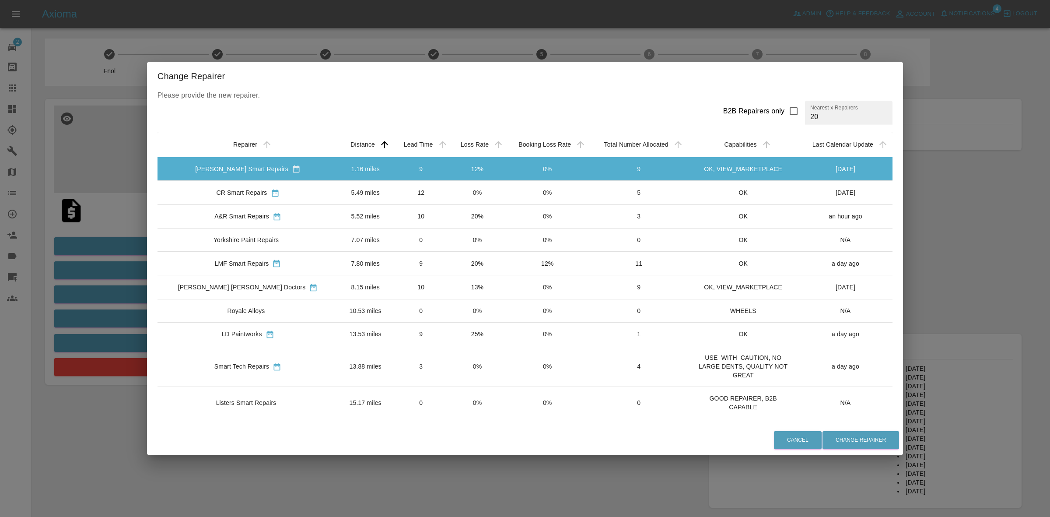
click at [999, 263] on div "Change Repairer Please provide the new repairer. B2B Repairers only Nearest x R…" at bounding box center [525, 258] width 1050 height 517
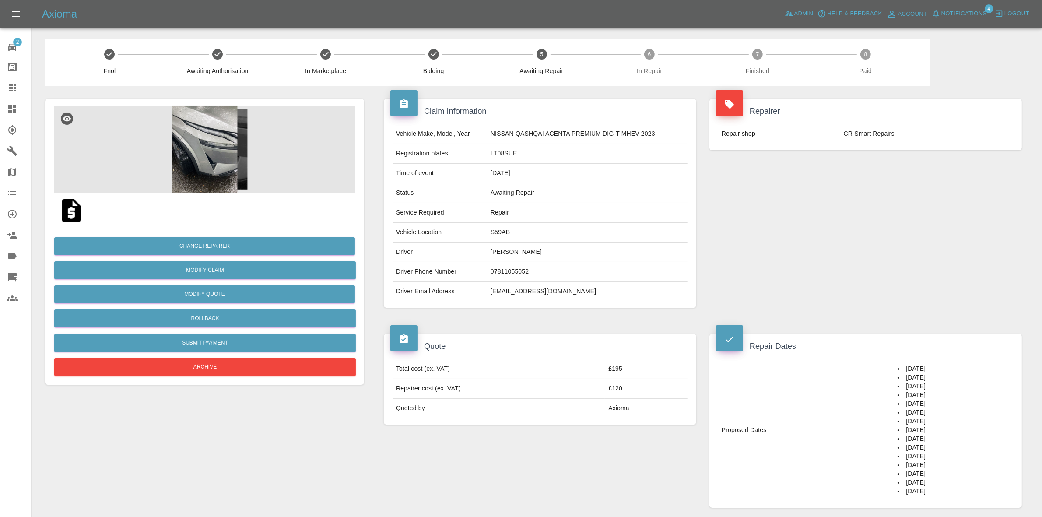
click at [205, 235] on div "Change Repairer Modify Claim Modify Quote Rollback Submit Payment Archive" at bounding box center [205, 303] width 302 height 150
click at [204, 247] on button "Change Repairer" at bounding box center [204, 246] width 301 height 18
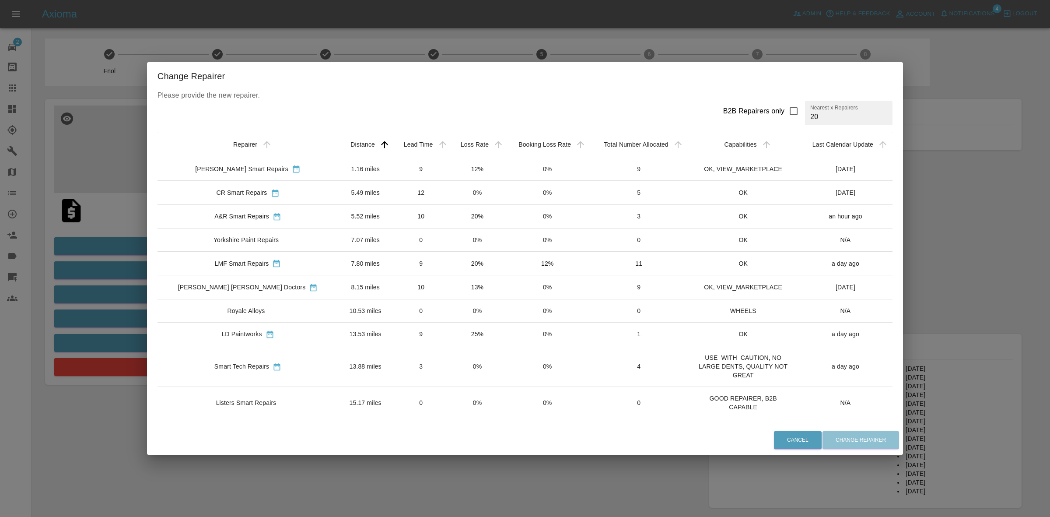
click at [406, 359] on td "3" at bounding box center [421, 366] width 57 height 41
click at [423, 327] on td "9" at bounding box center [421, 334] width 57 height 24
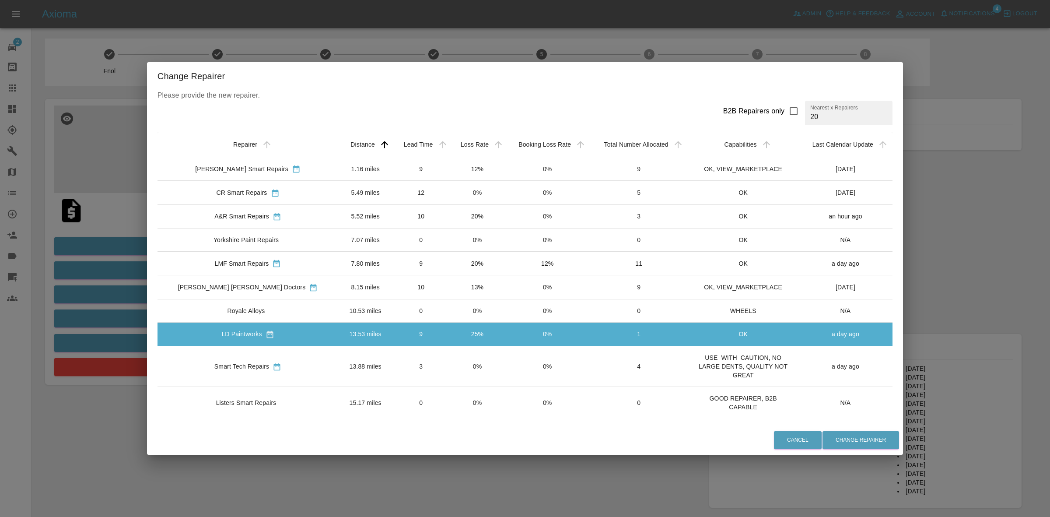
click at [91, 288] on div "Change Repairer Please provide the new repairer. B2B Repairers only Nearest x R…" at bounding box center [525, 258] width 1050 height 517
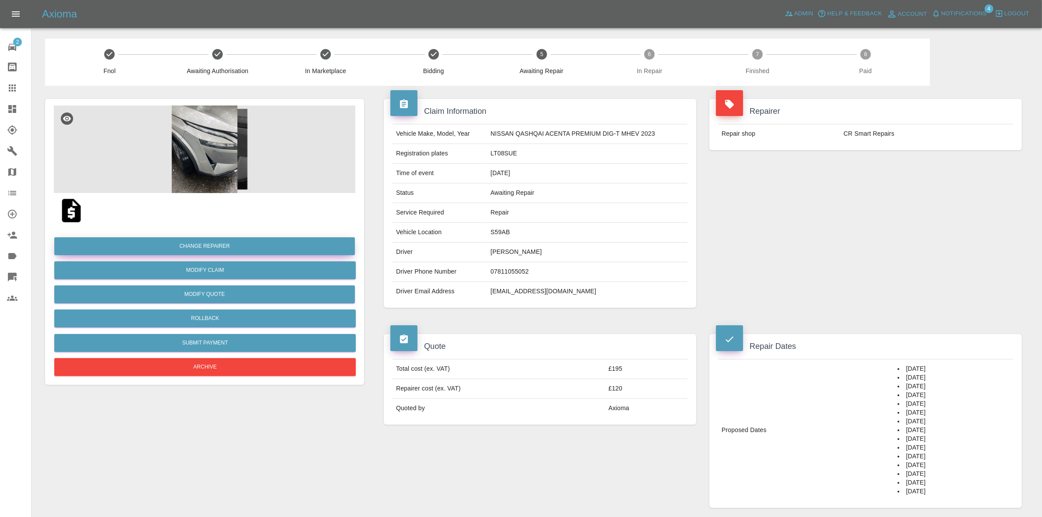
click at [205, 244] on button "Change Repairer" at bounding box center [204, 246] width 301 height 18
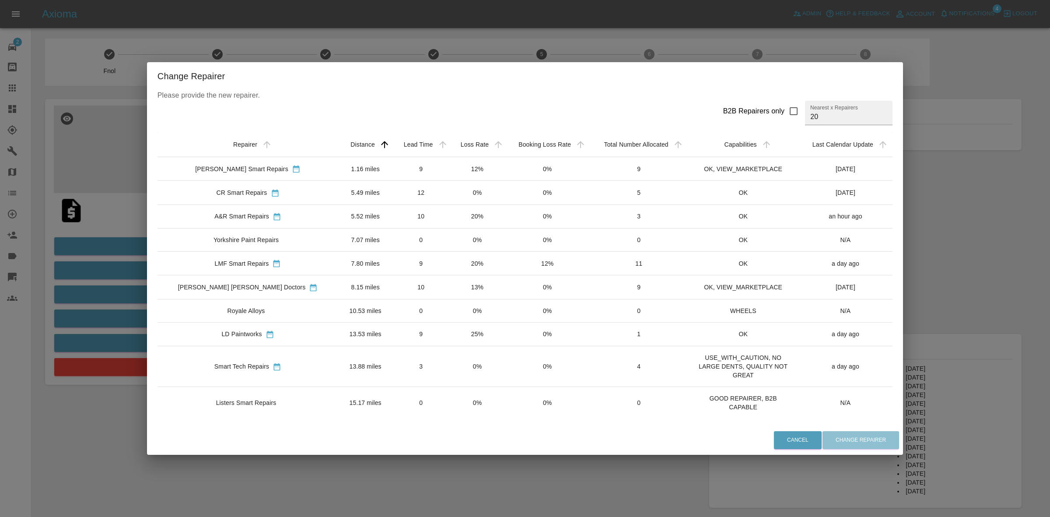
click at [937, 244] on div "Change Repairer Please provide the new repairer. B2B Repairers only Nearest x R…" at bounding box center [525, 258] width 1050 height 517
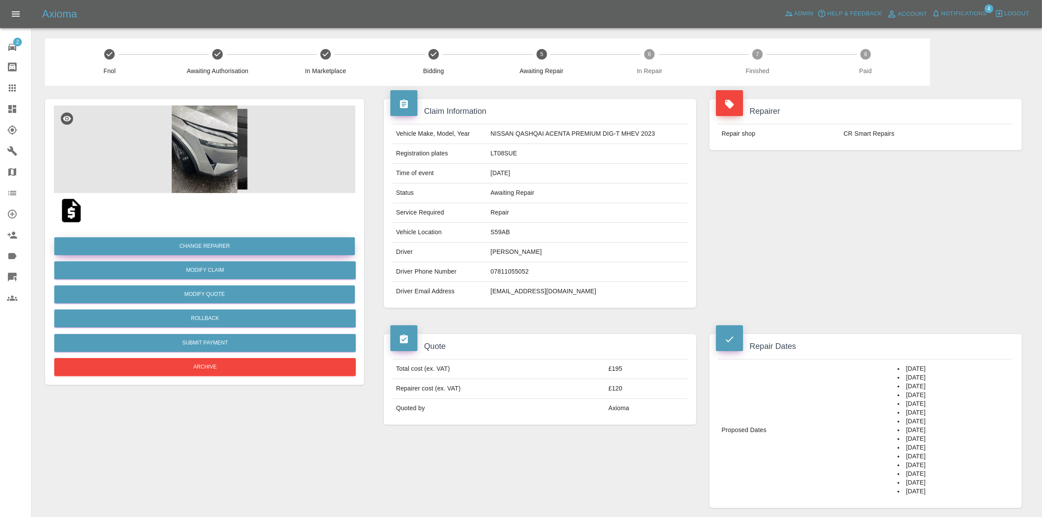
click at [220, 244] on button "Change Repairer" at bounding box center [204, 246] width 301 height 18
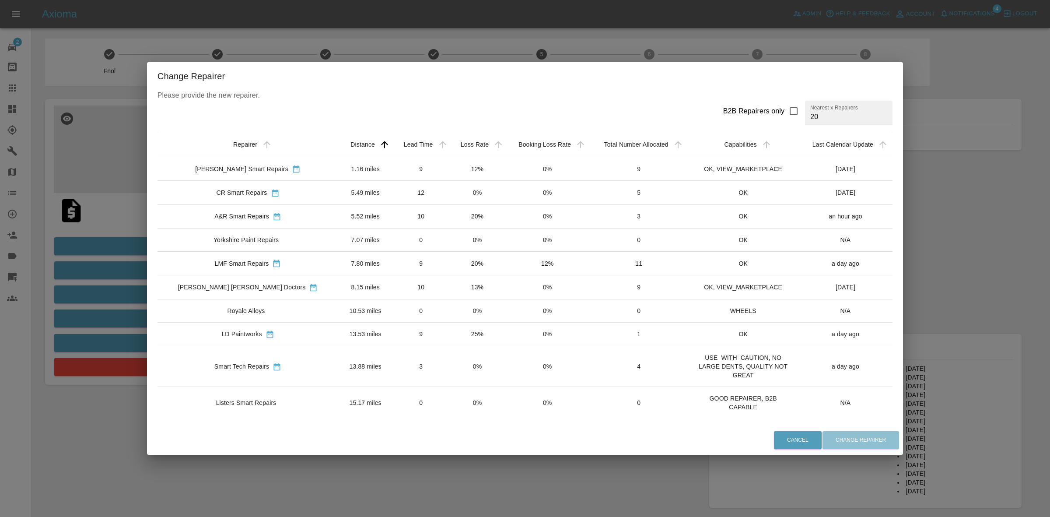
click at [471, 371] on td "0%" at bounding box center [478, 366] width 56 height 41
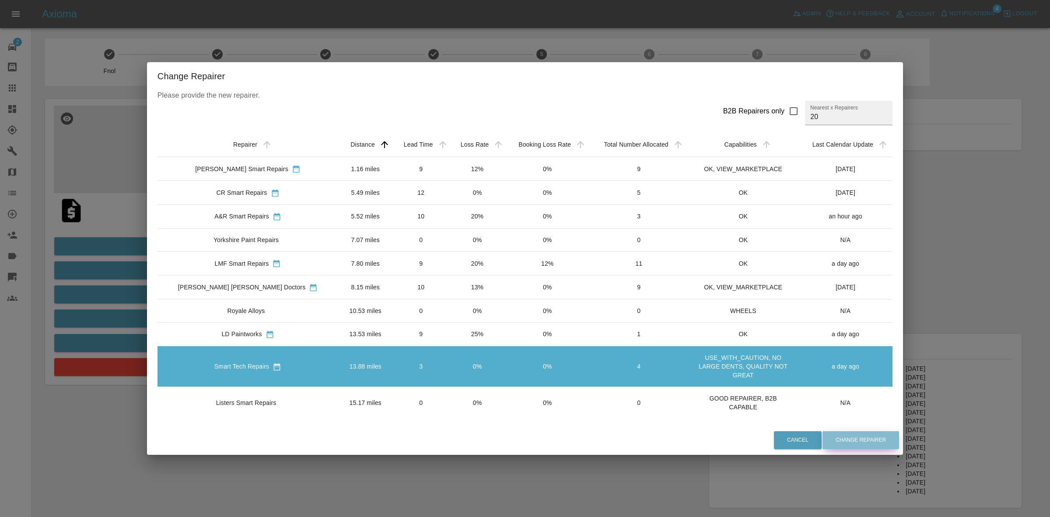
click at [832, 439] on button "Change Repairer" at bounding box center [861, 440] width 77 height 18
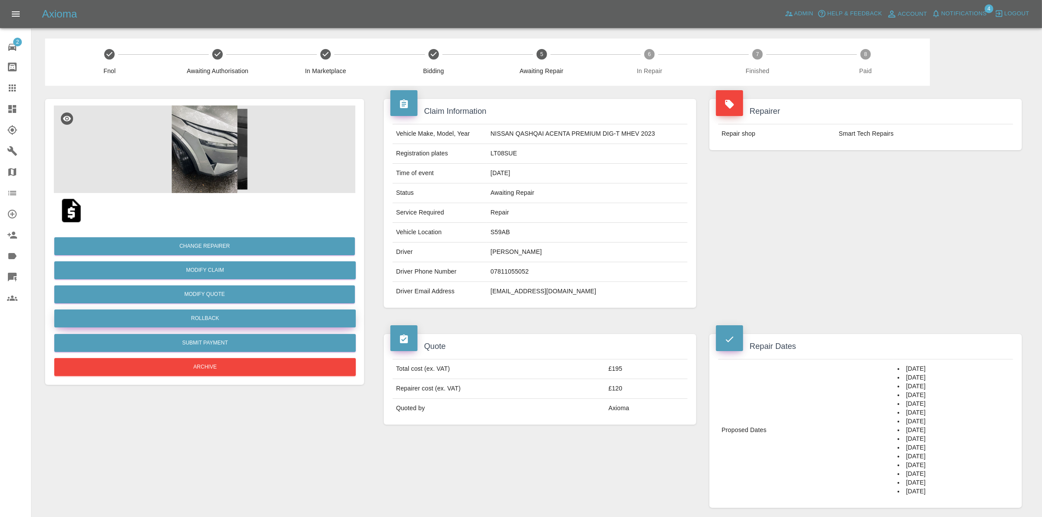
click at [201, 320] on button "Rollback" at bounding box center [205, 318] width 302 height 18
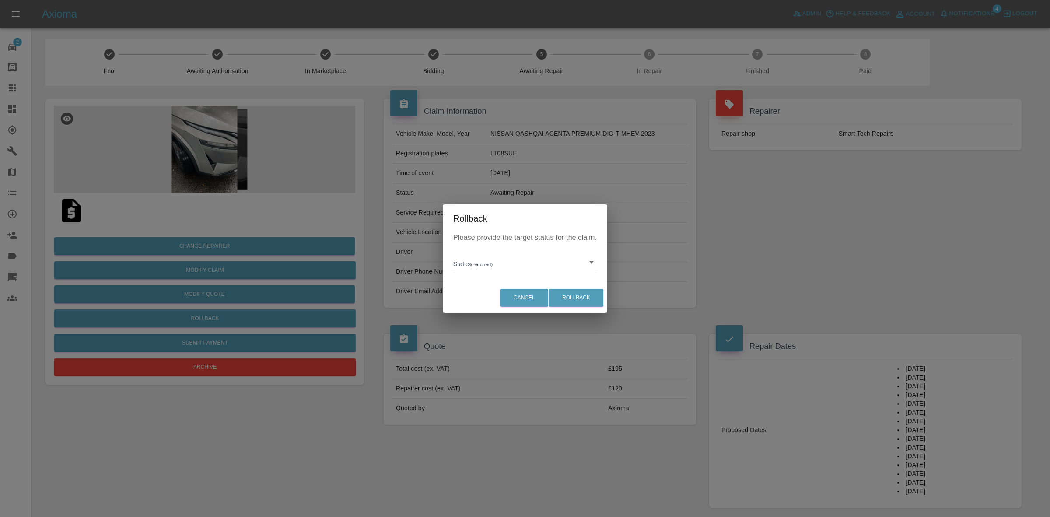
click at [499, 265] on body "Axioma Admin Help & Feedback Account Notifications 4 Logout 2 Repair home Bodys…" at bounding box center [525, 499] width 1050 height 999
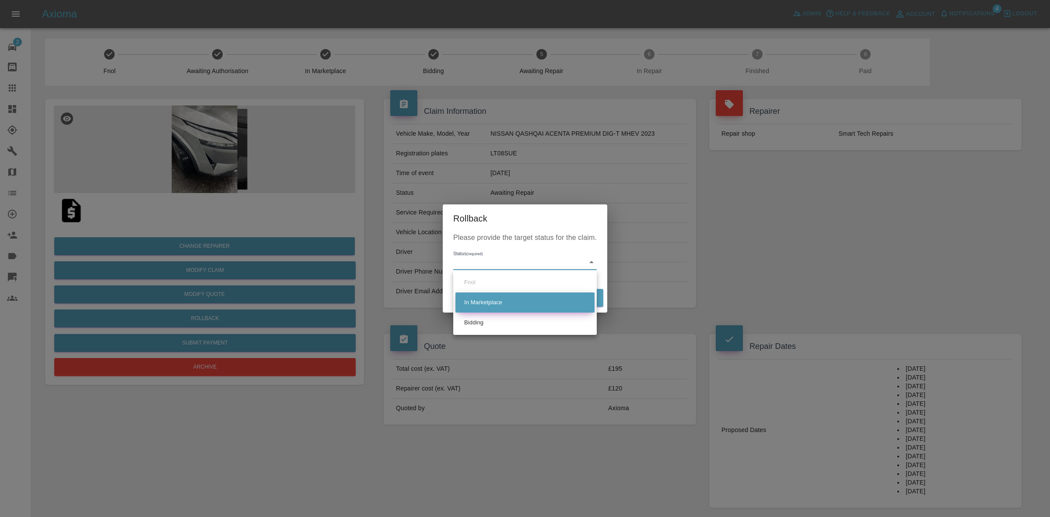
click at [498, 320] on li "Bidding" at bounding box center [525, 323] width 139 height 20
type input "bidding"
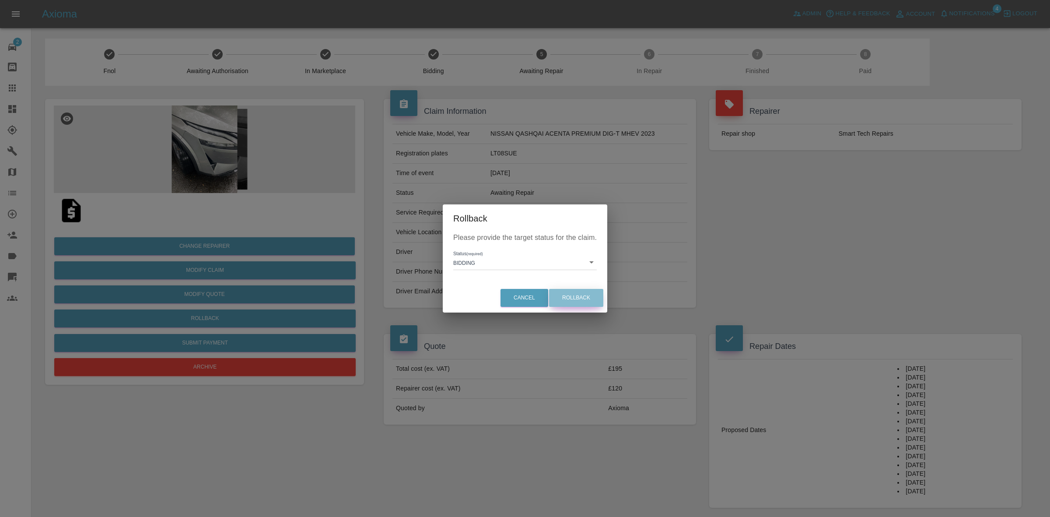
click at [578, 299] on button "Rollback" at bounding box center [576, 298] width 54 height 18
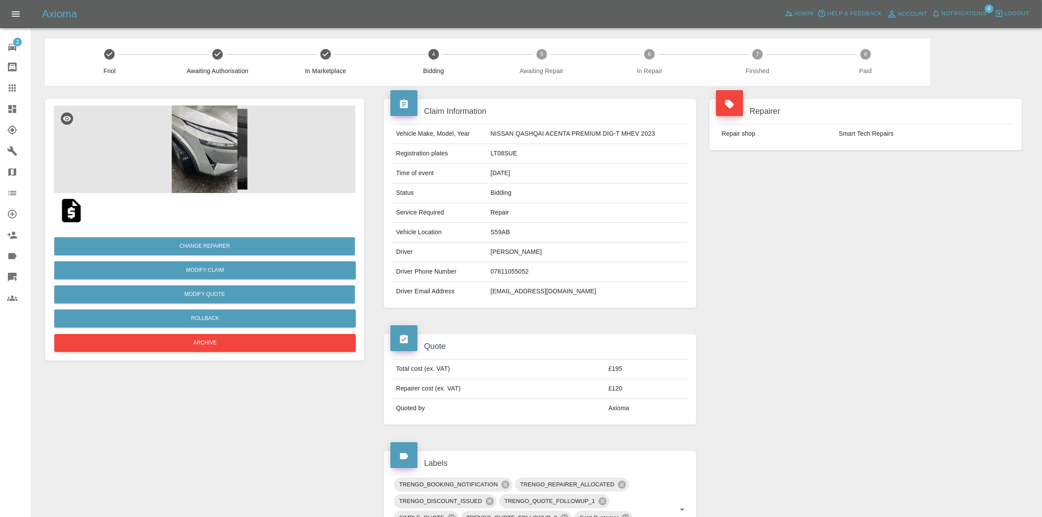
click at [917, 174] on div "Repairer Repair shop Smart Tech Repairs" at bounding box center [866, 203] width 326 height 235
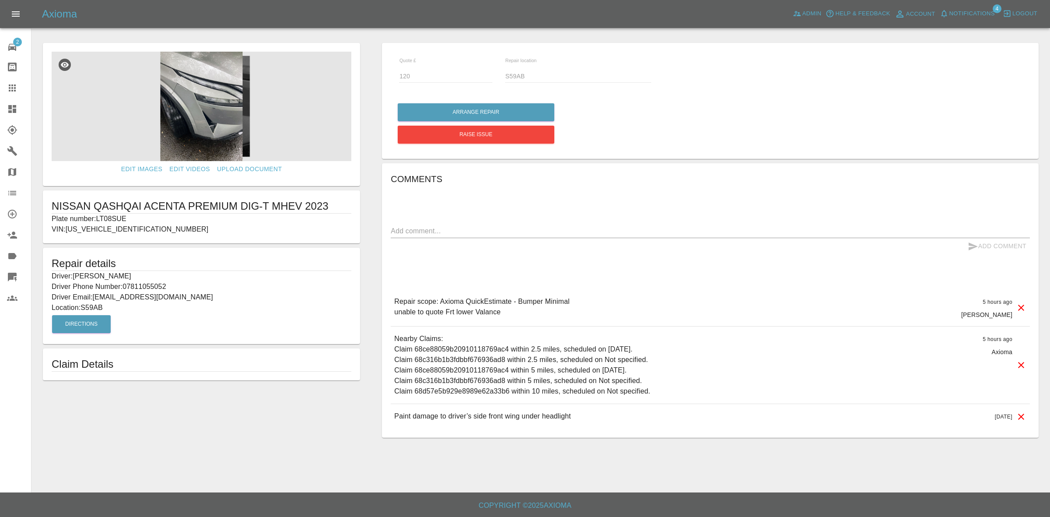
click at [10, 103] on link "Dashboard" at bounding box center [15, 108] width 31 height 21
click at [11, 107] on icon at bounding box center [12, 109] width 8 height 8
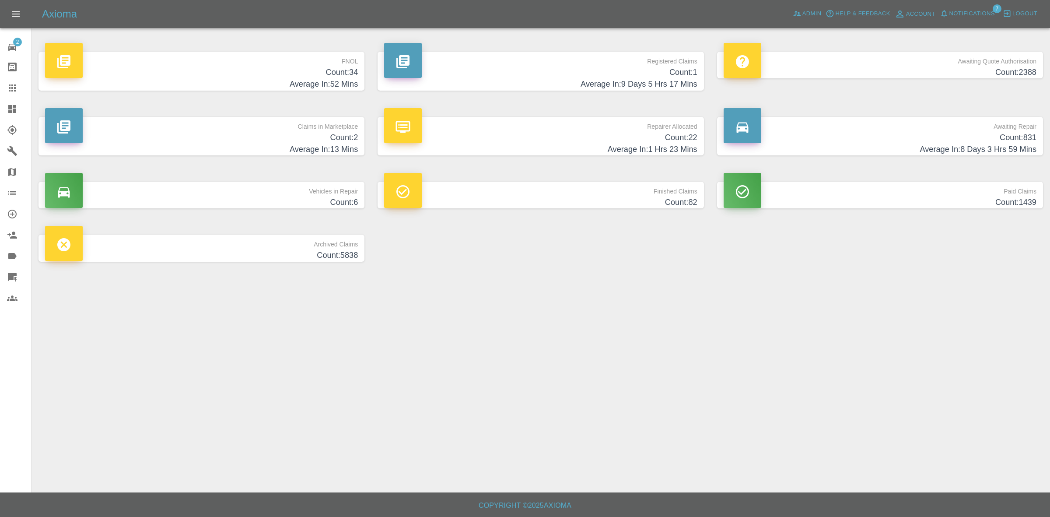
click at [249, 152] on h4 "Average In: 13 Mins" at bounding box center [201, 150] width 313 height 12
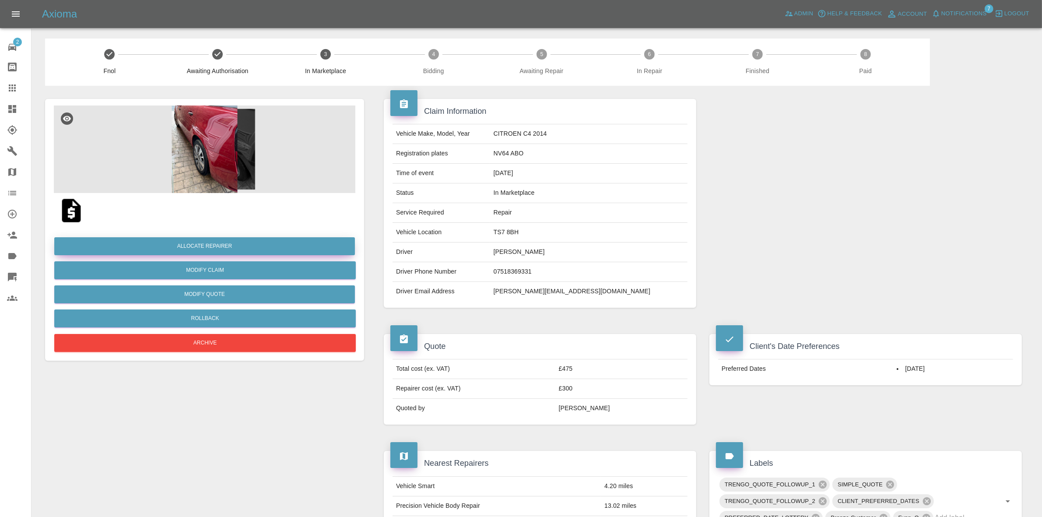
click at [193, 240] on button "Allocate Repairer" at bounding box center [204, 246] width 301 height 18
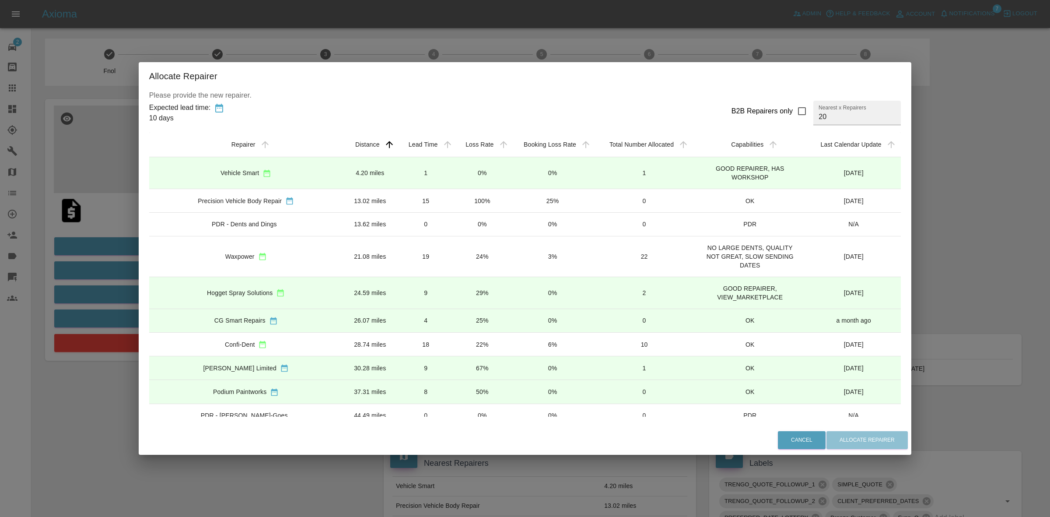
click at [454, 253] on td "24%" at bounding box center [482, 256] width 56 height 41
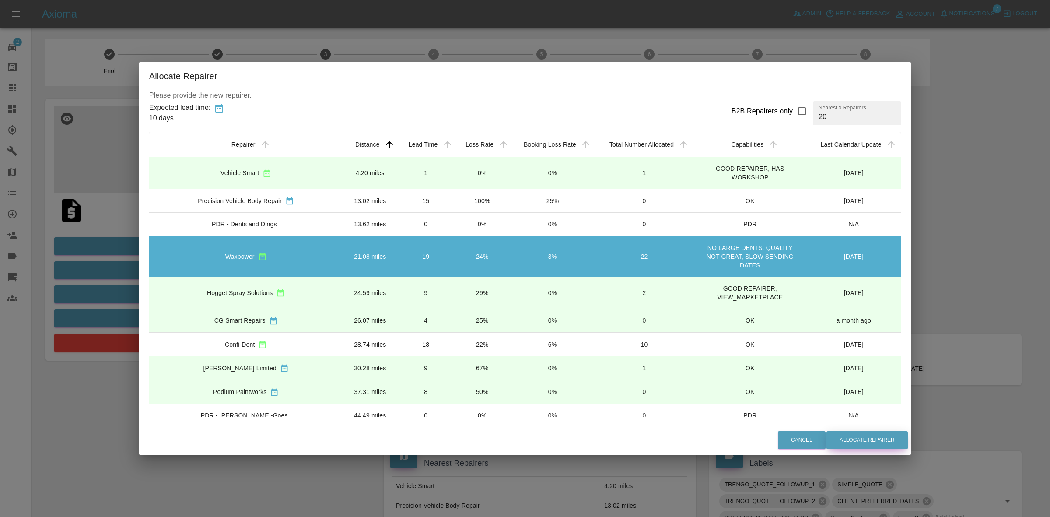
drag, startPoint x: 843, startPoint y: 436, endPoint x: 622, endPoint y: 433, distance: 221.1
click at [844, 438] on button "Allocate Repairer" at bounding box center [867, 440] width 81 height 18
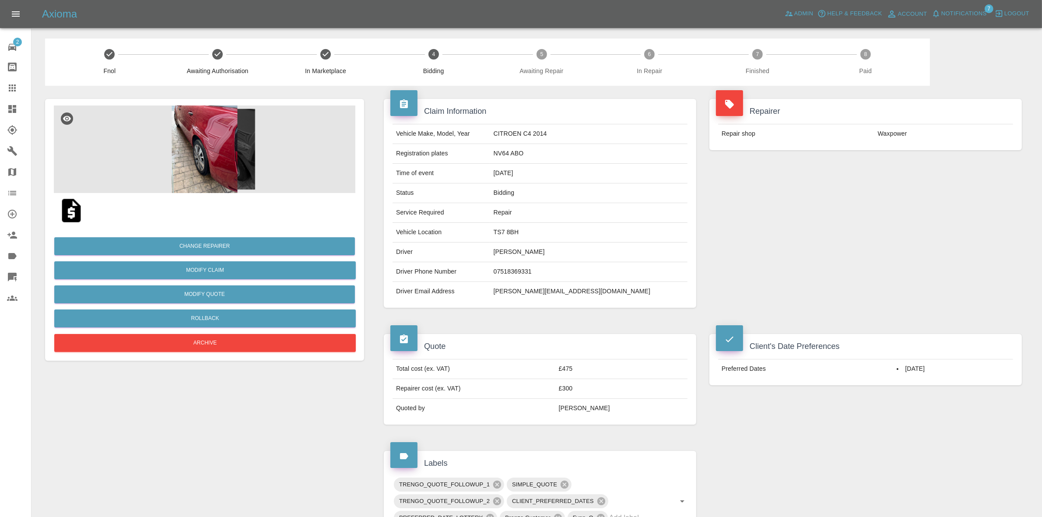
click at [858, 259] on div "Repairer Repair shop Waxpower" at bounding box center [866, 203] width 326 height 235
click at [192, 252] on button "Change Repairer" at bounding box center [204, 246] width 301 height 18
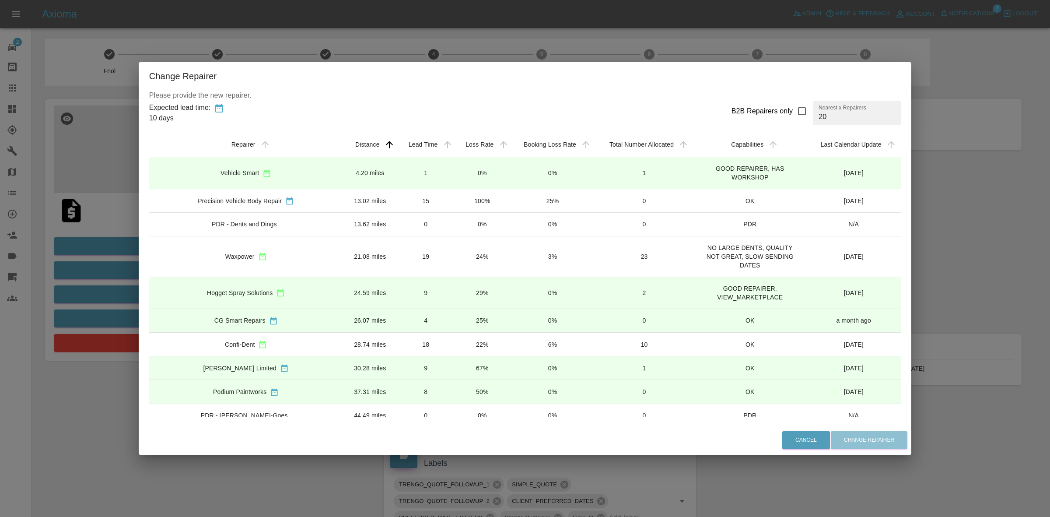
click at [934, 215] on div "Change Repairer Please provide the new repairer. Expected lead time: 10 days B2…" at bounding box center [525, 258] width 1050 height 517
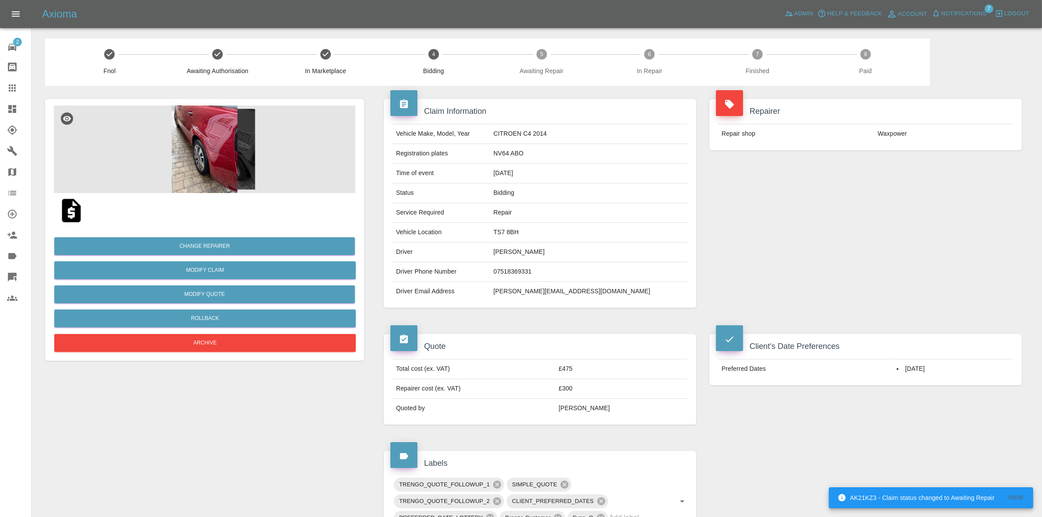
click at [924, 214] on div "Repairer Repair shop Waxpower" at bounding box center [866, 203] width 326 height 235
